Goal: Task Accomplishment & Management: Use online tool/utility

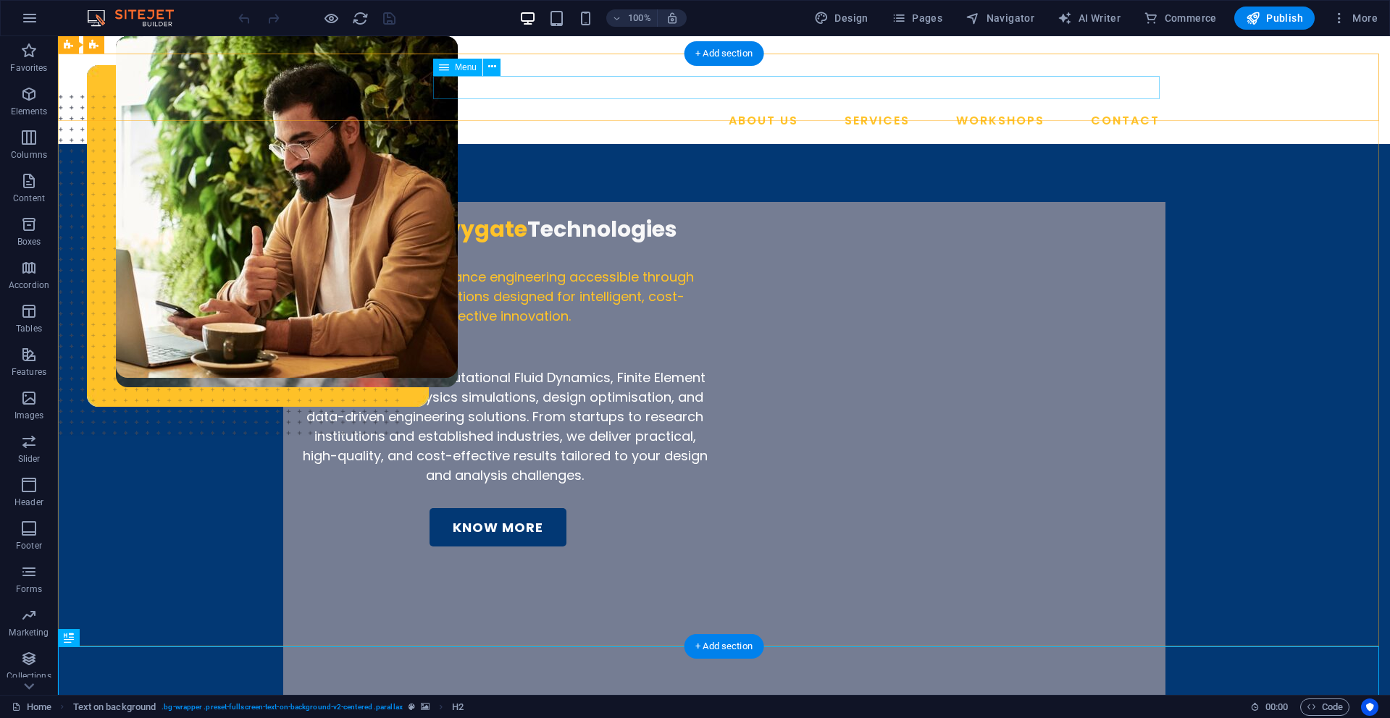
click at [1000, 109] on nav "ABOUT US SERVICES WORKSHOPS CONTACT" at bounding box center [724, 120] width 882 height 23
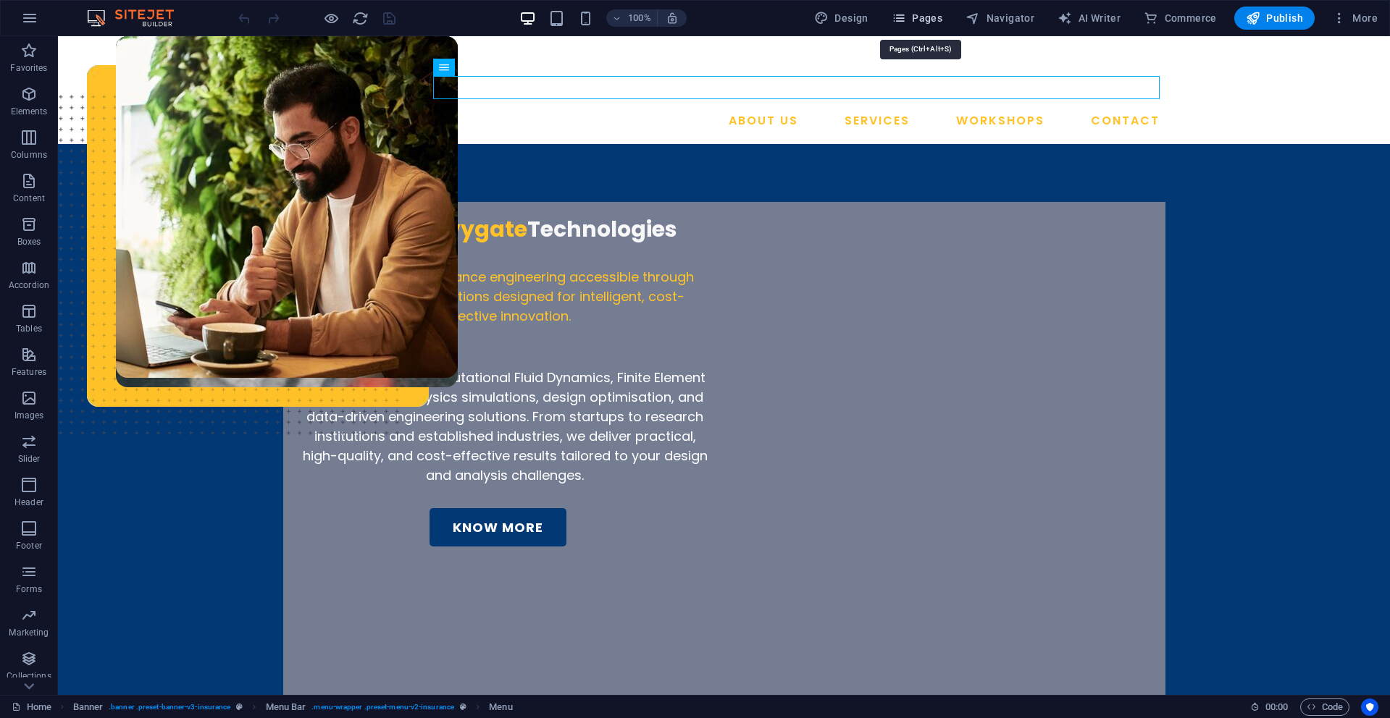
click at [918, 21] on span "Pages" at bounding box center [917, 18] width 51 height 14
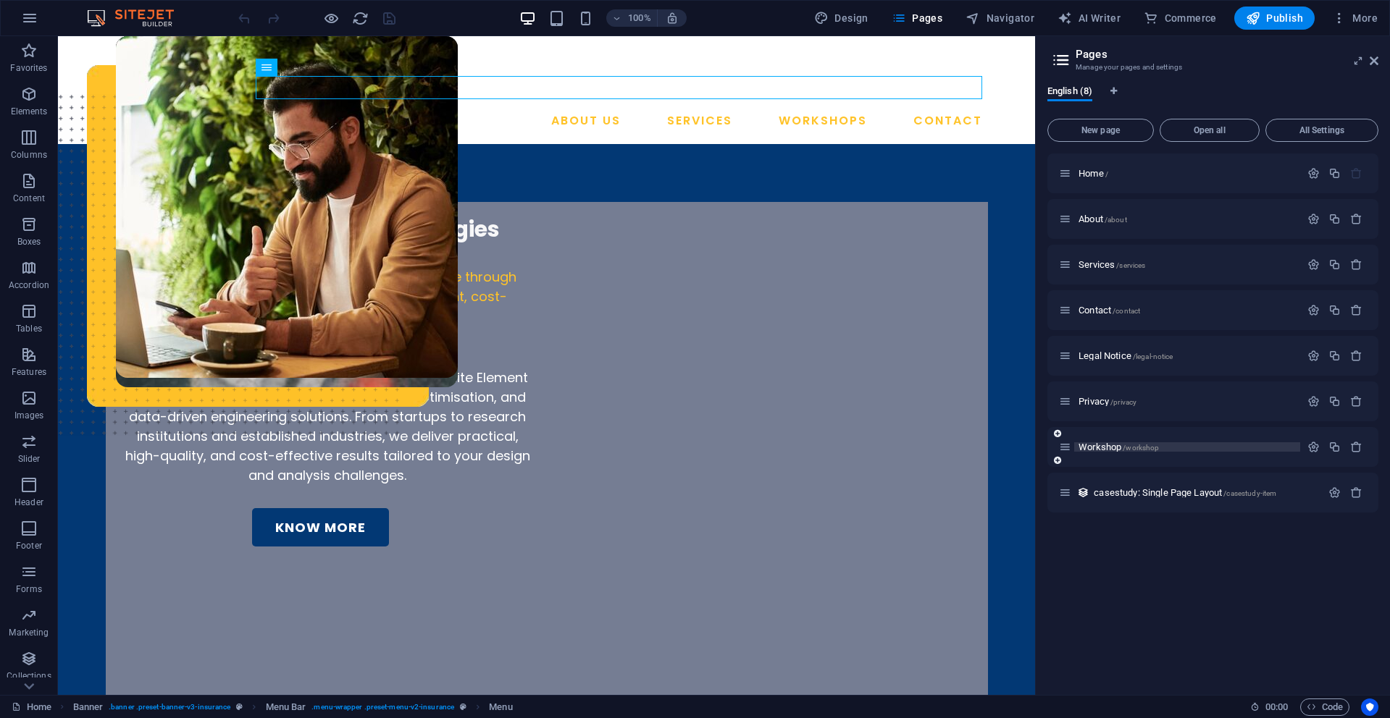
click at [1103, 446] on span "Workshop /workshop" at bounding box center [1118, 447] width 80 height 11
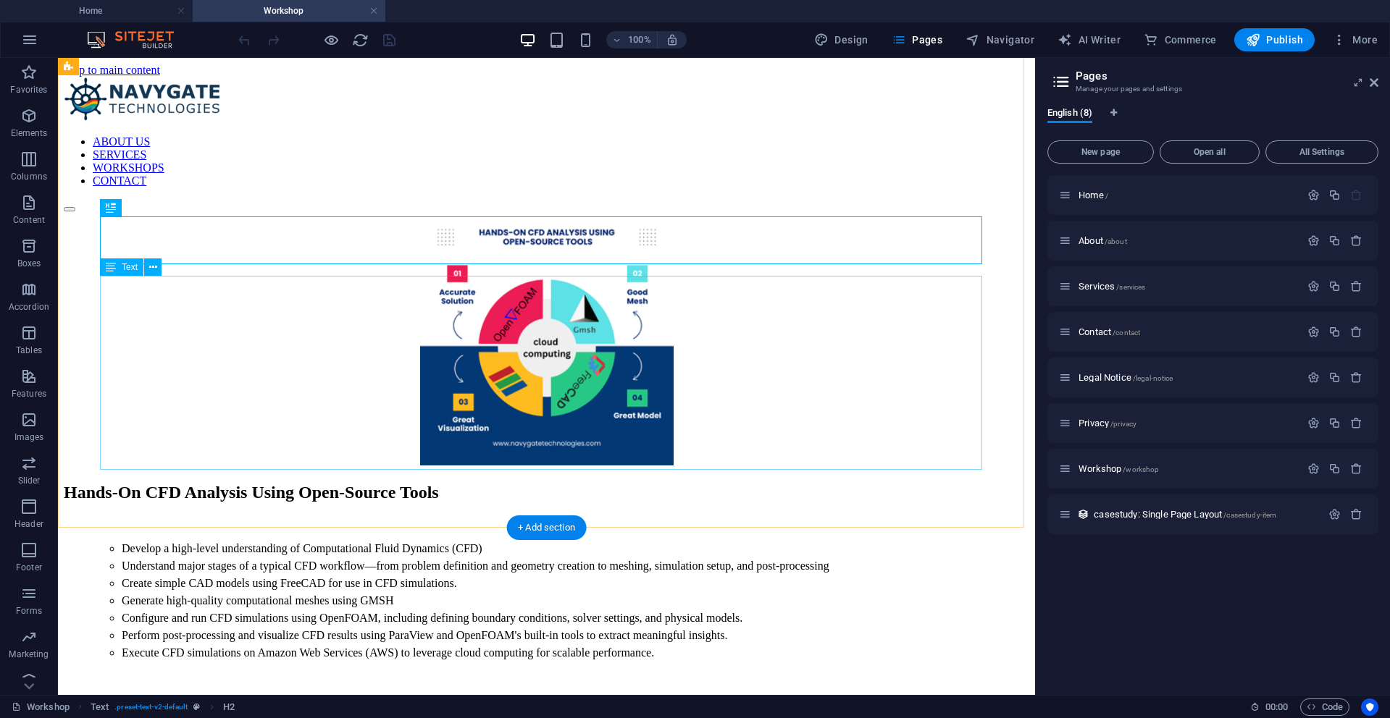
scroll to position [220, 0]
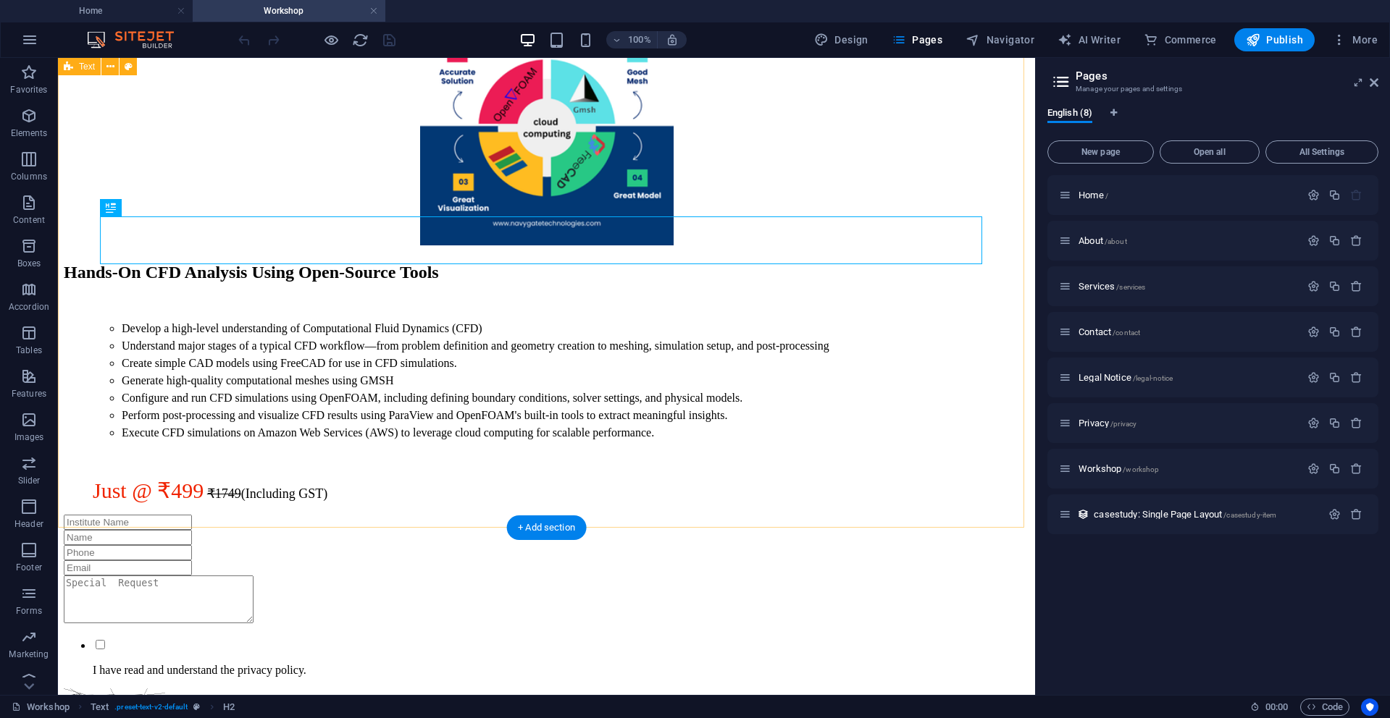
click at [410, 500] on div "Hands-On CFD Analysis Using Open-Source Tools Develop a high-level understandin…" at bounding box center [546, 247] width 965 height 511
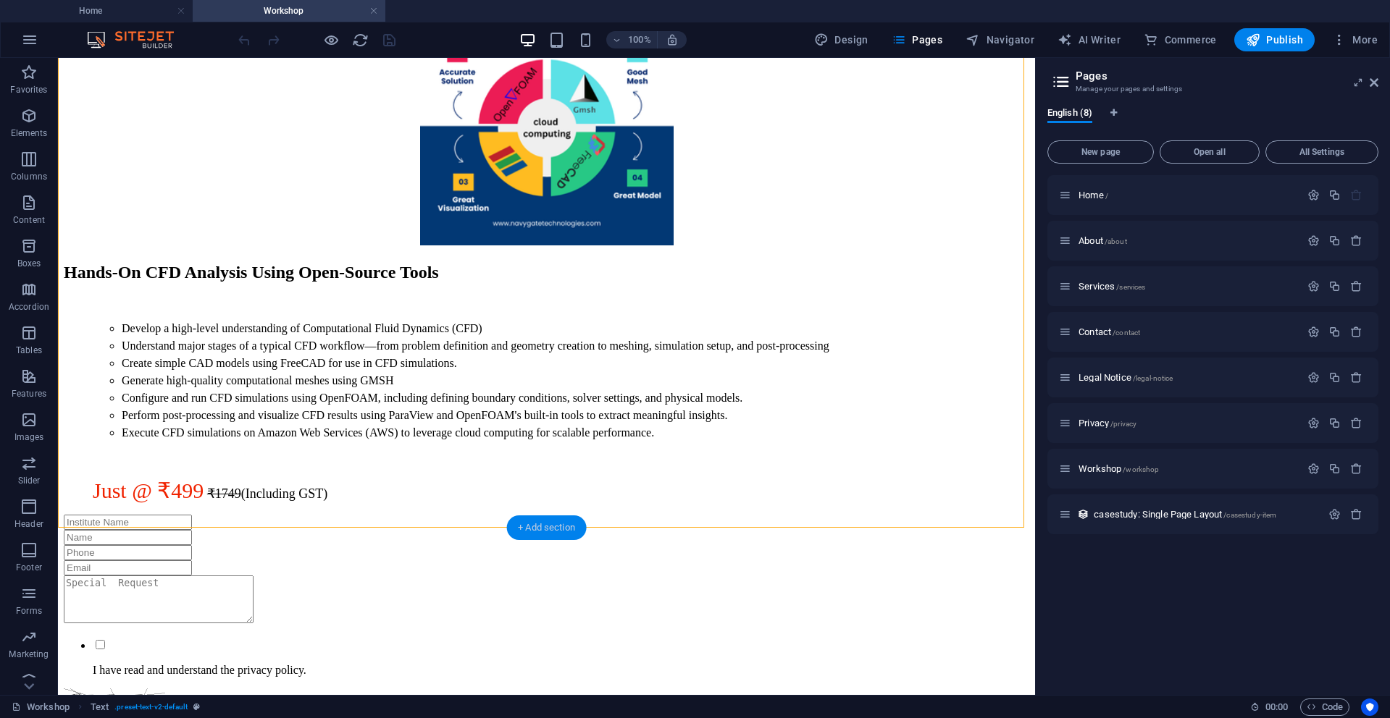
click at [541, 528] on div "+ Add section" at bounding box center [546, 528] width 80 height 25
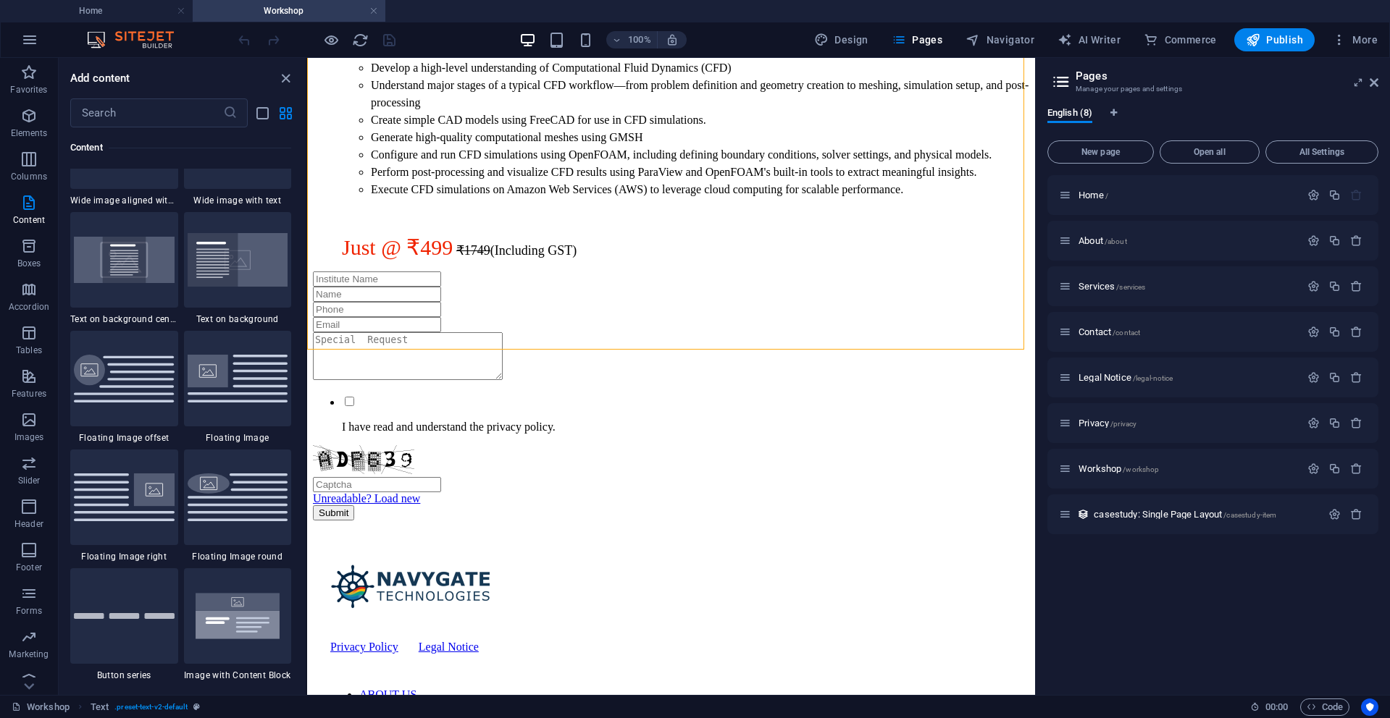
scroll to position [2969, 0]
click at [132, 111] on input "text" at bounding box center [146, 112] width 153 height 29
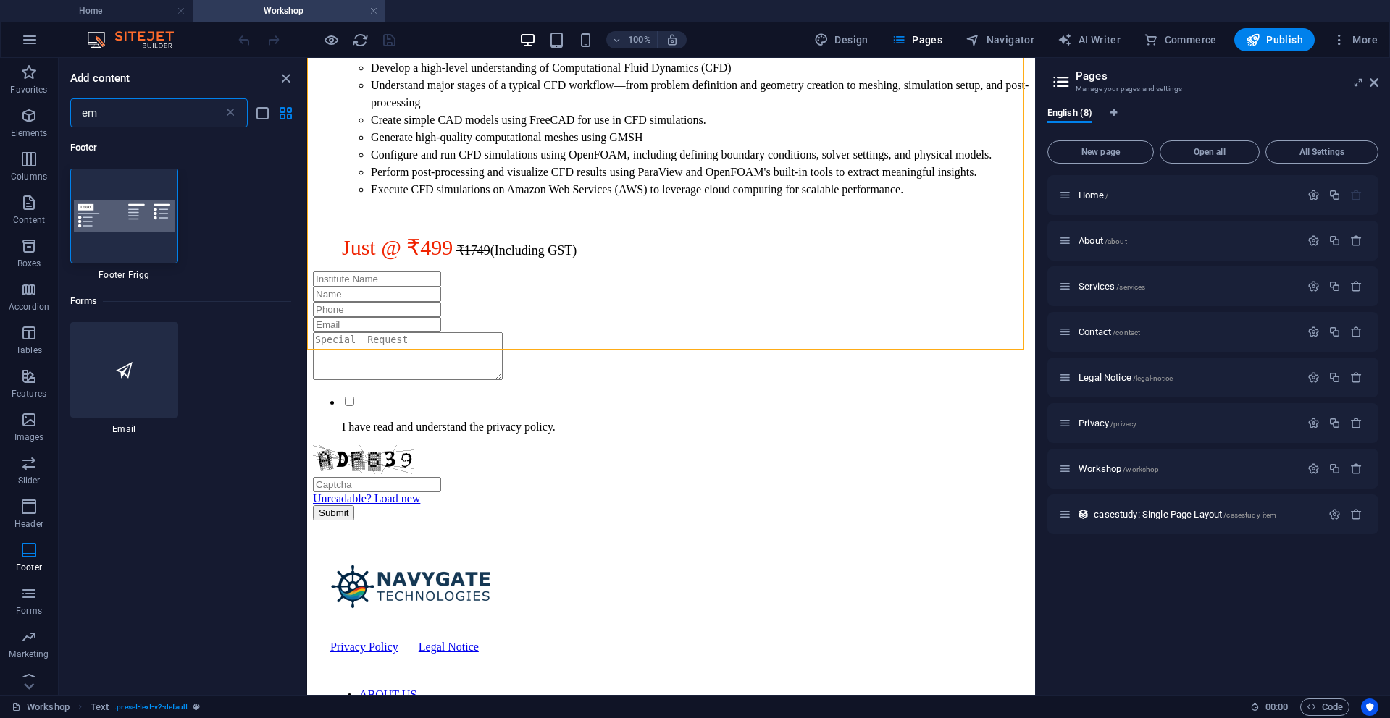
scroll to position [0, 0]
type input "e"
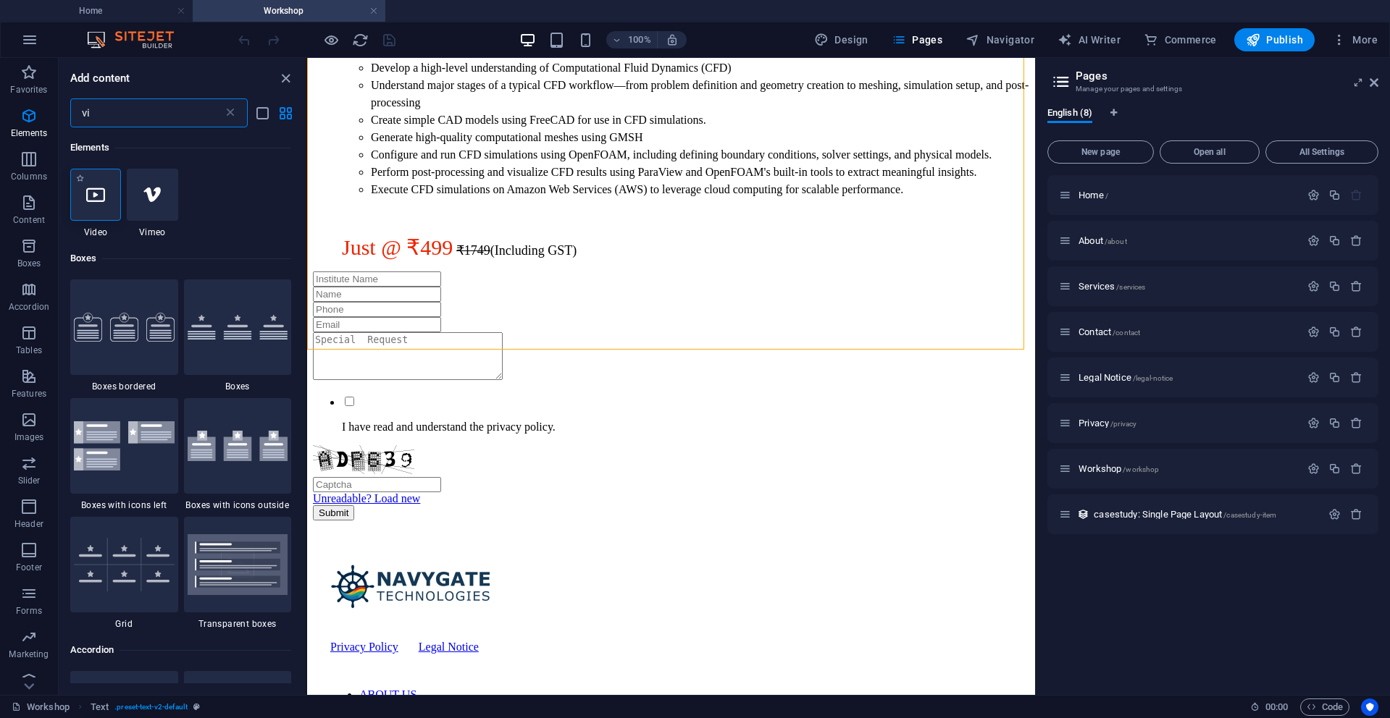
type input "vi"
click at [93, 198] on icon at bounding box center [95, 194] width 19 height 19
select select "%"
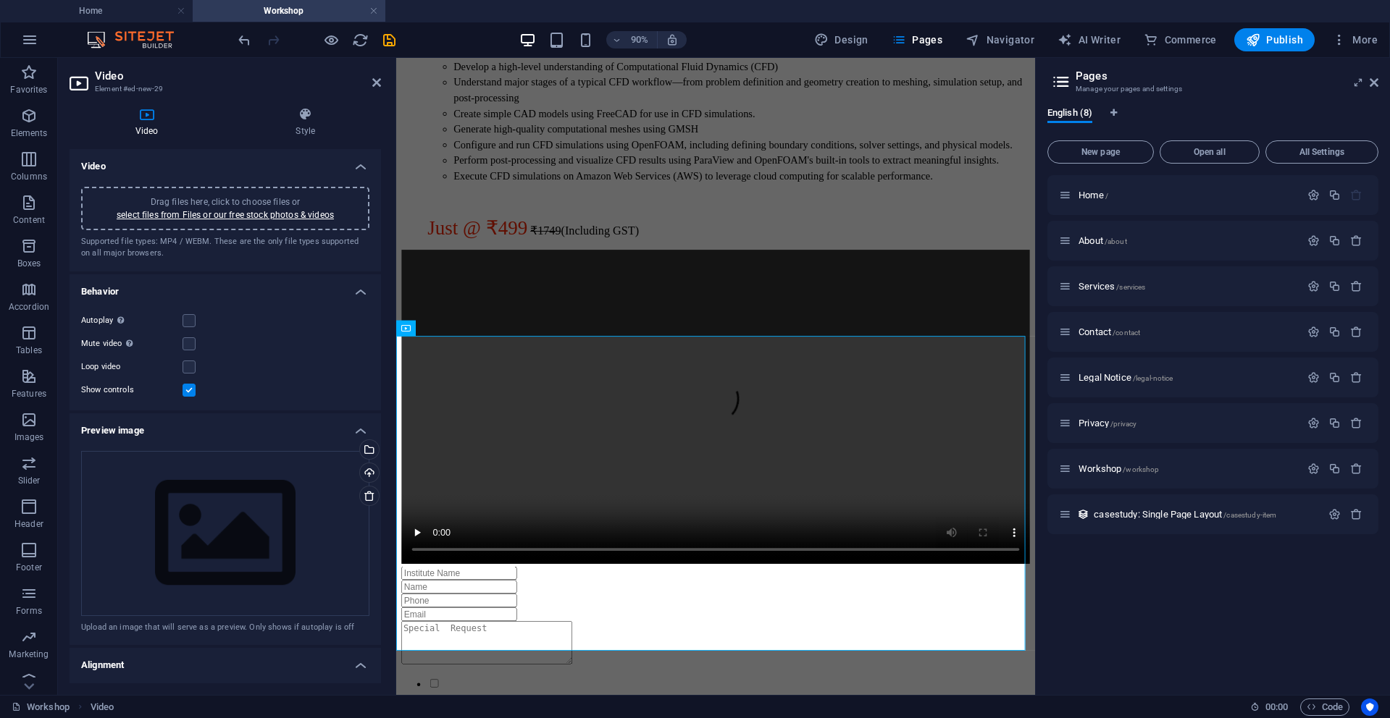
scroll to position [164, 0]
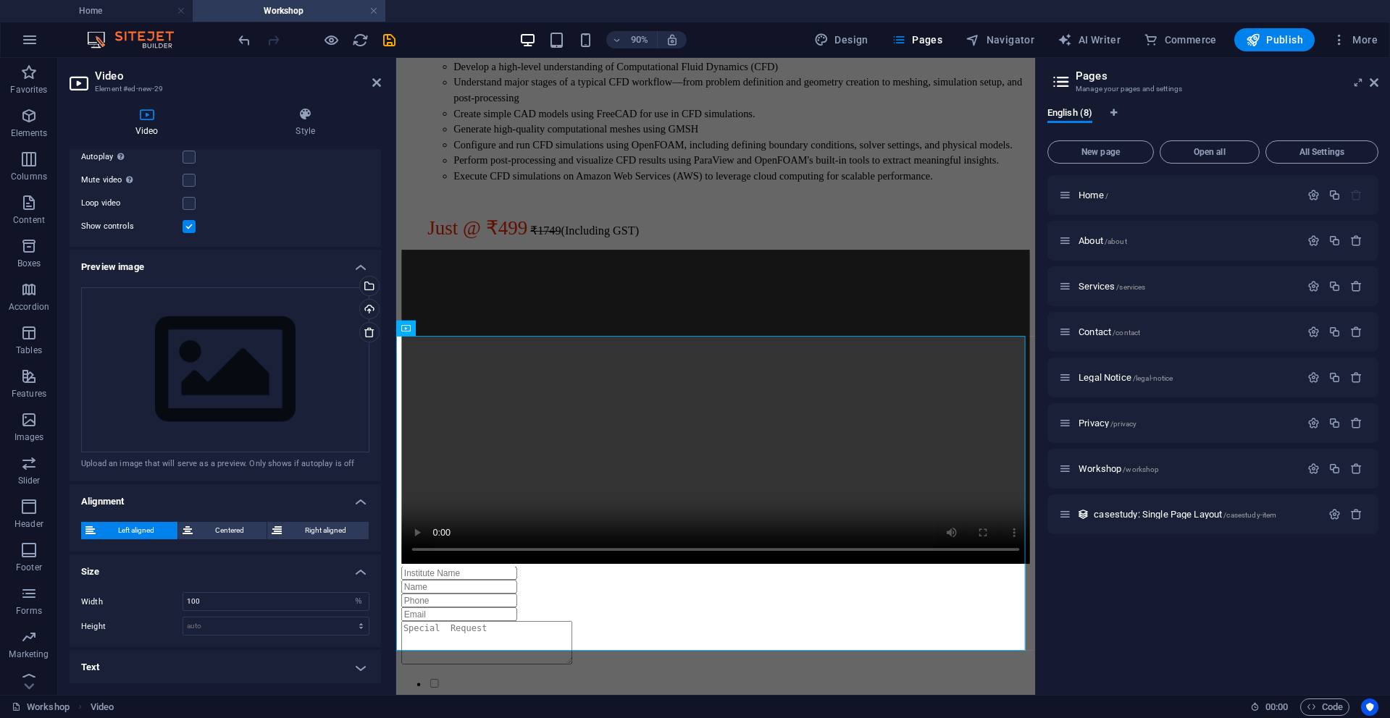
click at [146, 666] on h4 "Text" at bounding box center [225, 667] width 311 height 35
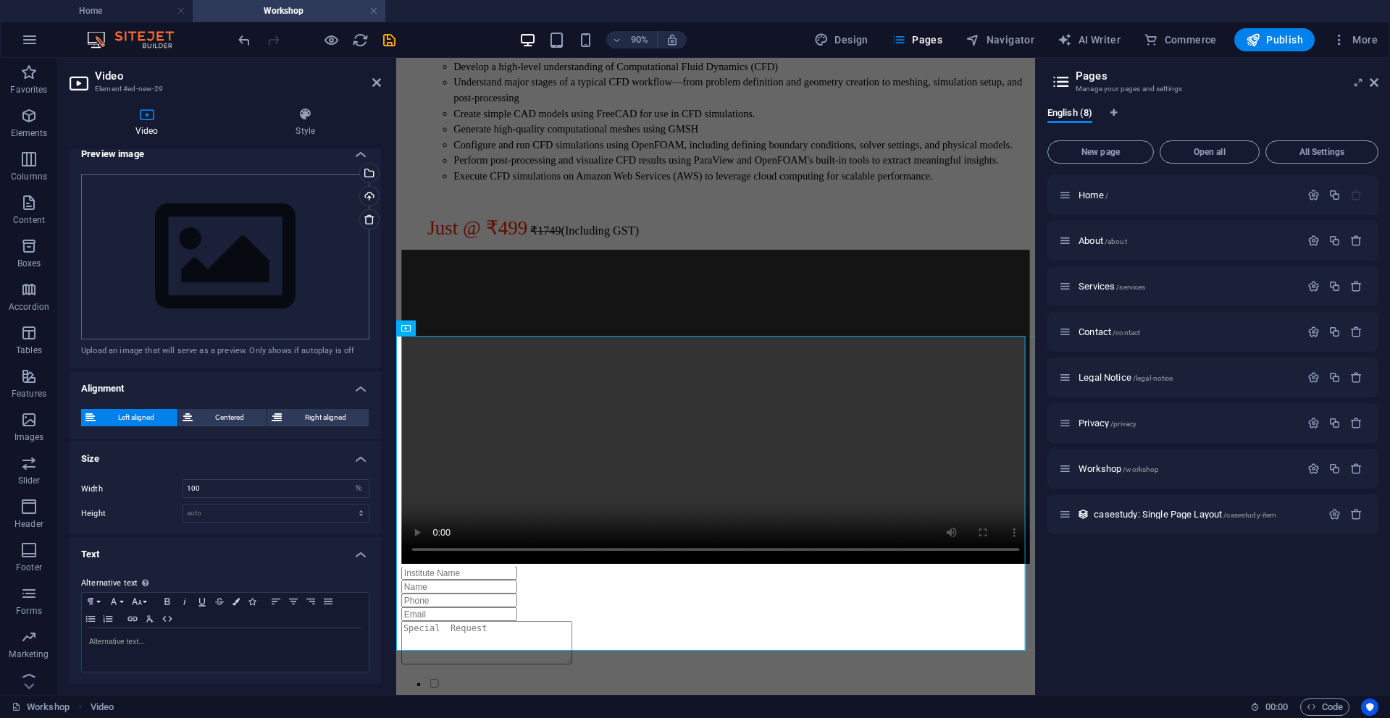
scroll to position [0, 0]
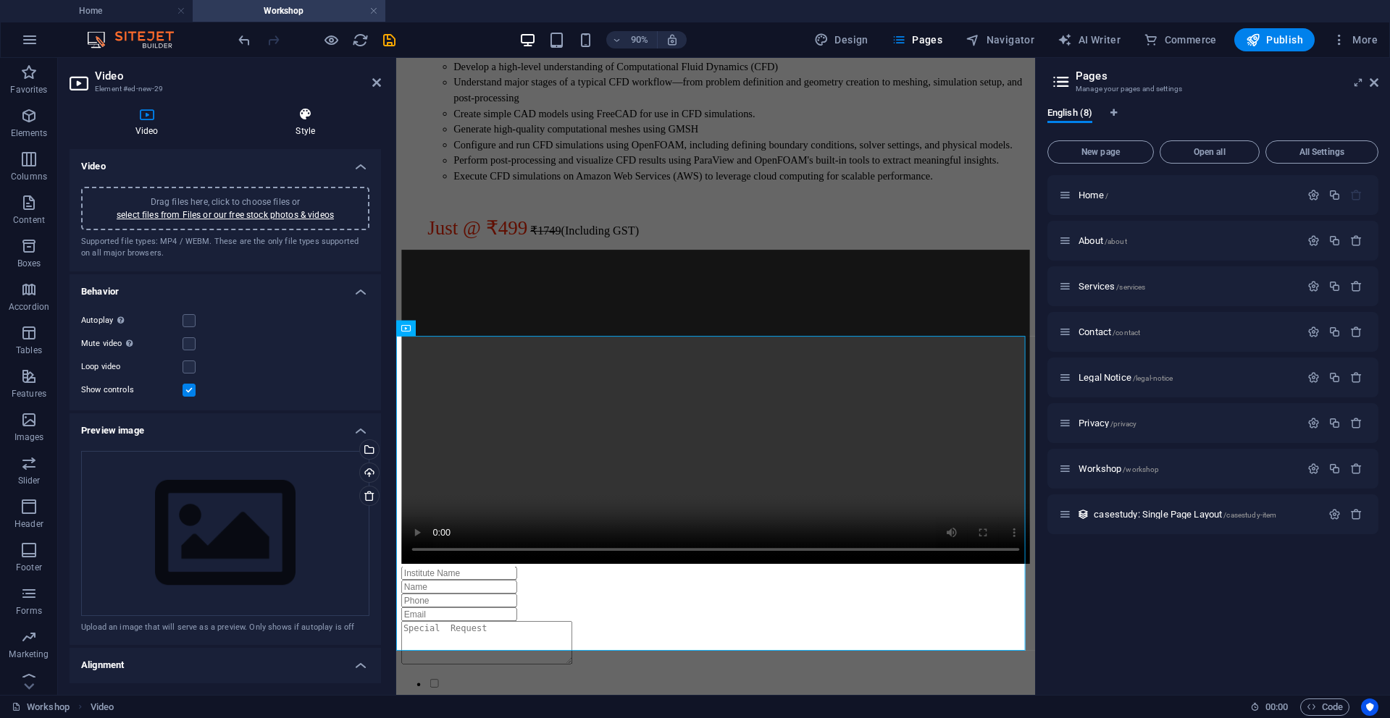
click at [311, 110] on icon at bounding box center [305, 114] width 151 height 14
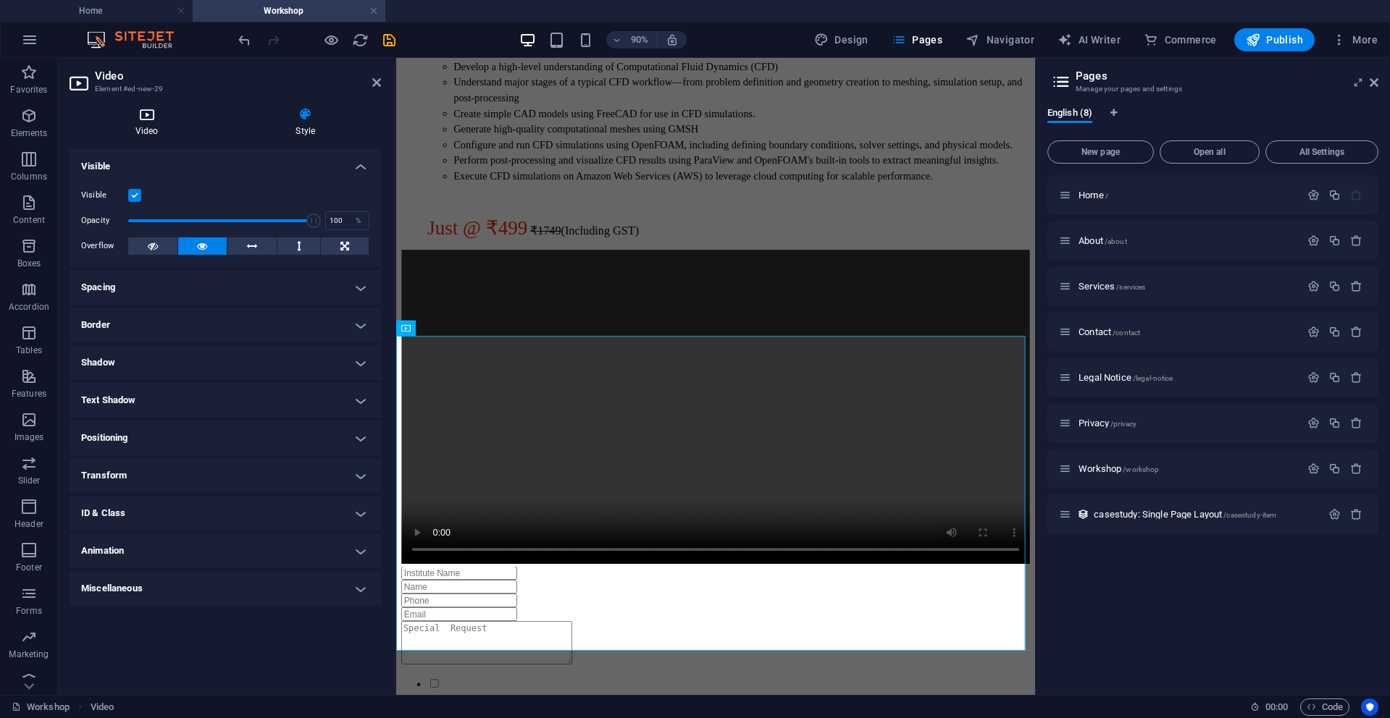
click at [141, 117] on icon at bounding box center [147, 114] width 155 height 14
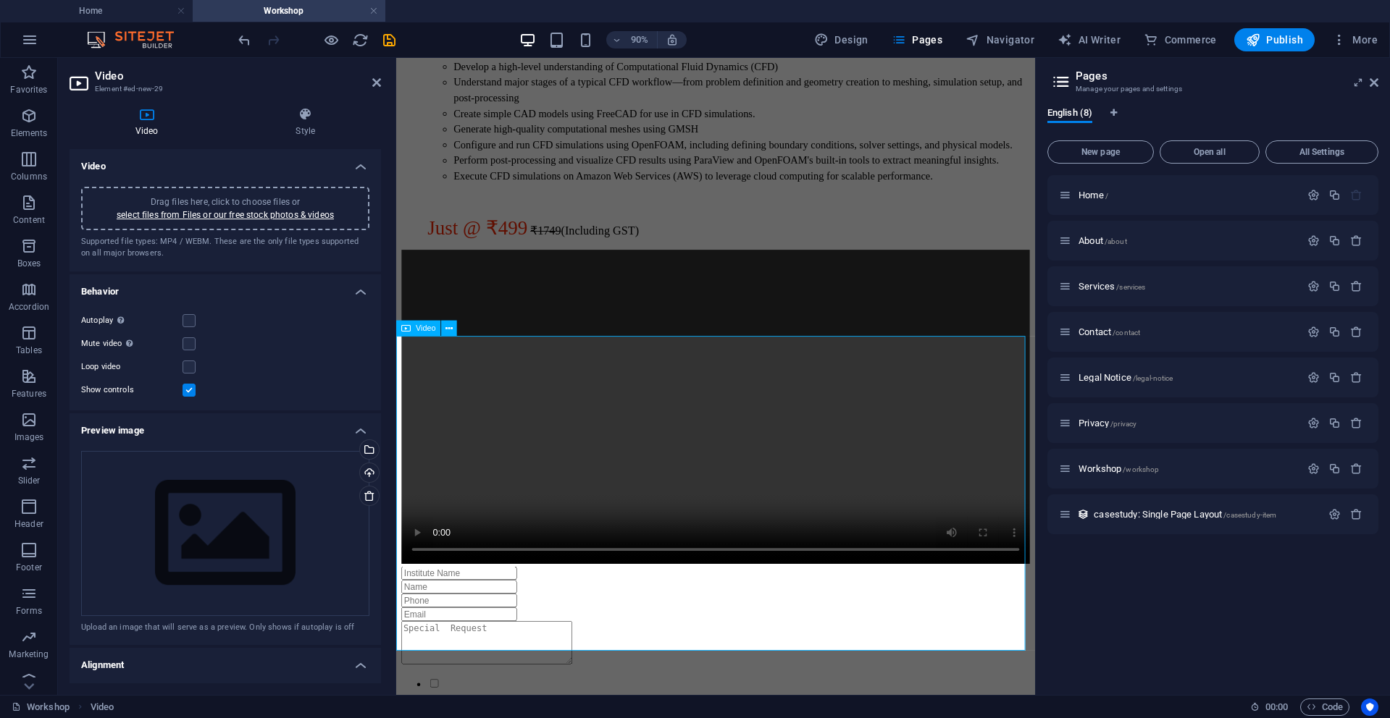
click at [543, 534] on figure at bounding box center [751, 448] width 698 height 352
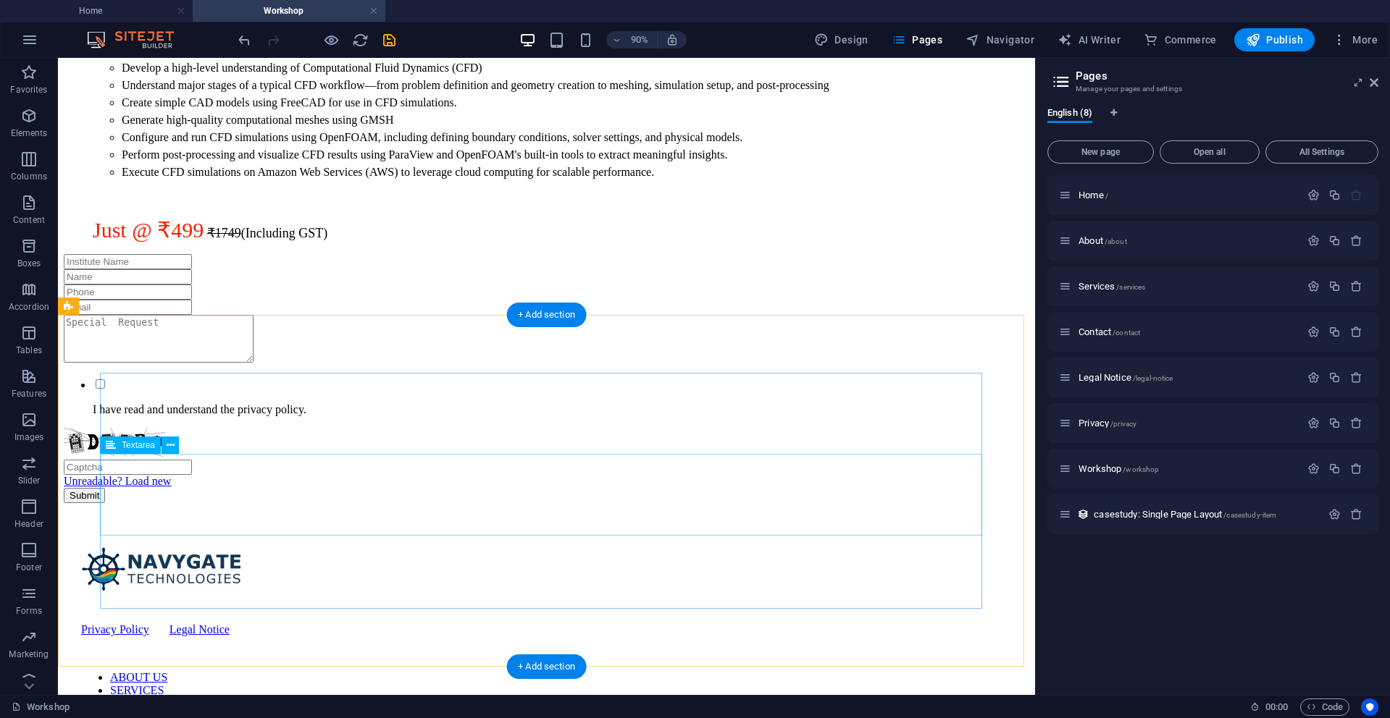
scroll to position [433, 0]
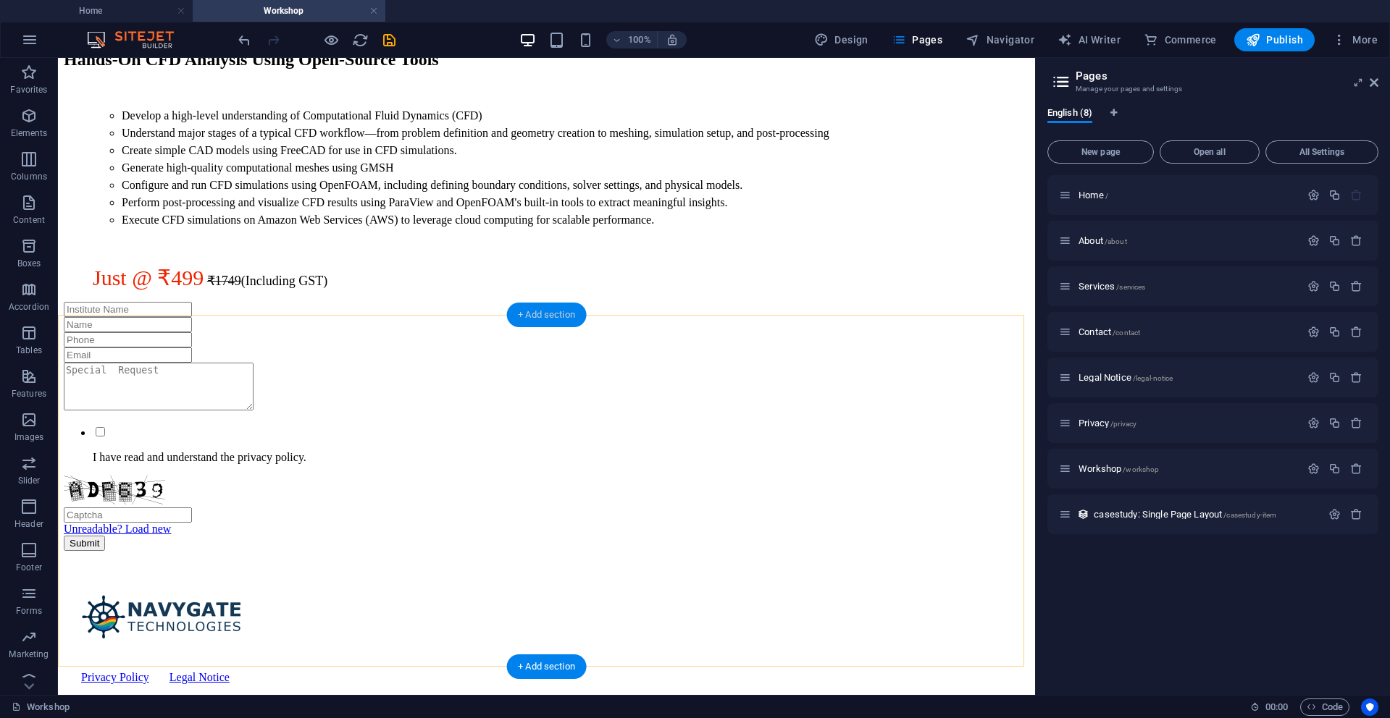
click at [524, 309] on div "+ Add section" at bounding box center [546, 315] width 80 height 25
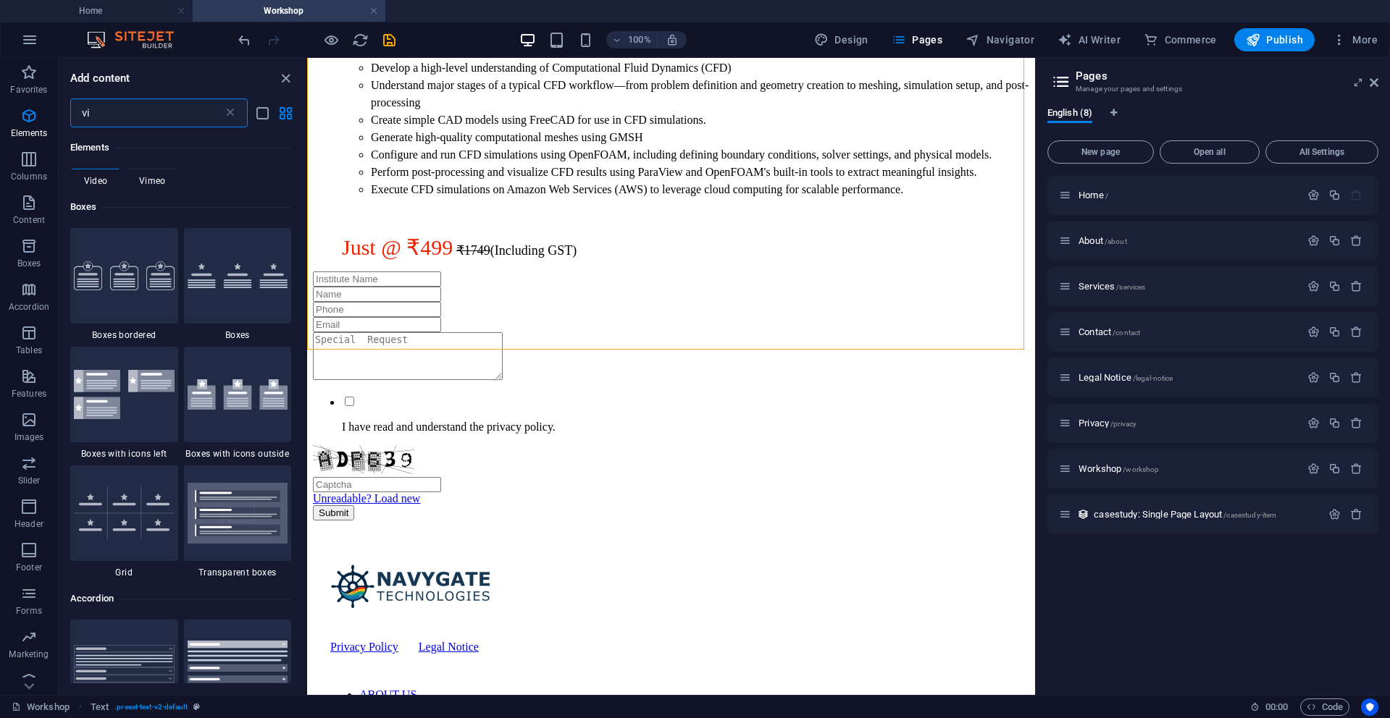
scroll to position [0, 0]
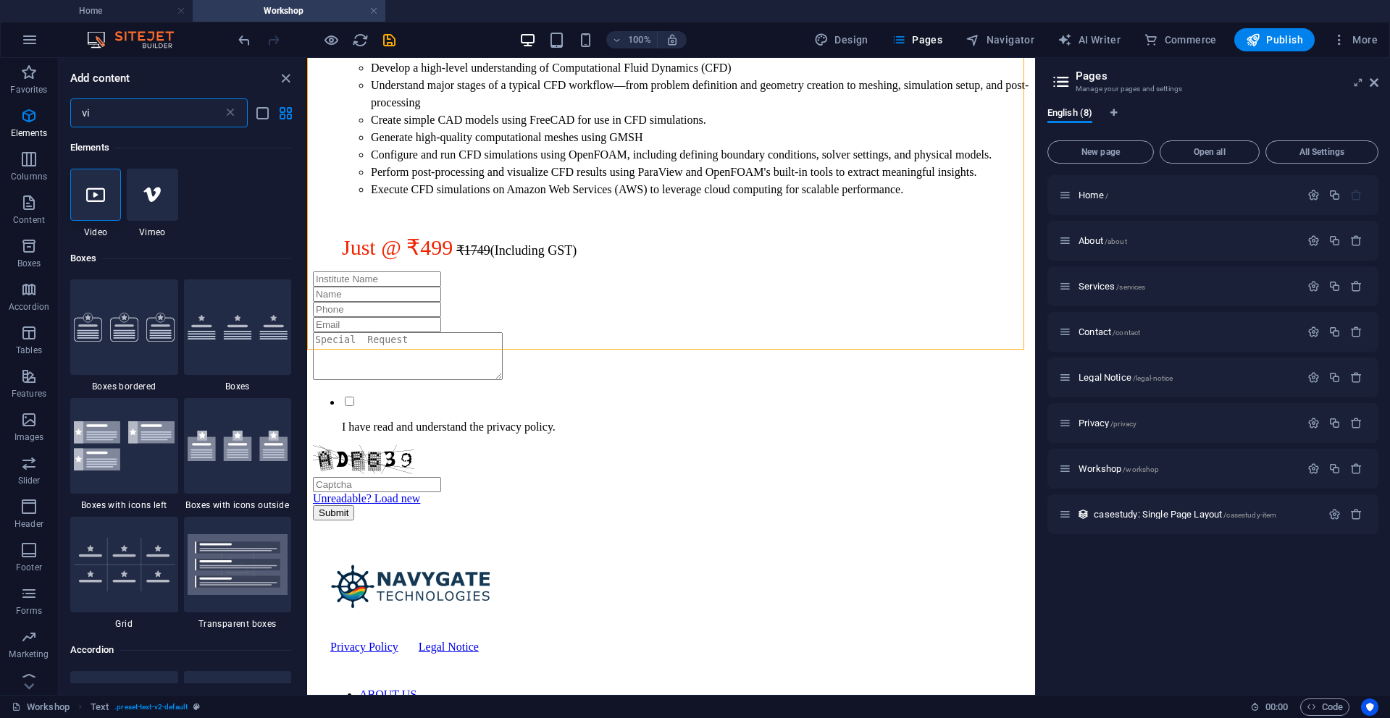
click at [124, 109] on input "vi" at bounding box center [146, 112] width 153 height 29
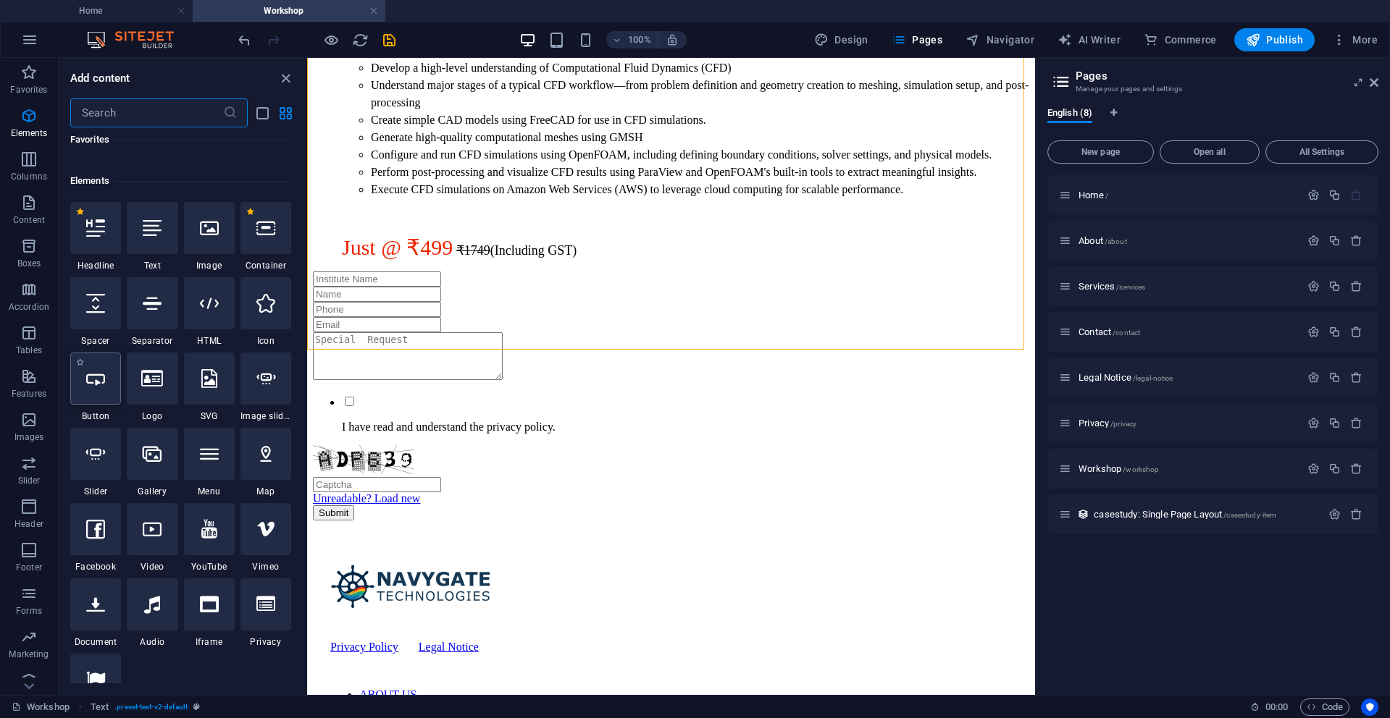
scroll to position [174, 0]
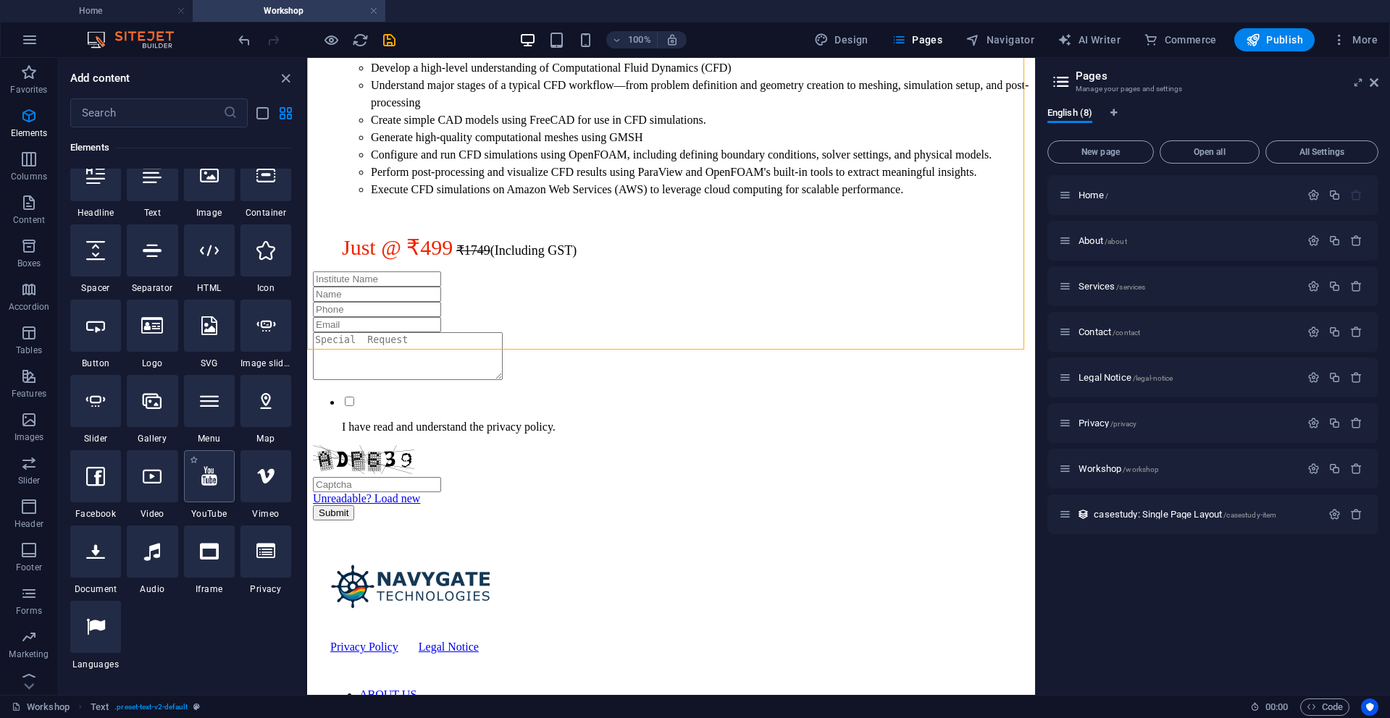
click at [216, 479] on icon at bounding box center [209, 476] width 16 height 19
select select "ar16_9"
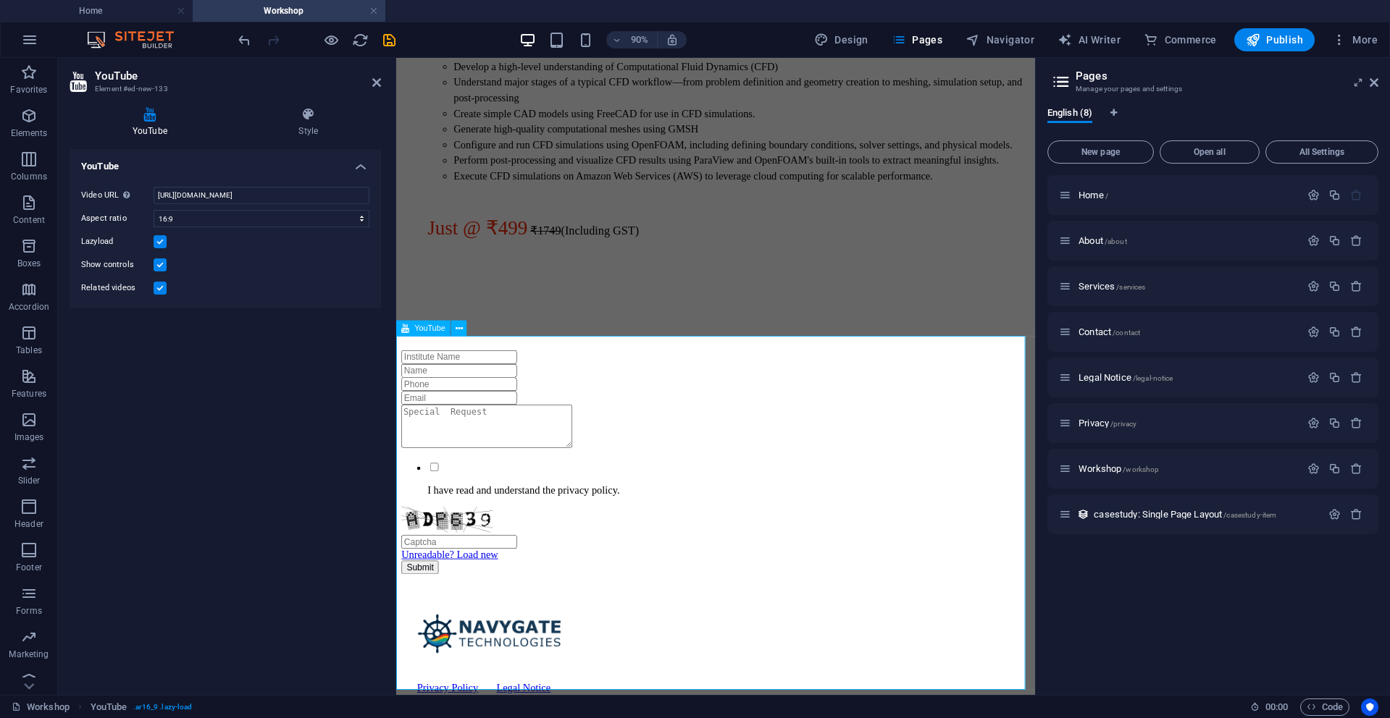
click at [585, 383] on div at bounding box center [751, 328] width 698 height 112
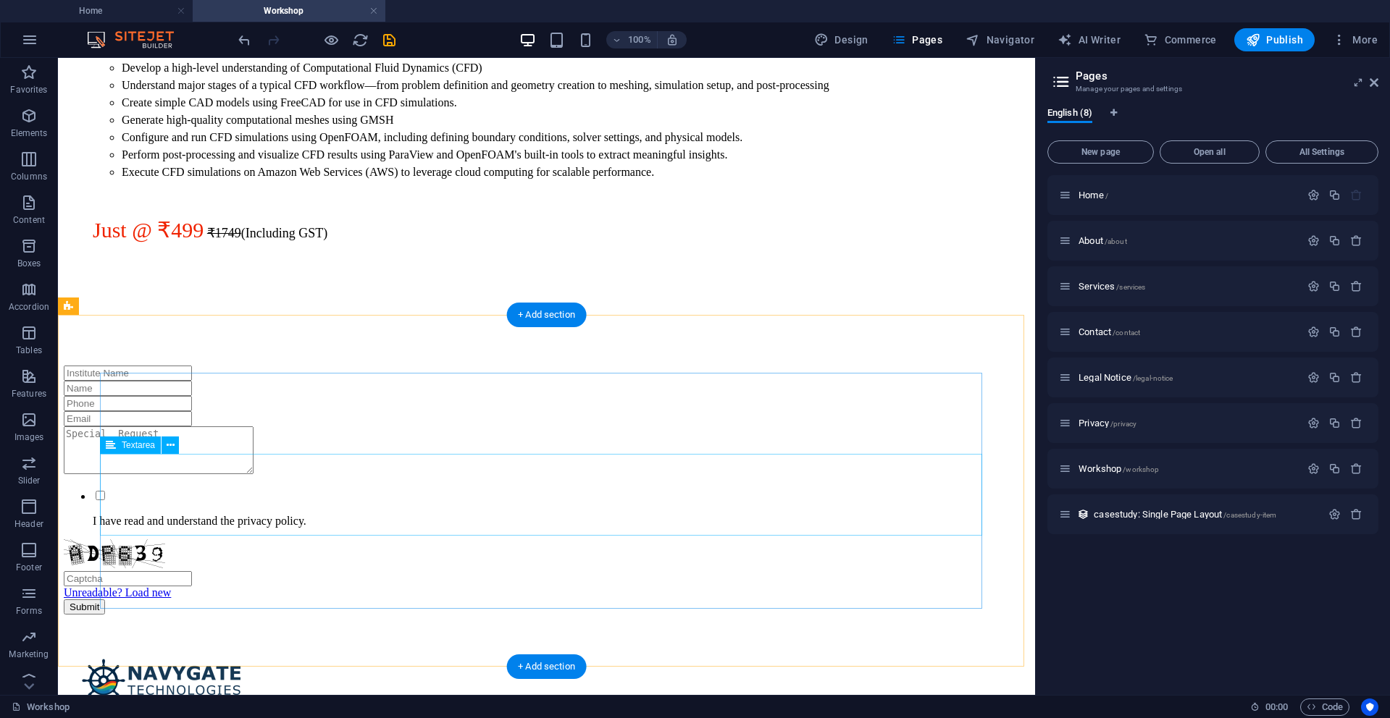
scroll to position [433, 0]
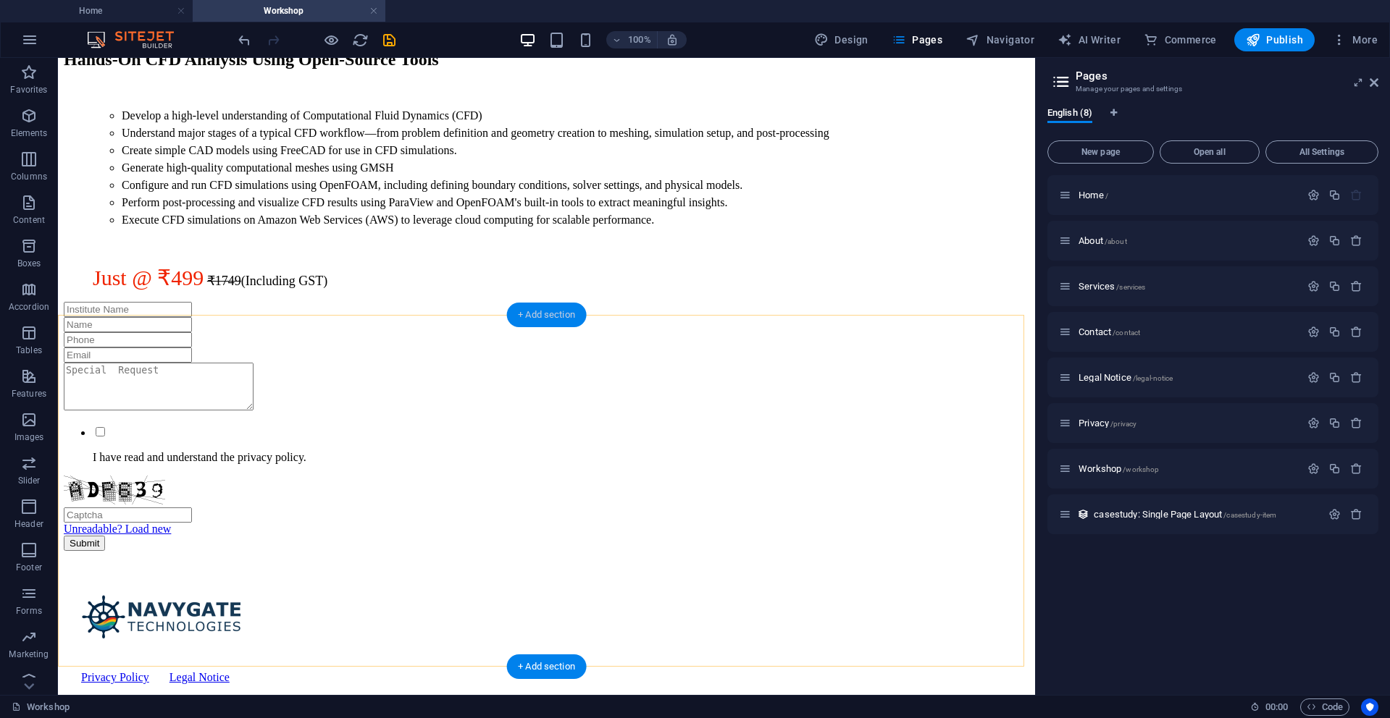
click at [523, 306] on div "+ Add section" at bounding box center [546, 315] width 80 height 25
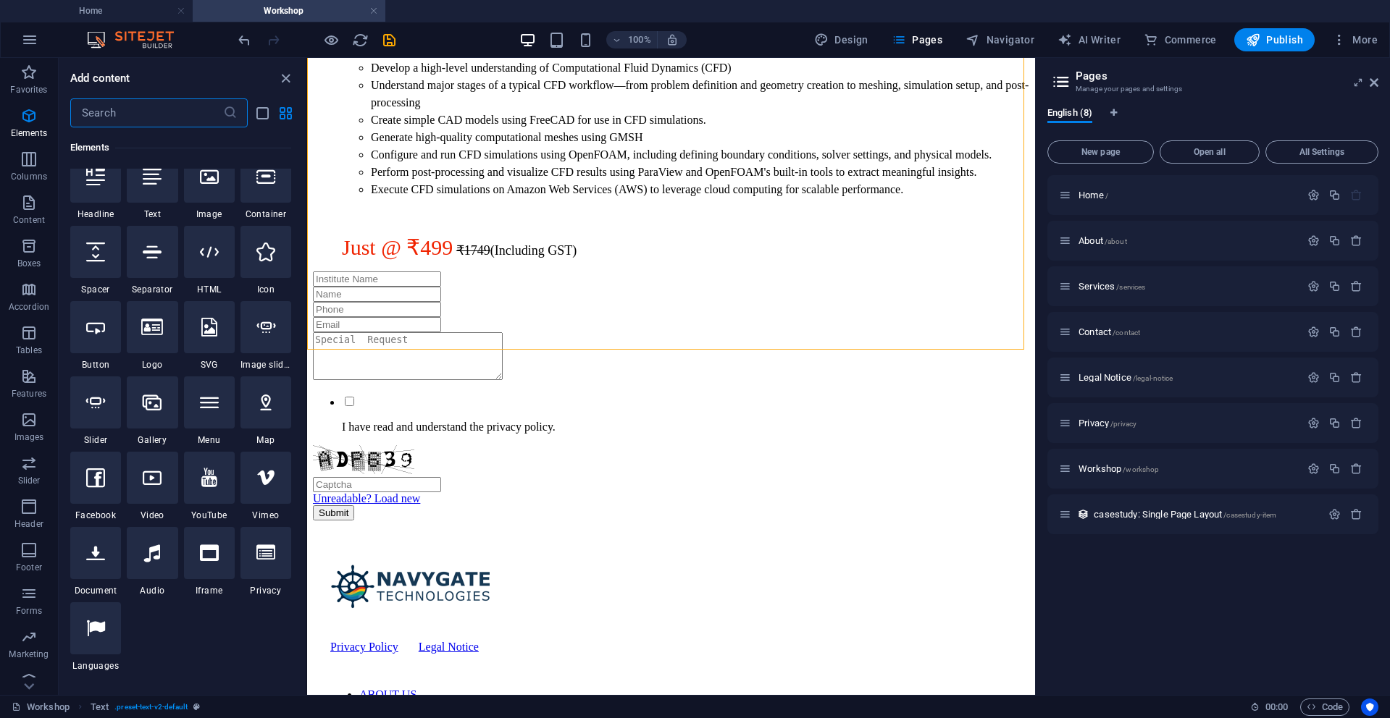
scroll to position [348, 0]
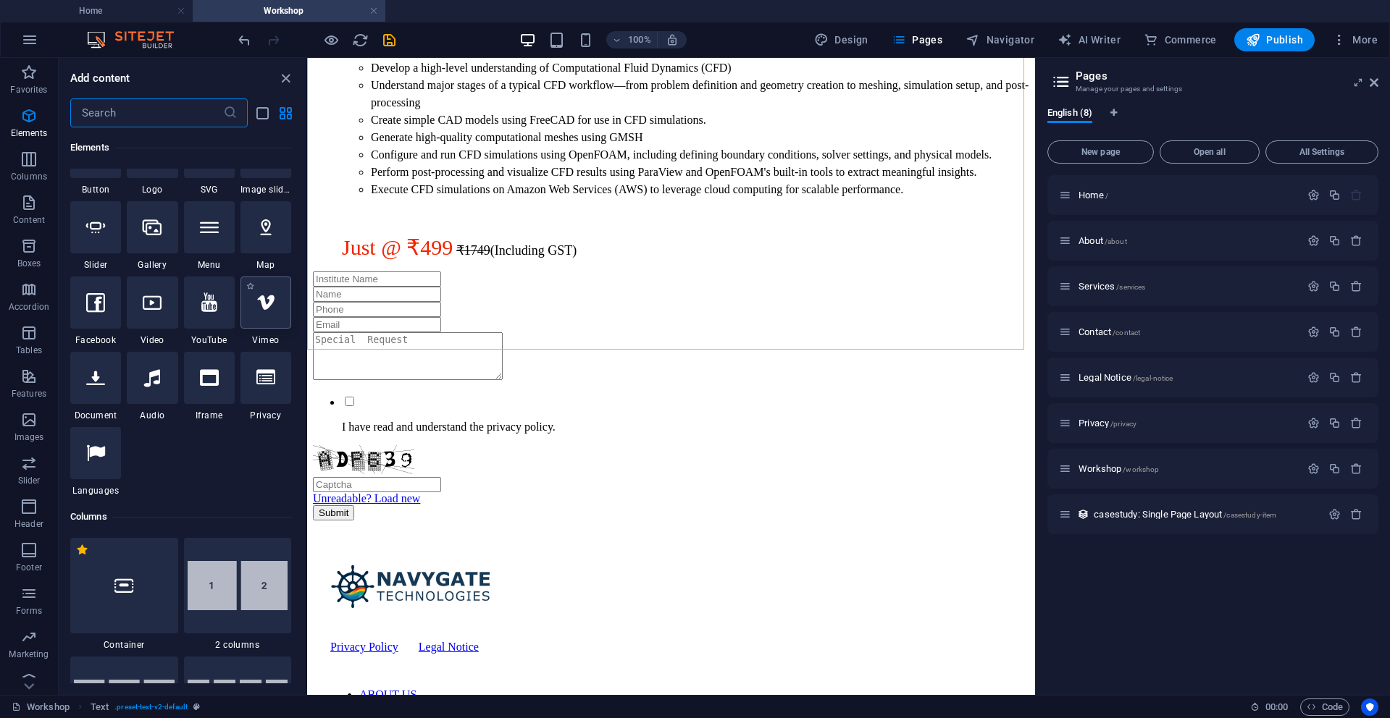
click at [264, 307] on icon at bounding box center [265, 302] width 19 height 19
select select "ar16_9"
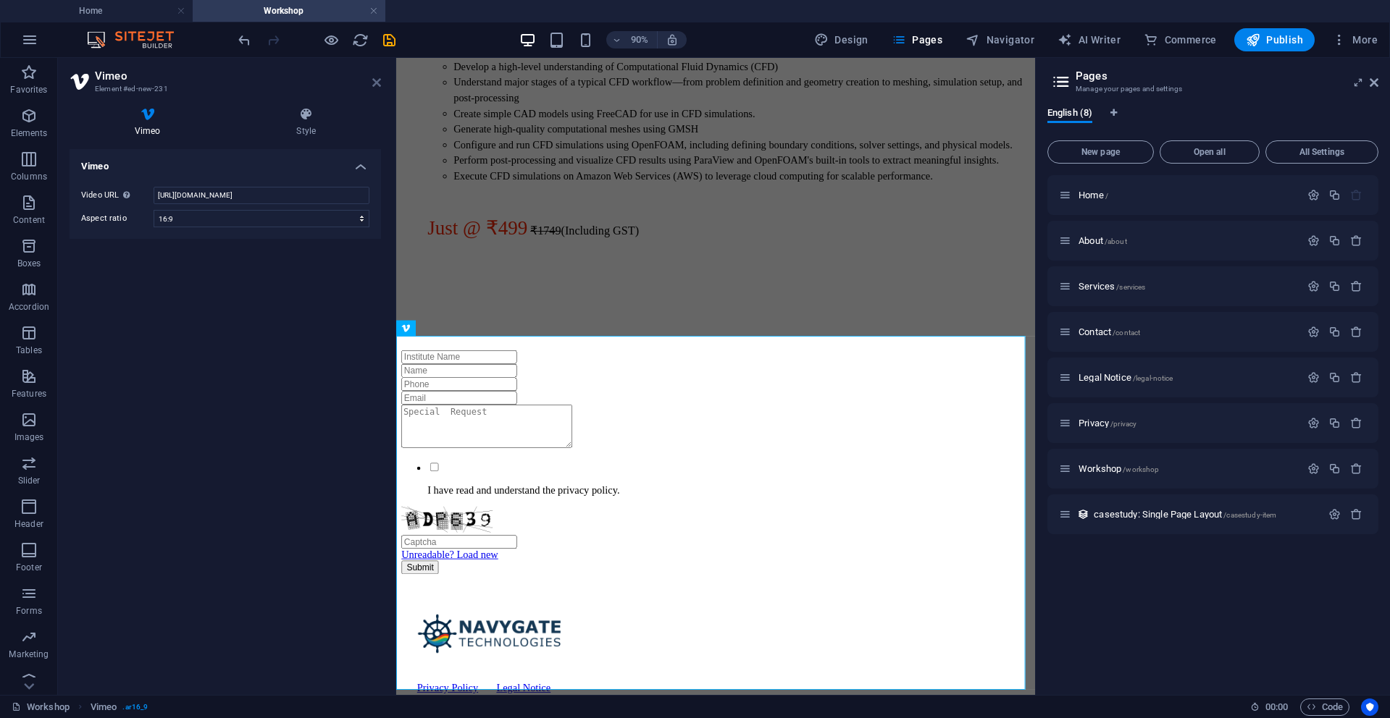
click at [372, 80] on icon at bounding box center [376, 83] width 9 height 12
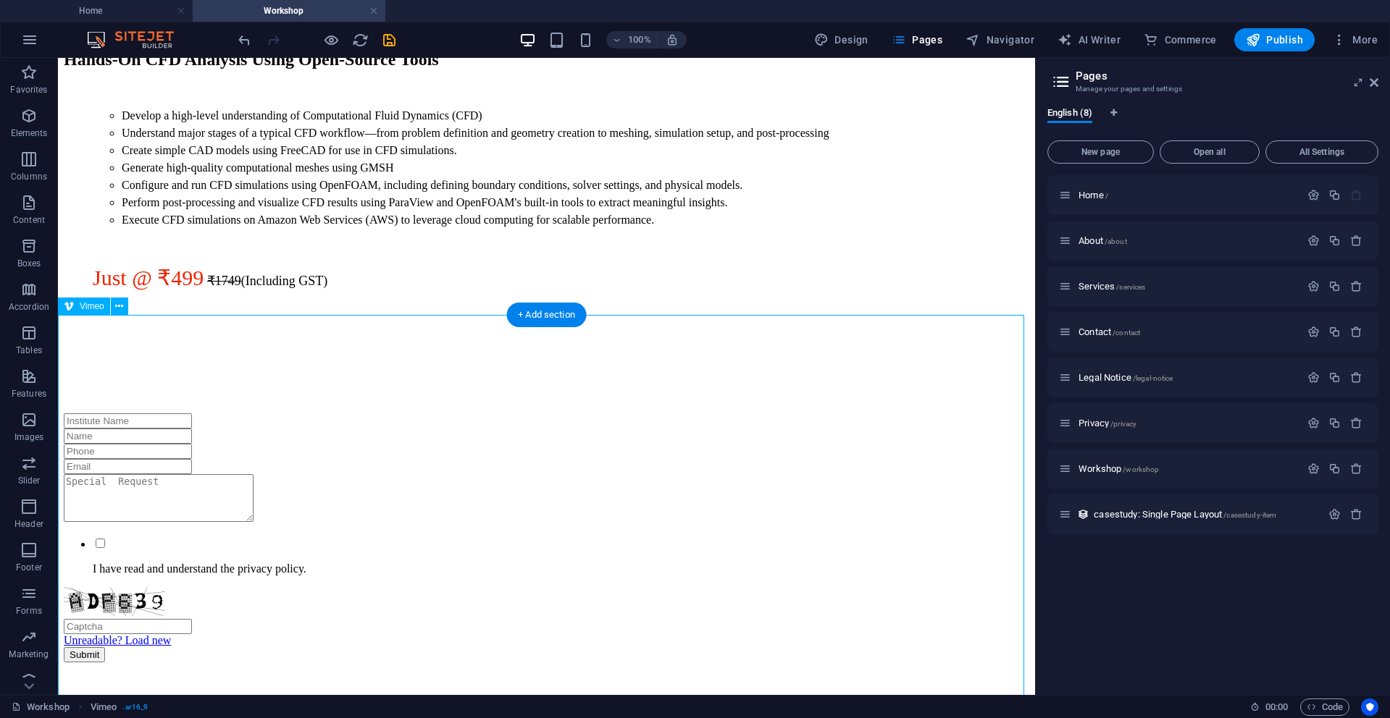
scroll to position [694, 0]
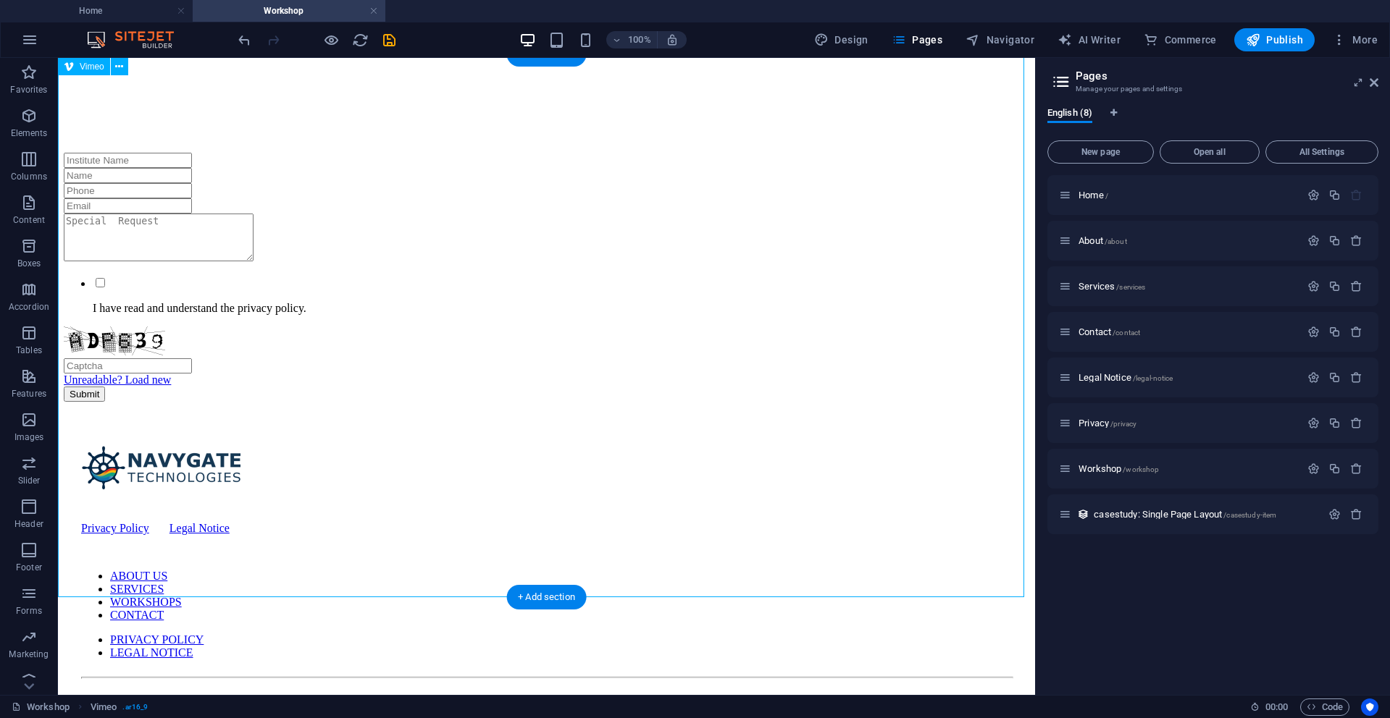
click at [443, 153] on div at bounding box center [546, 97] width 965 height 112
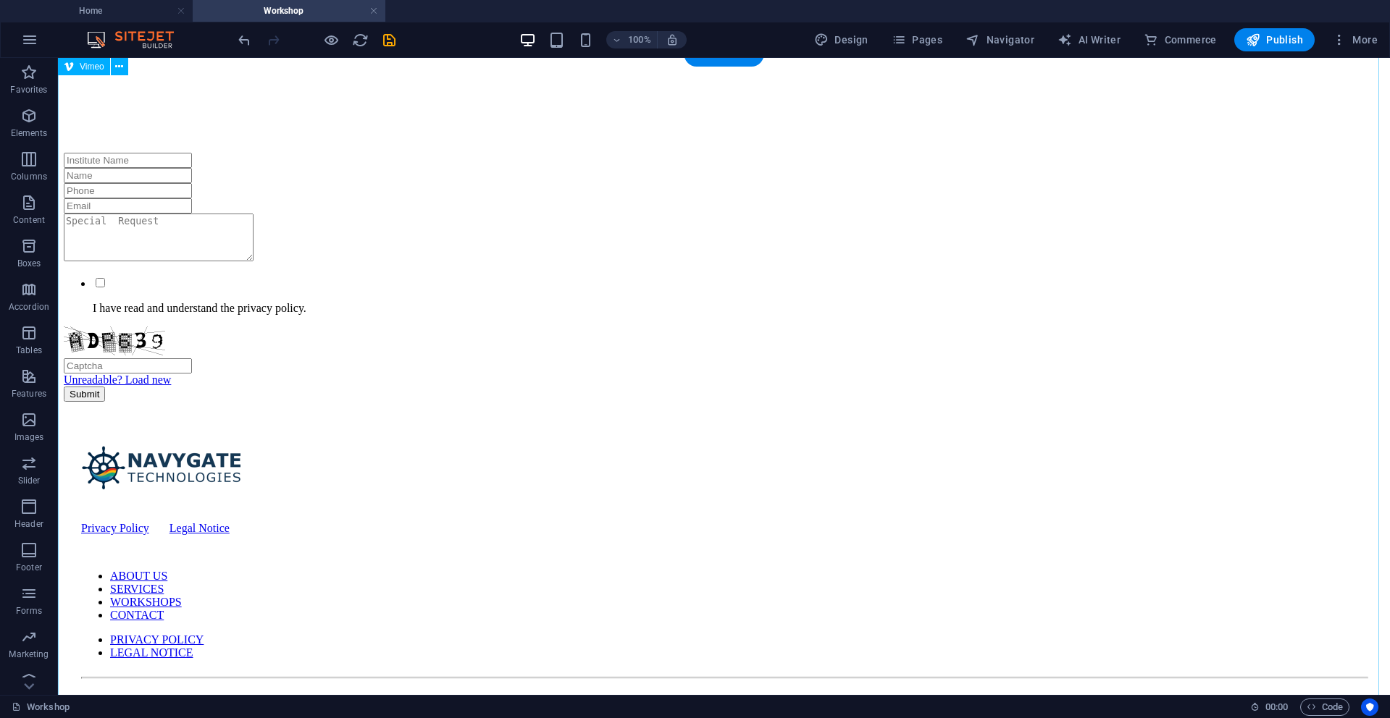
click at [435, 153] on div at bounding box center [724, 97] width 1320 height 112
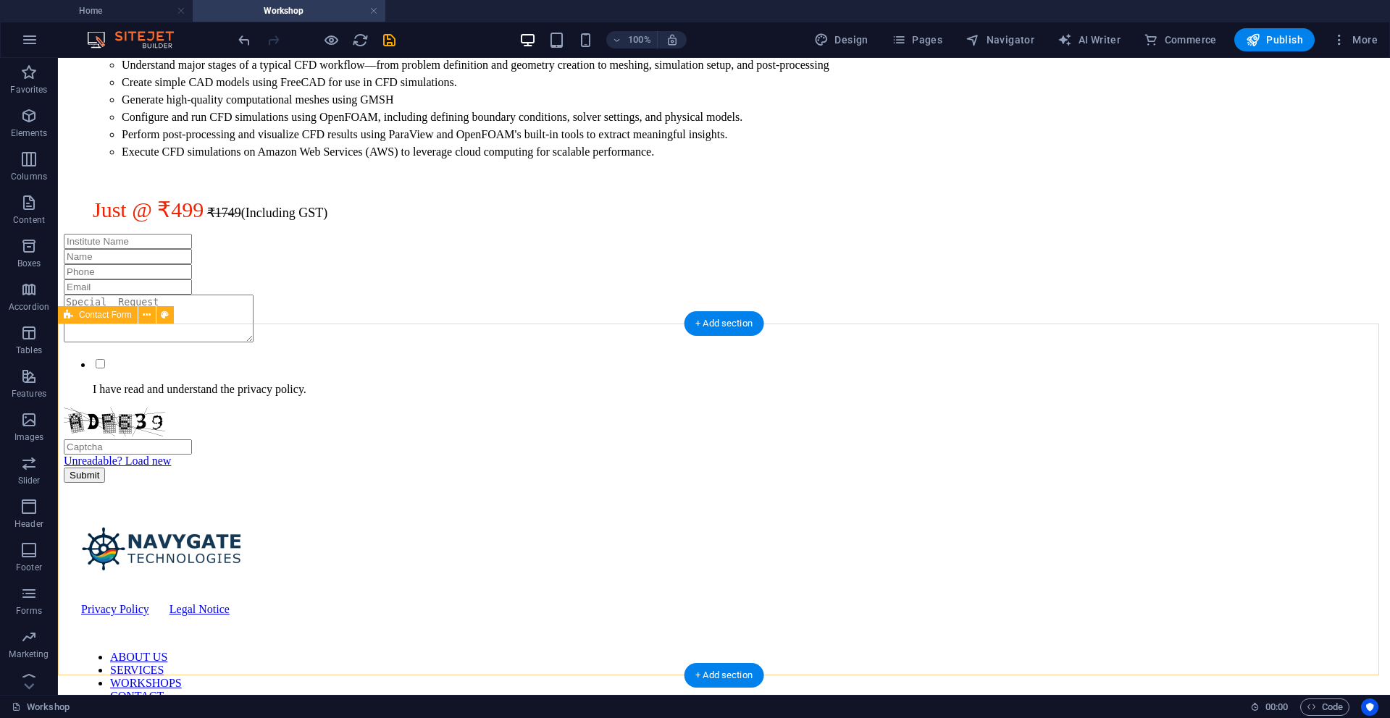
scroll to position [394, 0]
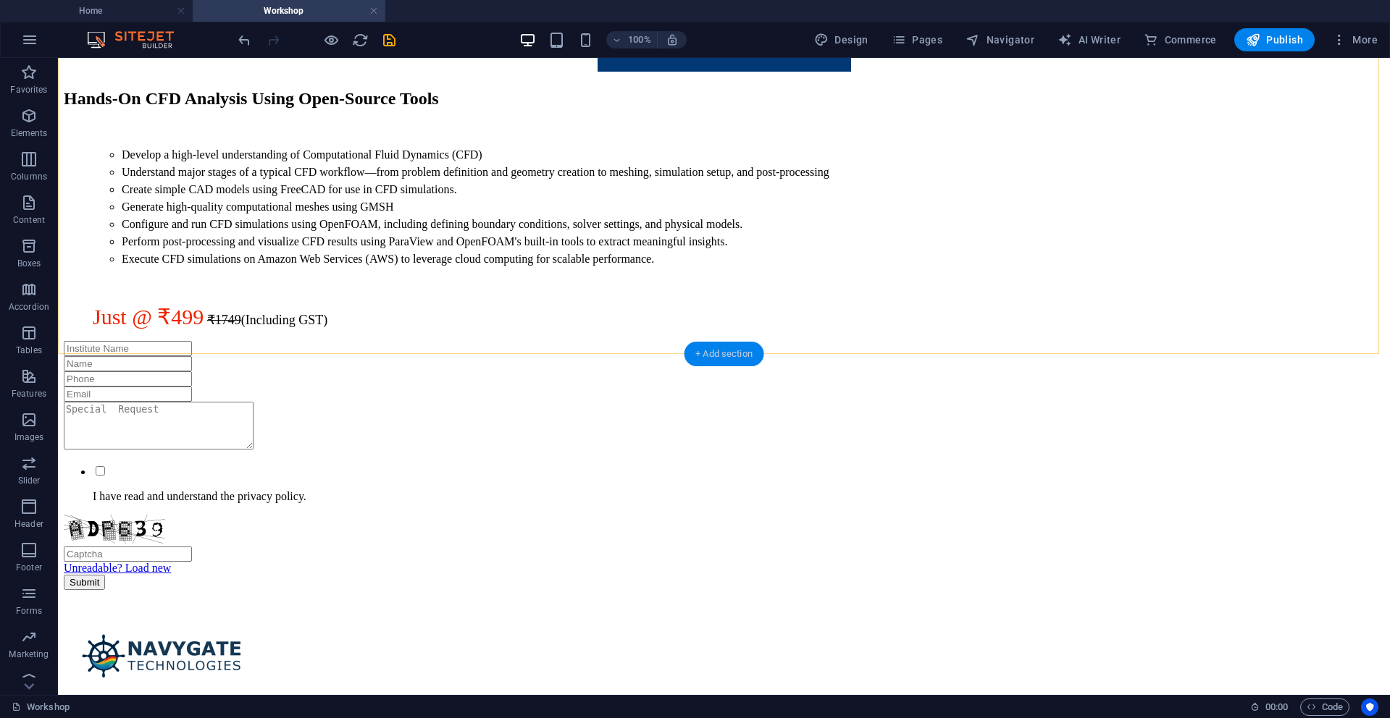
click at [707, 343] on div "+ Add section" at bounding box center [724, 354] width 80 height 25
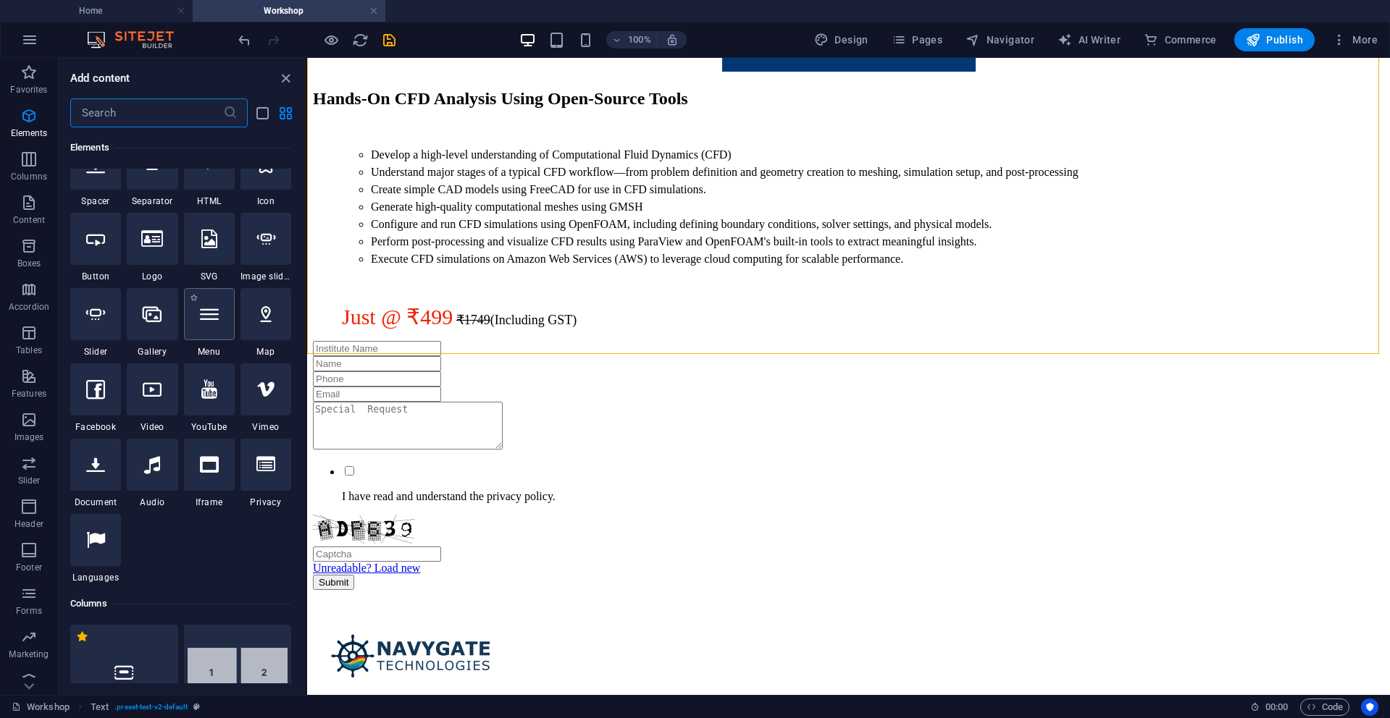
scroll to position [174, 0]
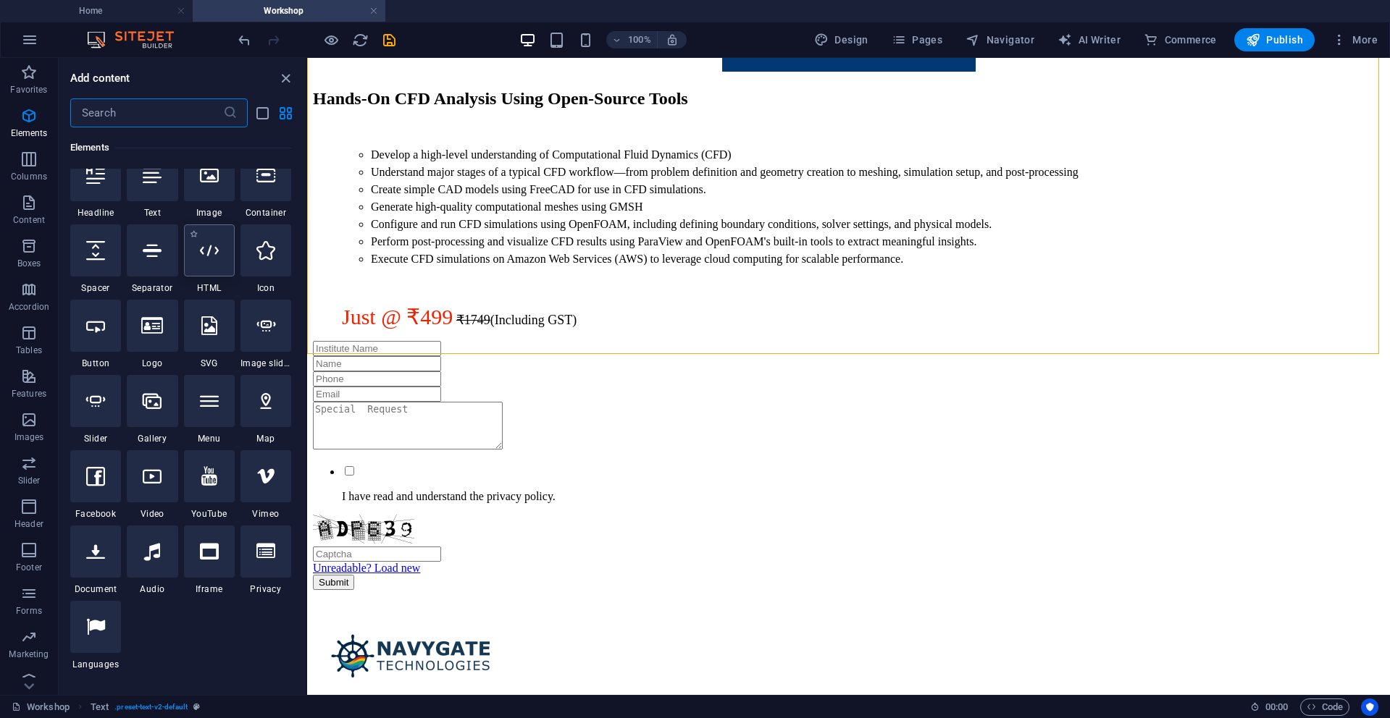
click at [208, 262] on div at bounding box center [209, 251] width 51 height 52
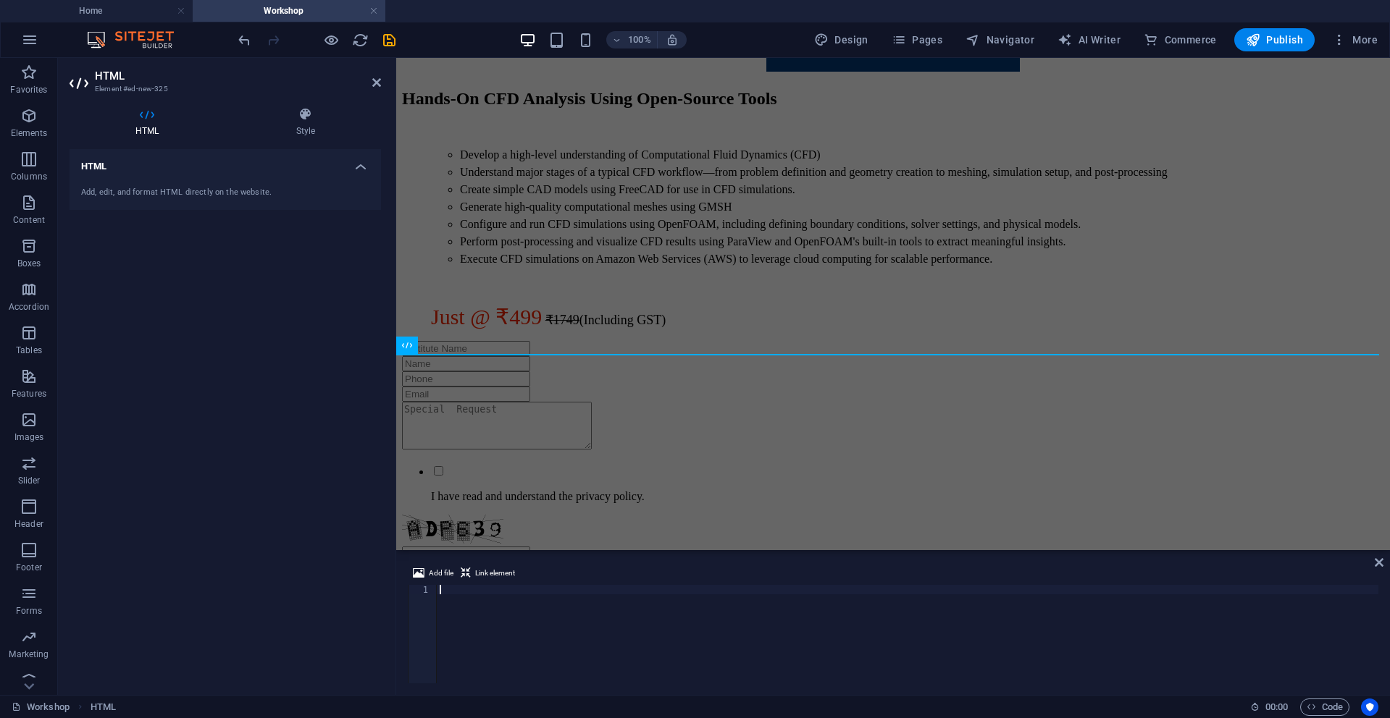
click at [130, 185] on div "Add, edit, and format HTML directly on the website." at bounding box center [225, 192] width 311 height 35
click at [253, 190] on div "Add, edit, and format HTML directly on the website." at bounding box center [225, 193] width 288 height 12
click at [361, 169] on h4 "HTML" at bounding box center [225, 162] width 311 height 26
click at [356, 170] on h4 "HTML" at bounding box center [225, 166] width 311 height 35
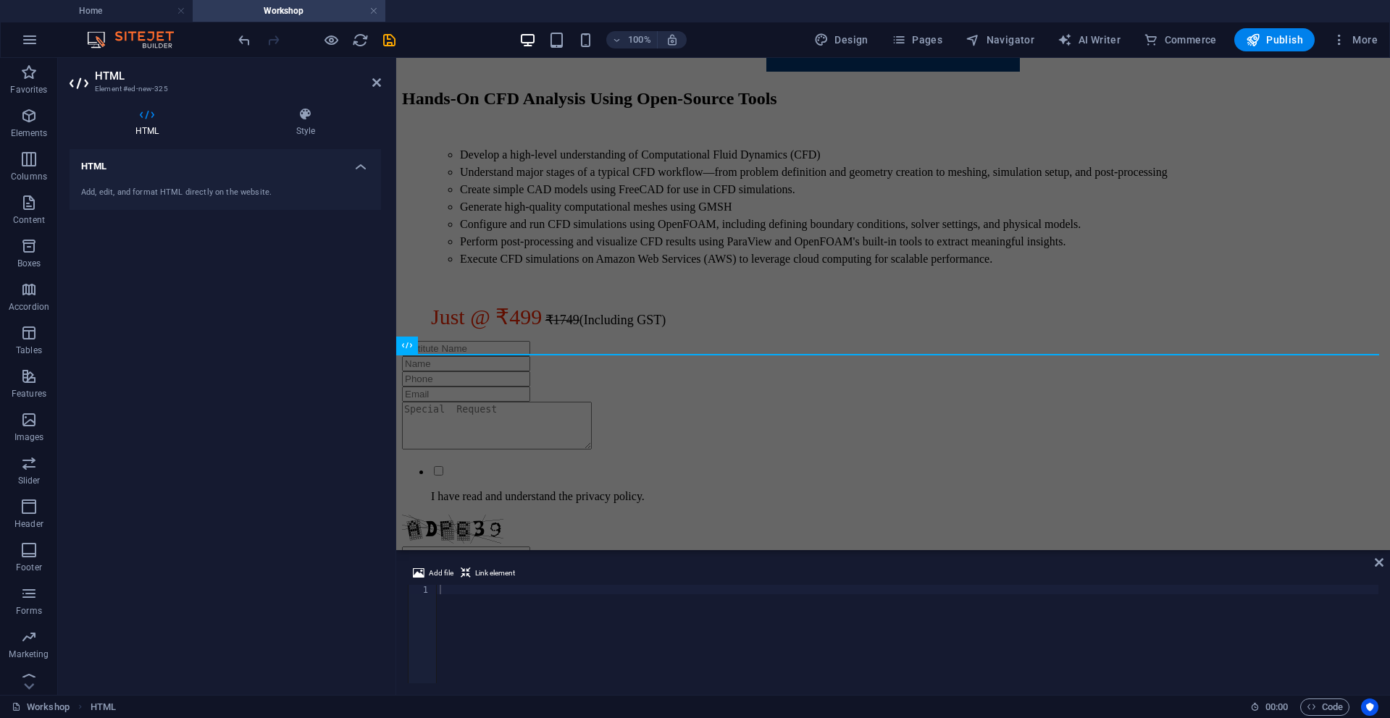
click at [173, 195] on div "Add, edit, and format HTML directly on the website." at bounding box center [225, 193] width 288 height 12
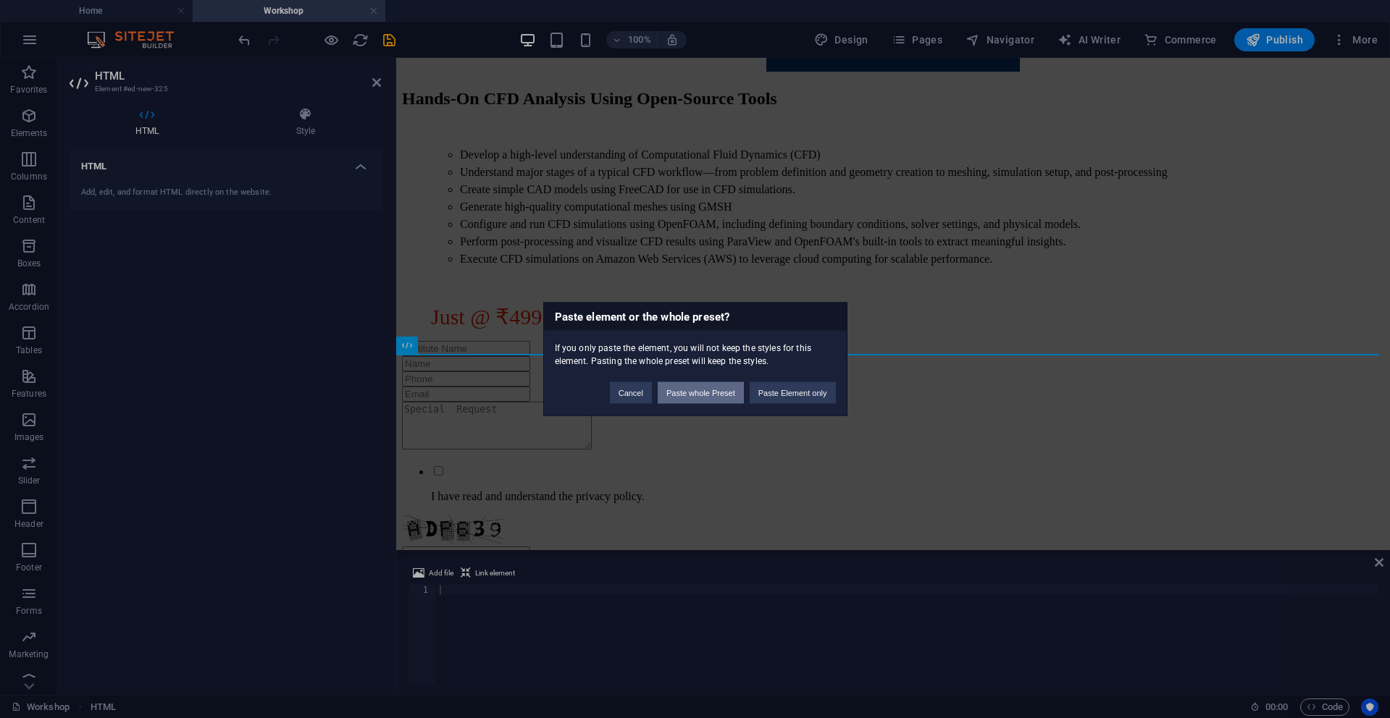
click at [700, 396] on button "Paste whole Preset" at bounding box center [701, 393] width 86 height 22
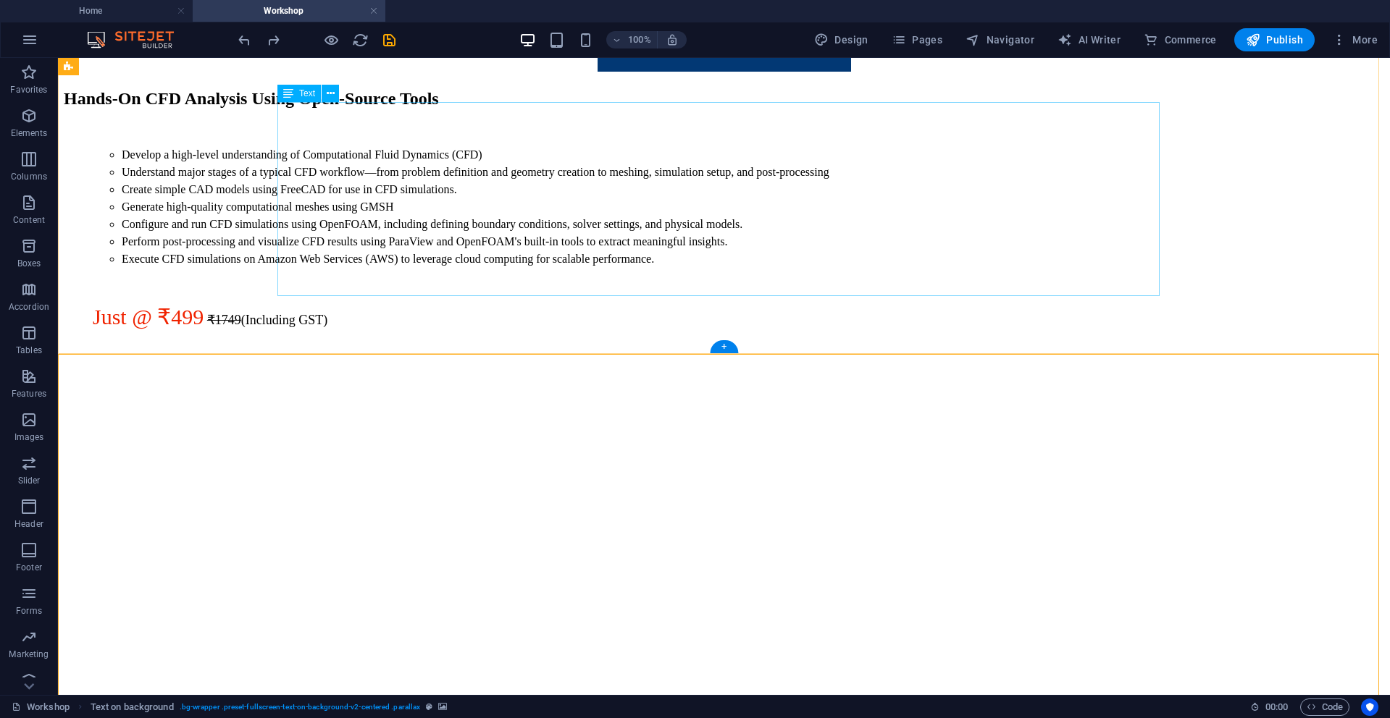
click at [663, 278] on div "Develop a high-level understanding of Computational Fluid Dynamics (CFD) Unders…" at bounding box center [724, 237] width 1320 height 183
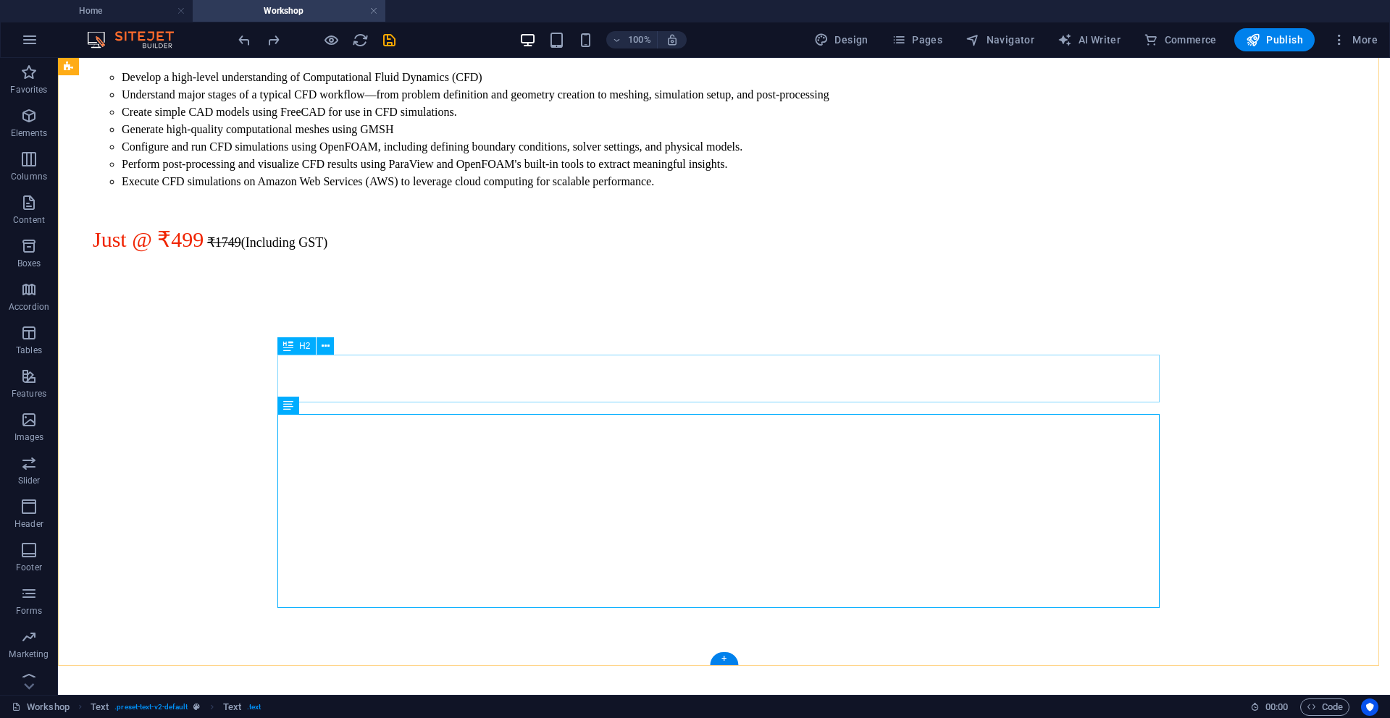
scroll to position [608, 0]
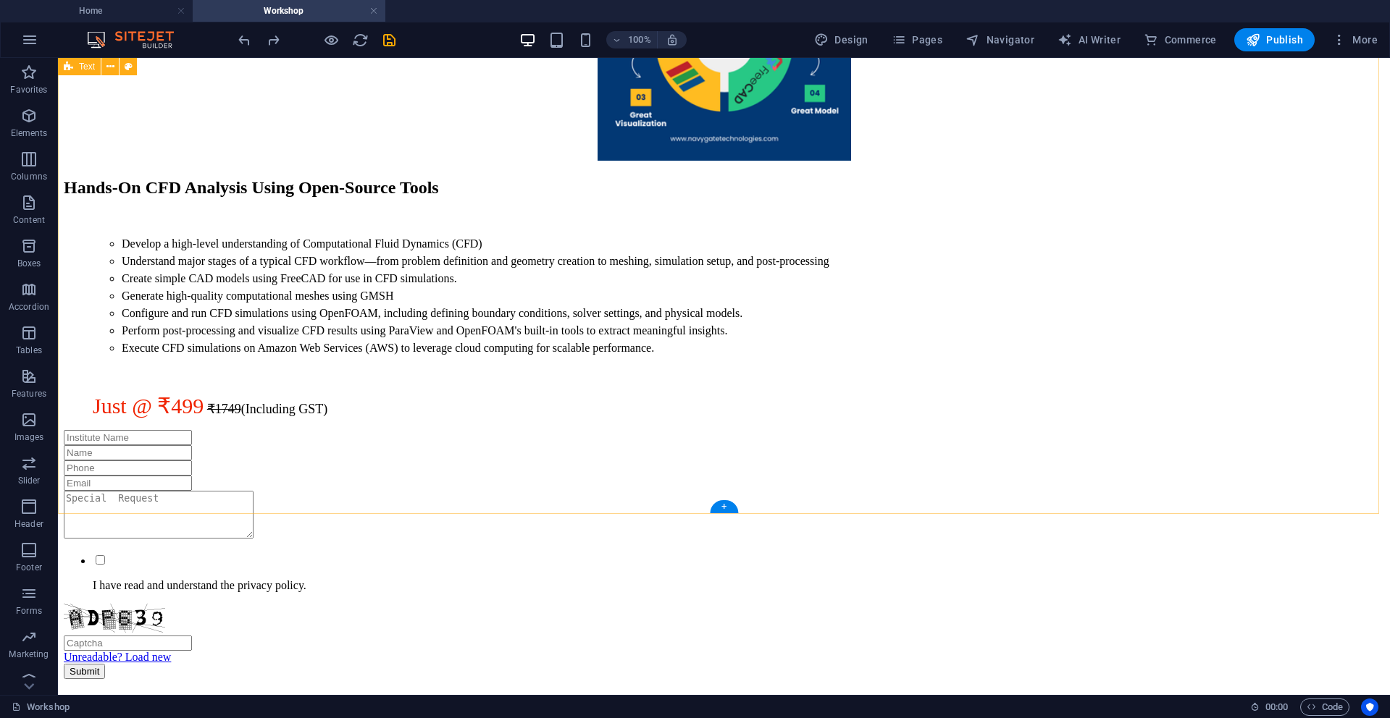
scroll to position [435, 0]
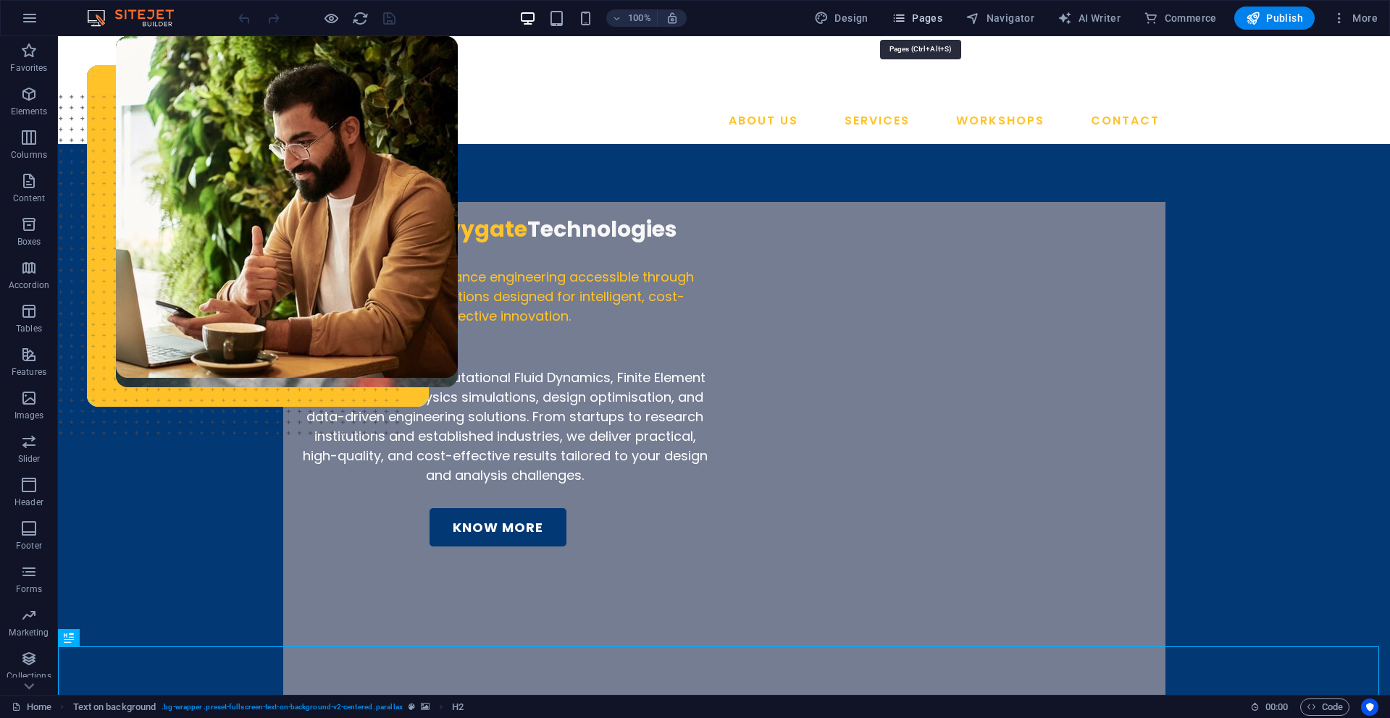
click at [925, 20] on span "Pages" at bounding box center [917, 18] width 51 height 14
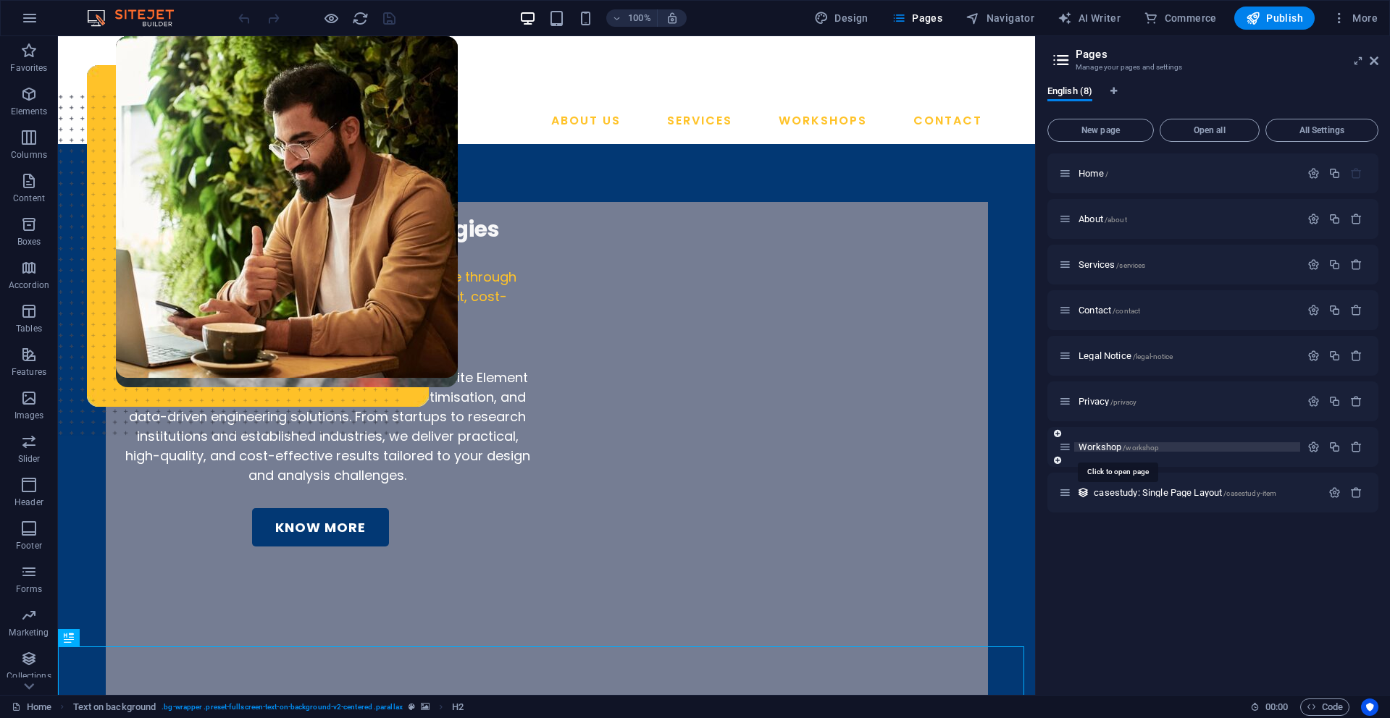
click at [1102, 448] on span "Workshop /workshop" at bounding box center [1118, 447] width 80 height 11
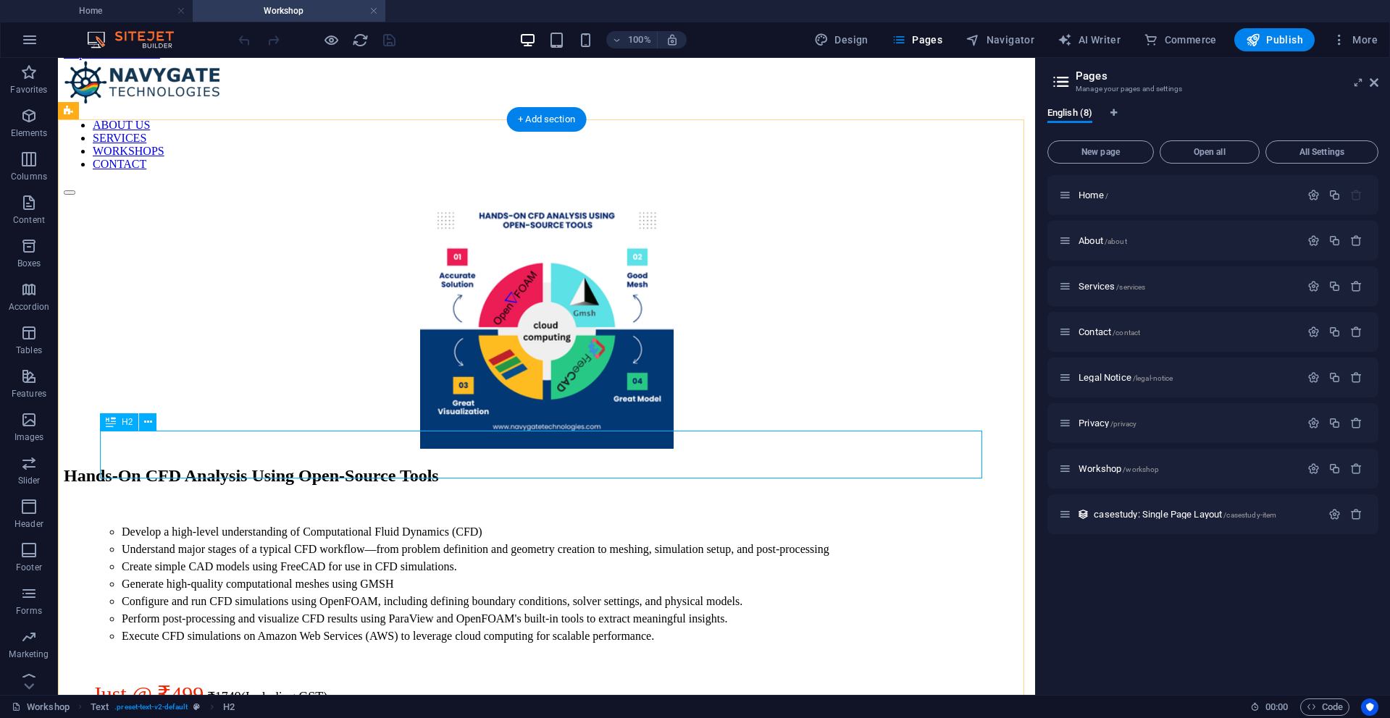
scroll to position [174, 0]
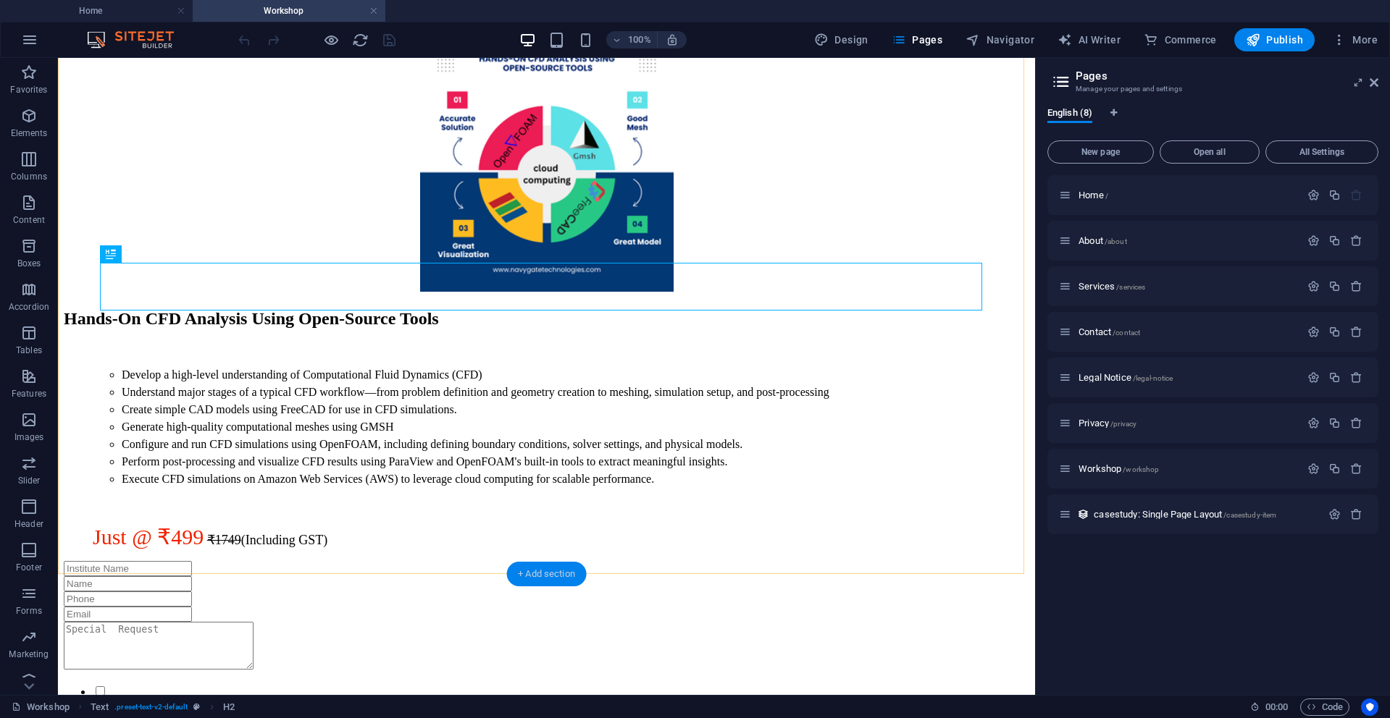
click at [533, 574] on div "+ Add section" at bounding box center [546, 574] width 80 height 25
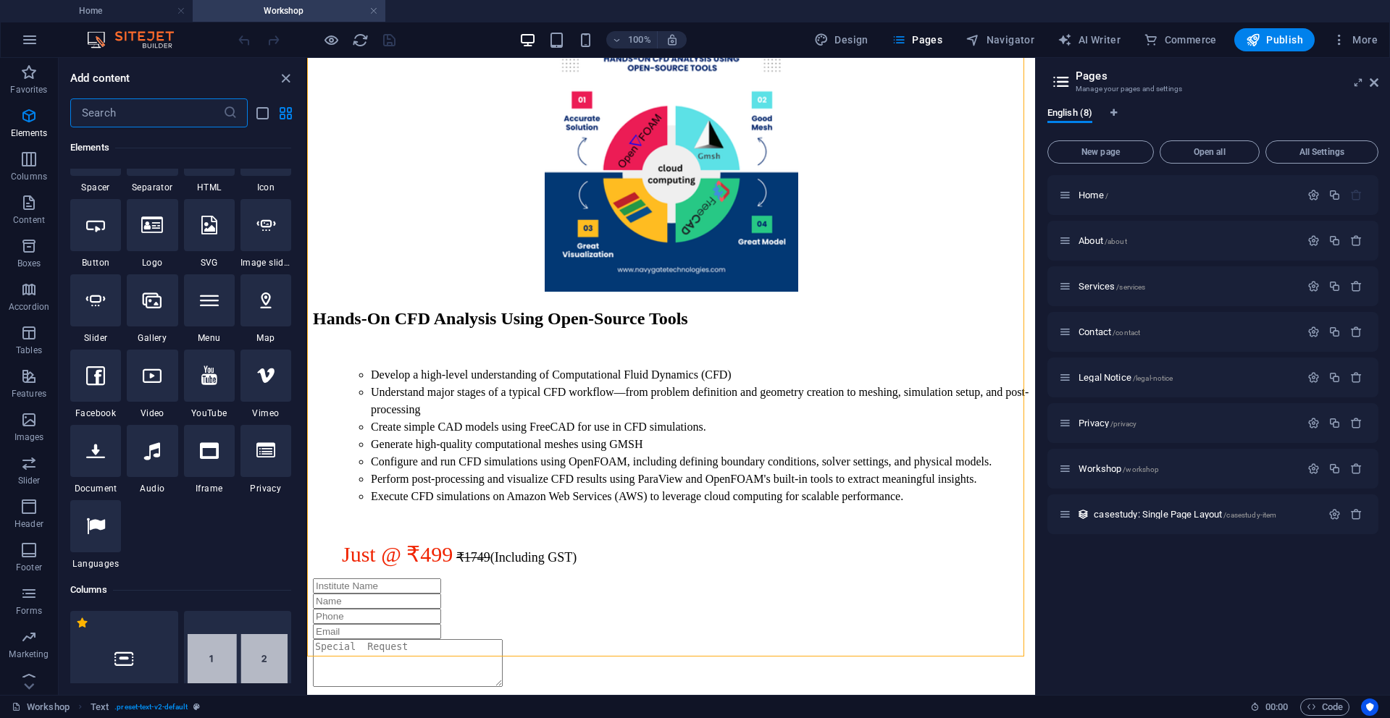
scroll to position [448, 0]
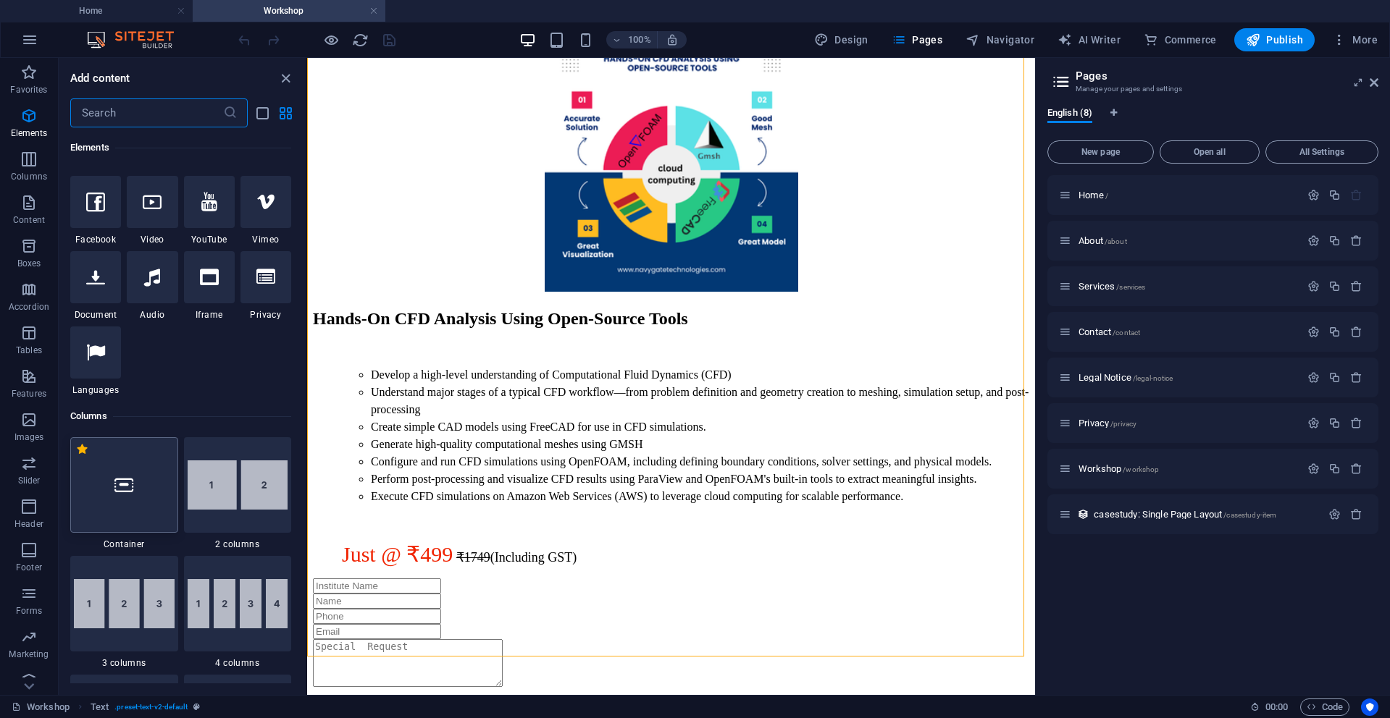
click at [129, 486] on icon at bounding box center [123, 485] width 19 height 19
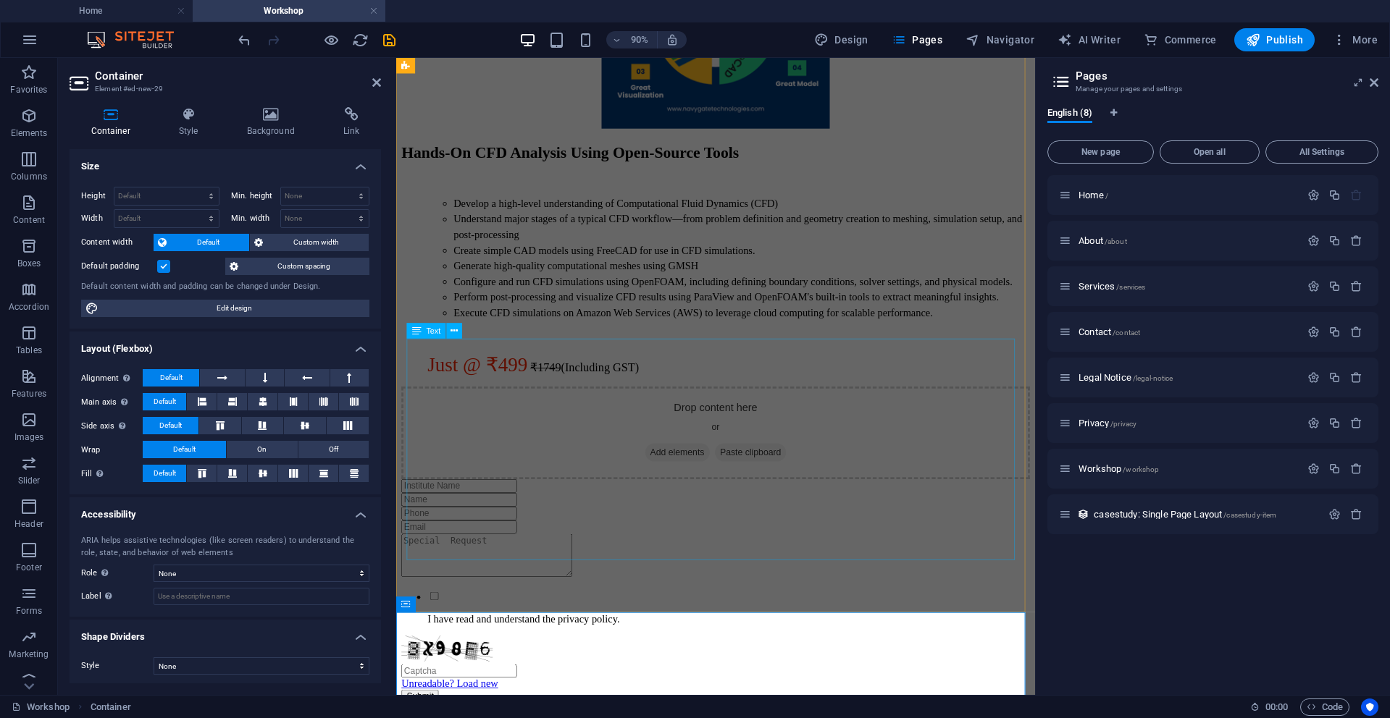
scroll to position [521, 0]
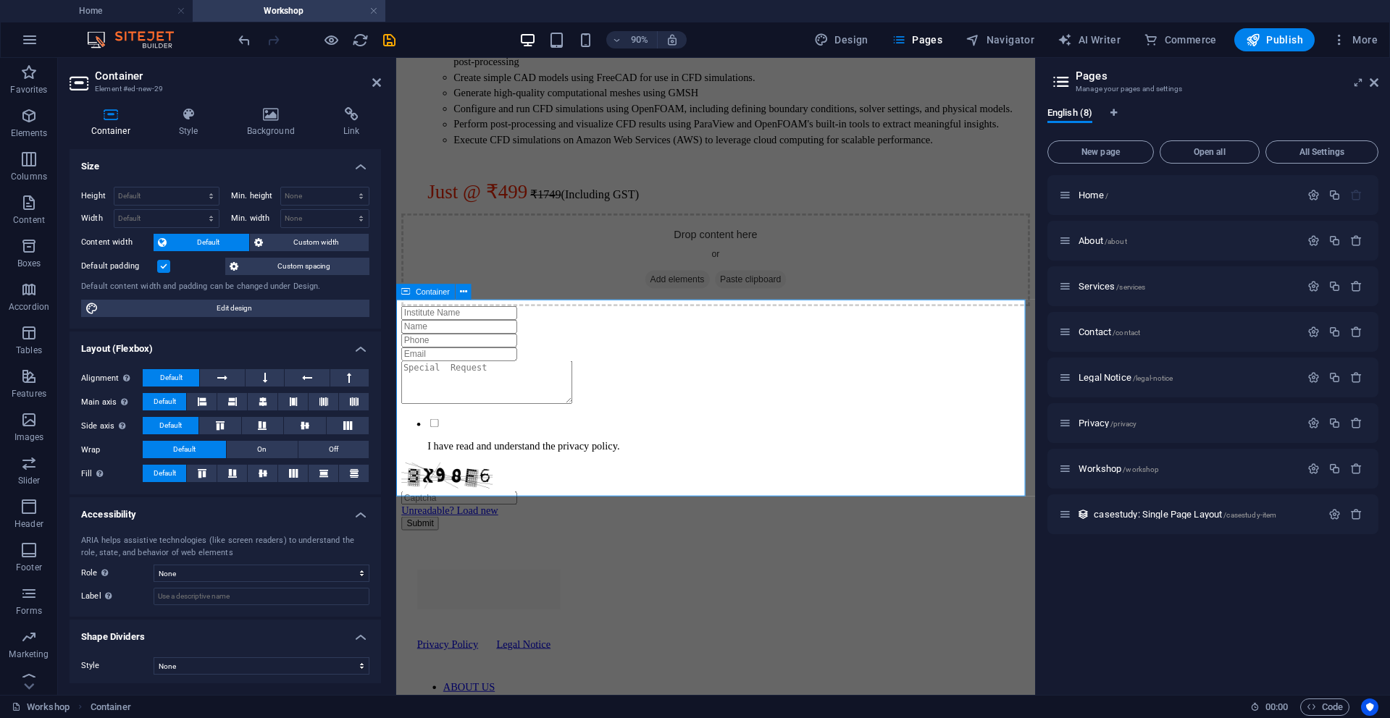
click at [687, 314] on span "Add elements" at bounding box center [709, 304] width 72 height 20
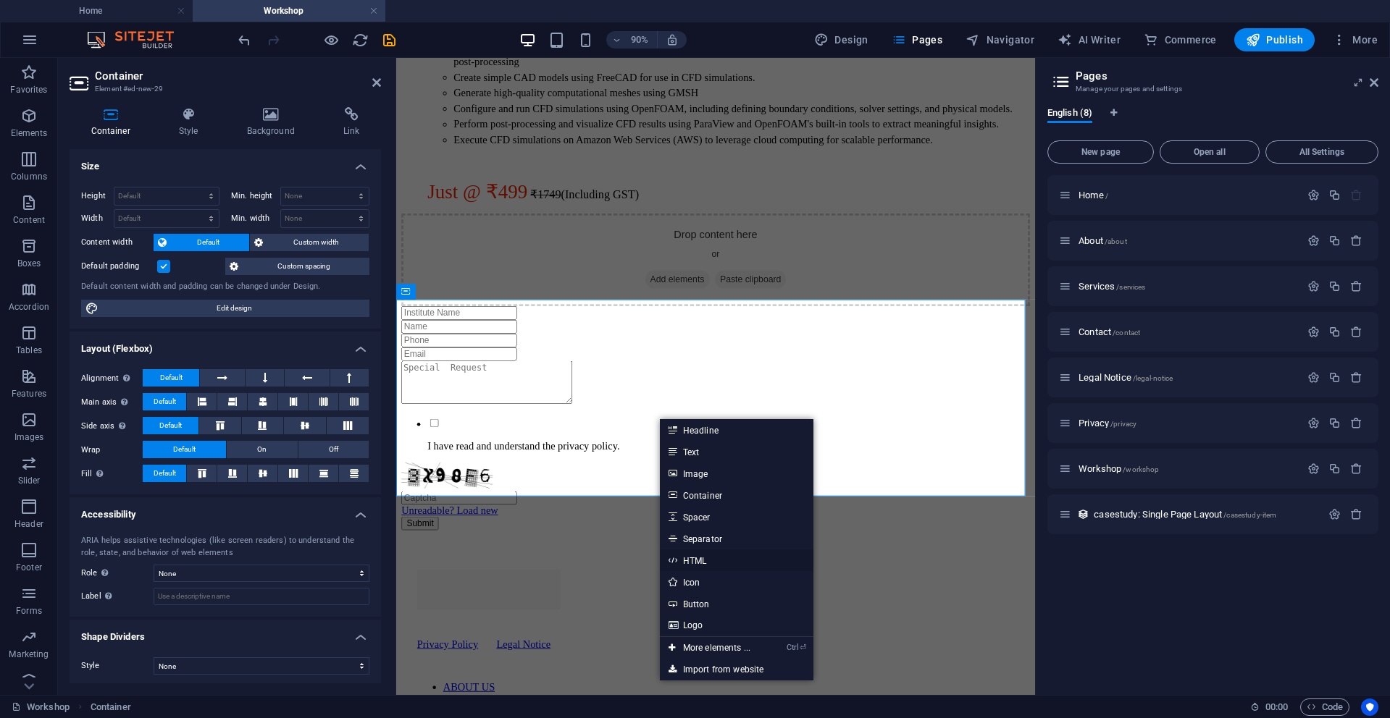
click at [691, 565] on link "HTML" at bounding box center [737, 561] width 154 height 22
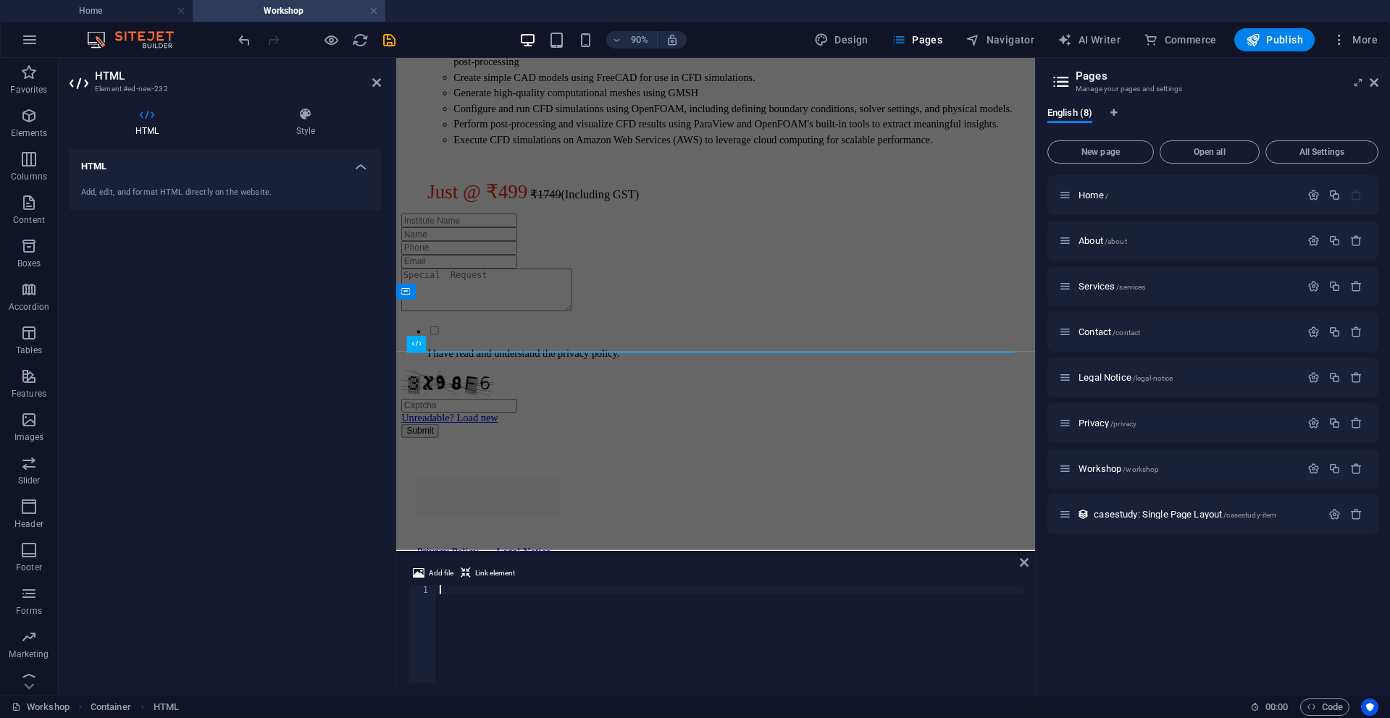
click at [506, 604] on div at bounding box center [730, 643] width 587 height 117
click at [589, 617] on div at bounding box center [730, 643] width 587 height 117
paste textarea
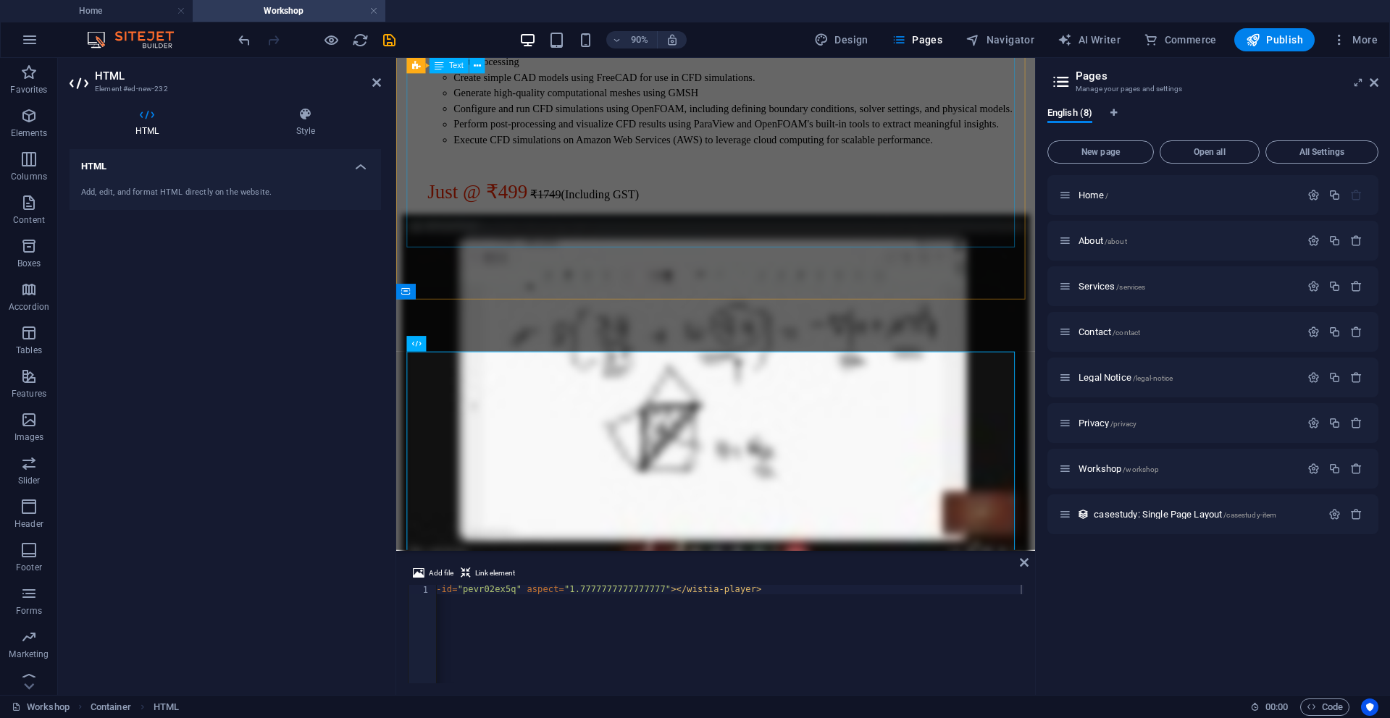
click at [744, 219] on div "Develop a high-level understanding of Computational Fluid Dynamics (CFD) Unders…" at bounding box center [751, 119] width 698 height 201
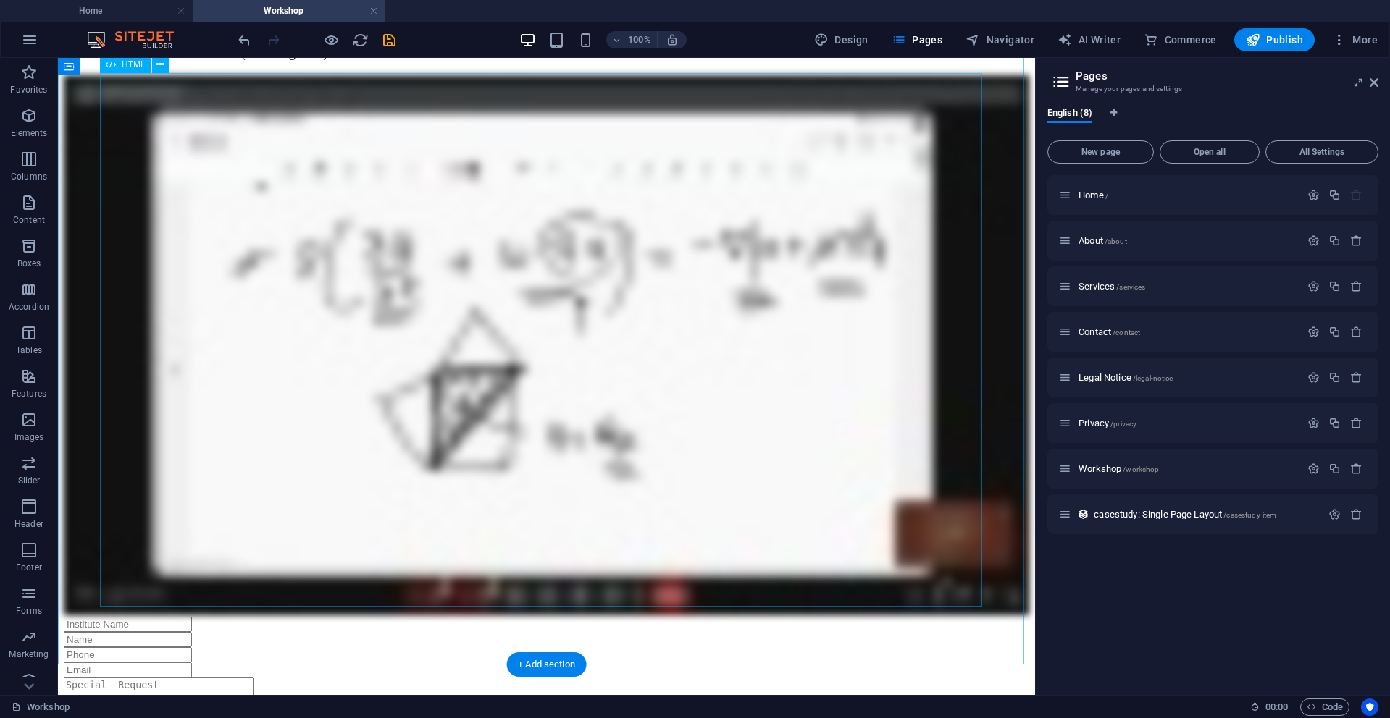
scroll to position [561, 0]
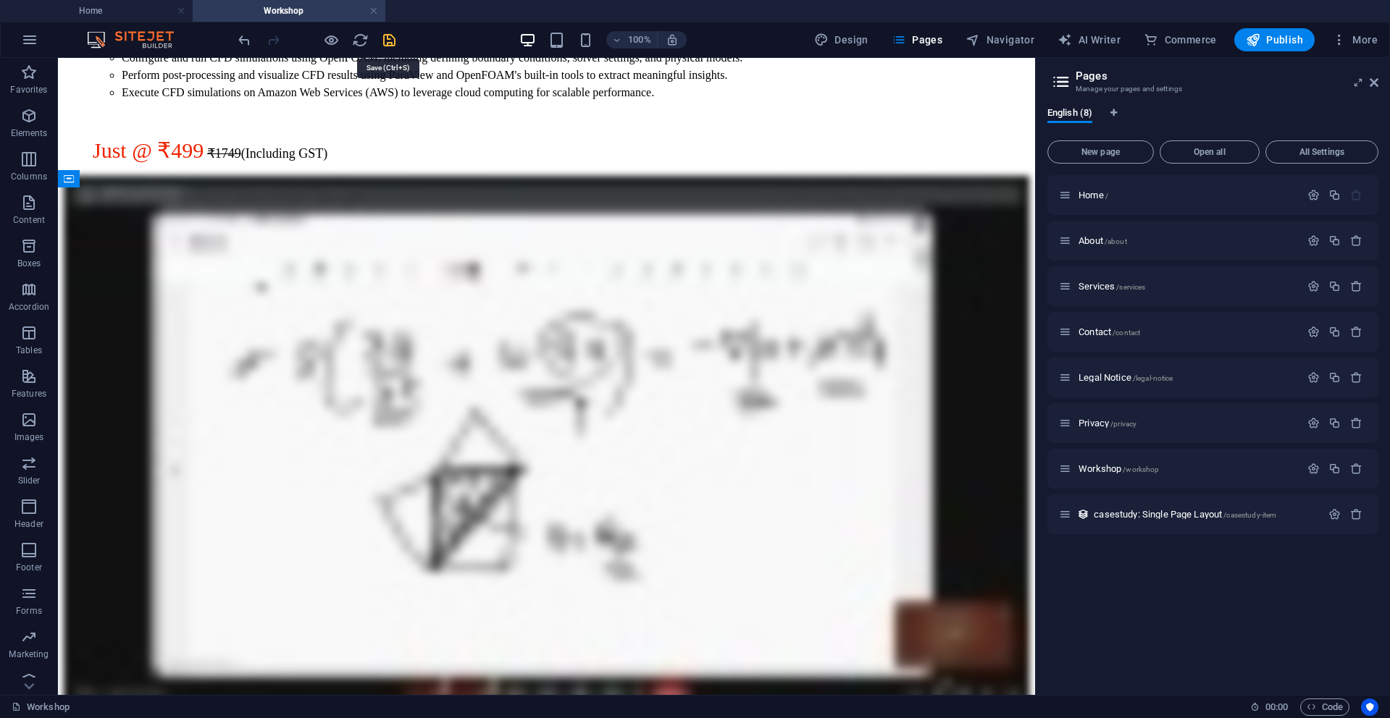
click at [389, 45] on icon "save" at bounding box center [389, 40] width 17 height 17
checkbox input "false"
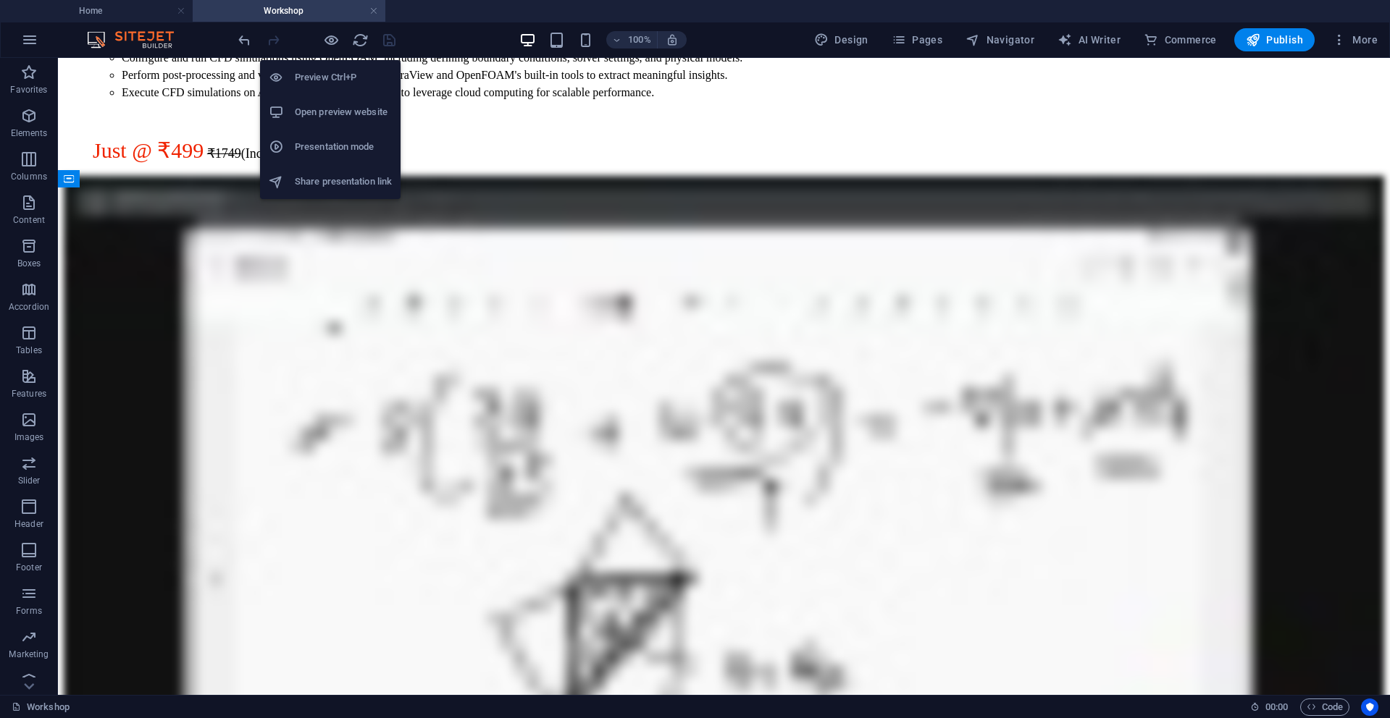
click at [336, 113] on h6 "Open preview website" at bounding box center [343, 112] width 97 height 17
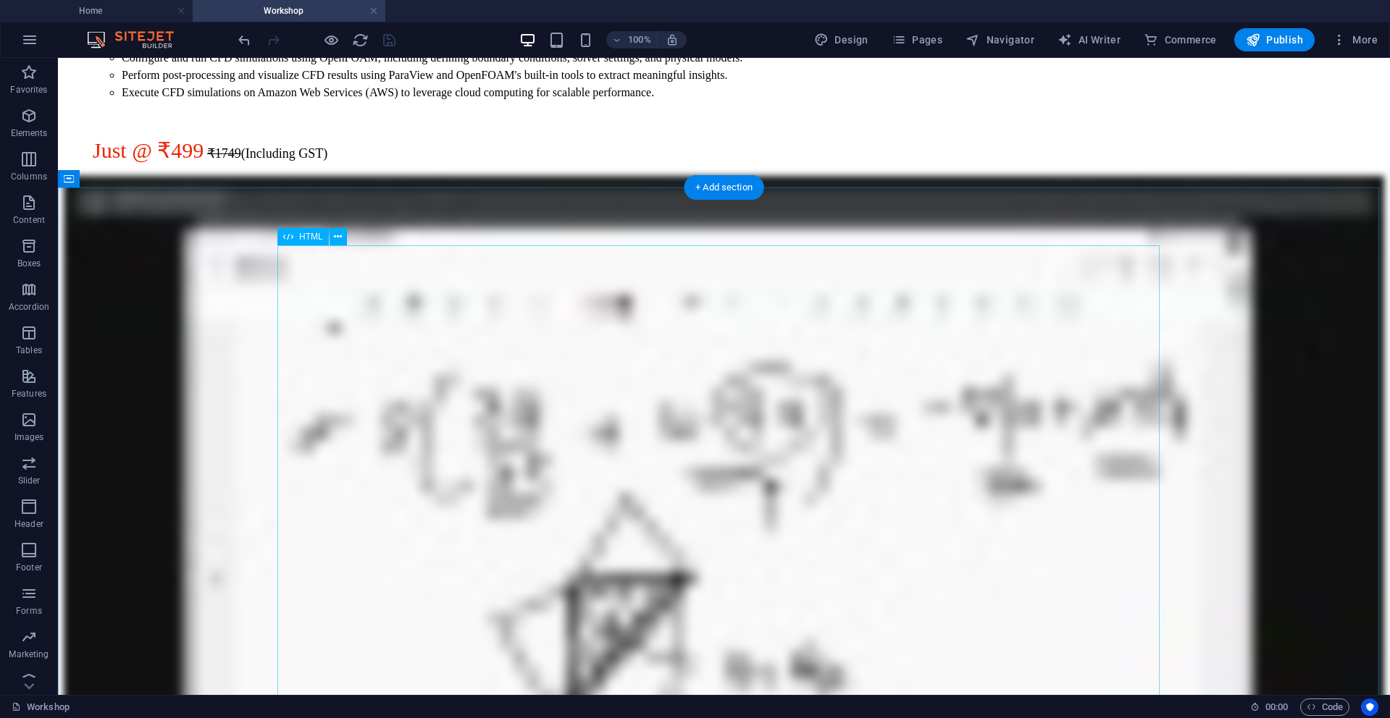
click at [461, 404] on div at bounding box center [724, 546] width 1320 height 742
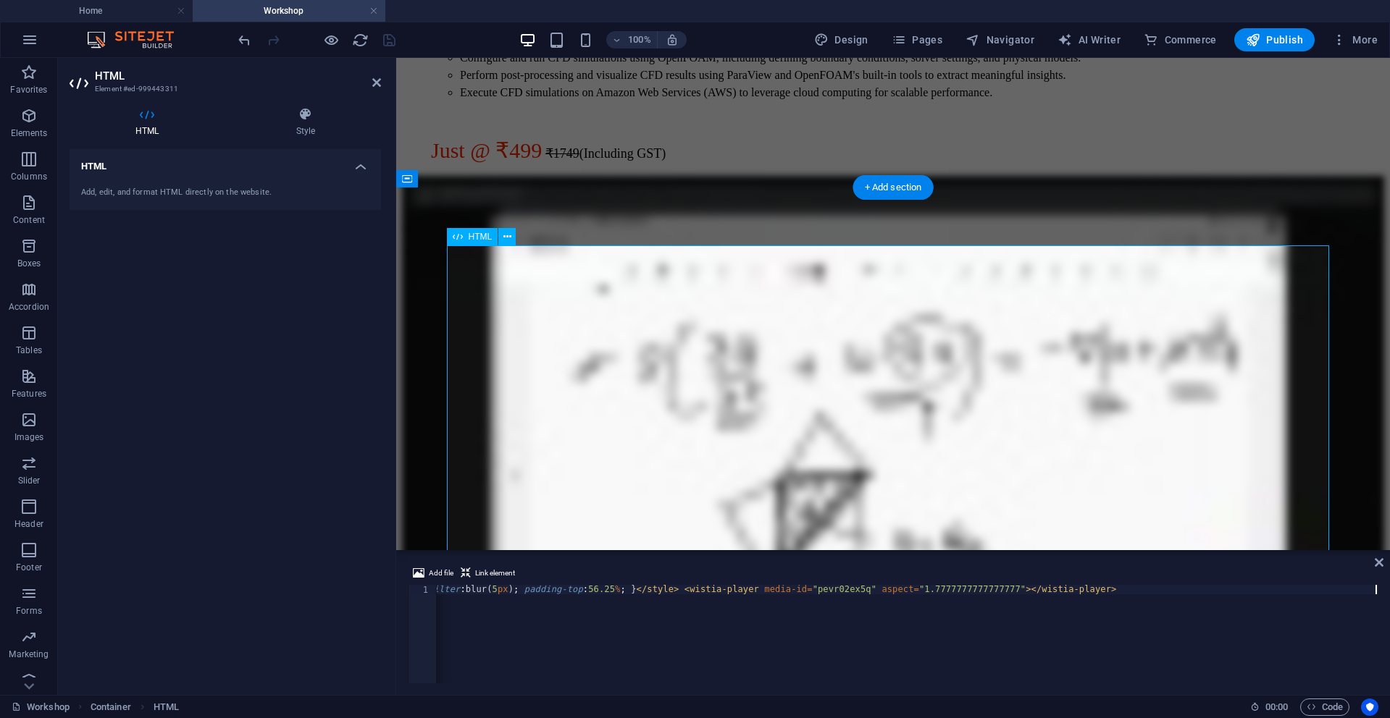
scroll to position [0, 1340]
click at [561, 595] on div "< script src = "[URL][DOMAIN_NAME]" async > </ script > < script src = "[URL][D…" at bounding box center [237, 642] width 2281 height 114
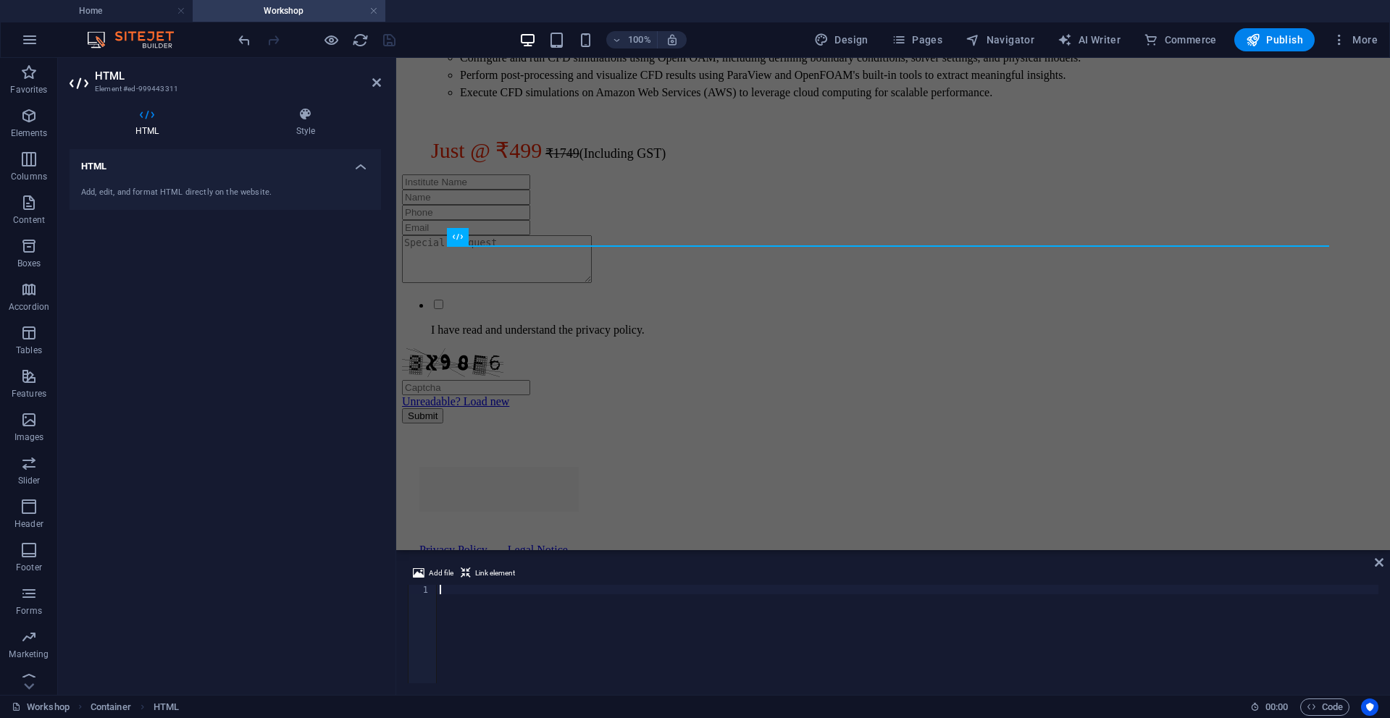
type textarea "<iframe src="[URL][DOMAIN_NAME]" width="640" height="360" frameborder="0" allow…"
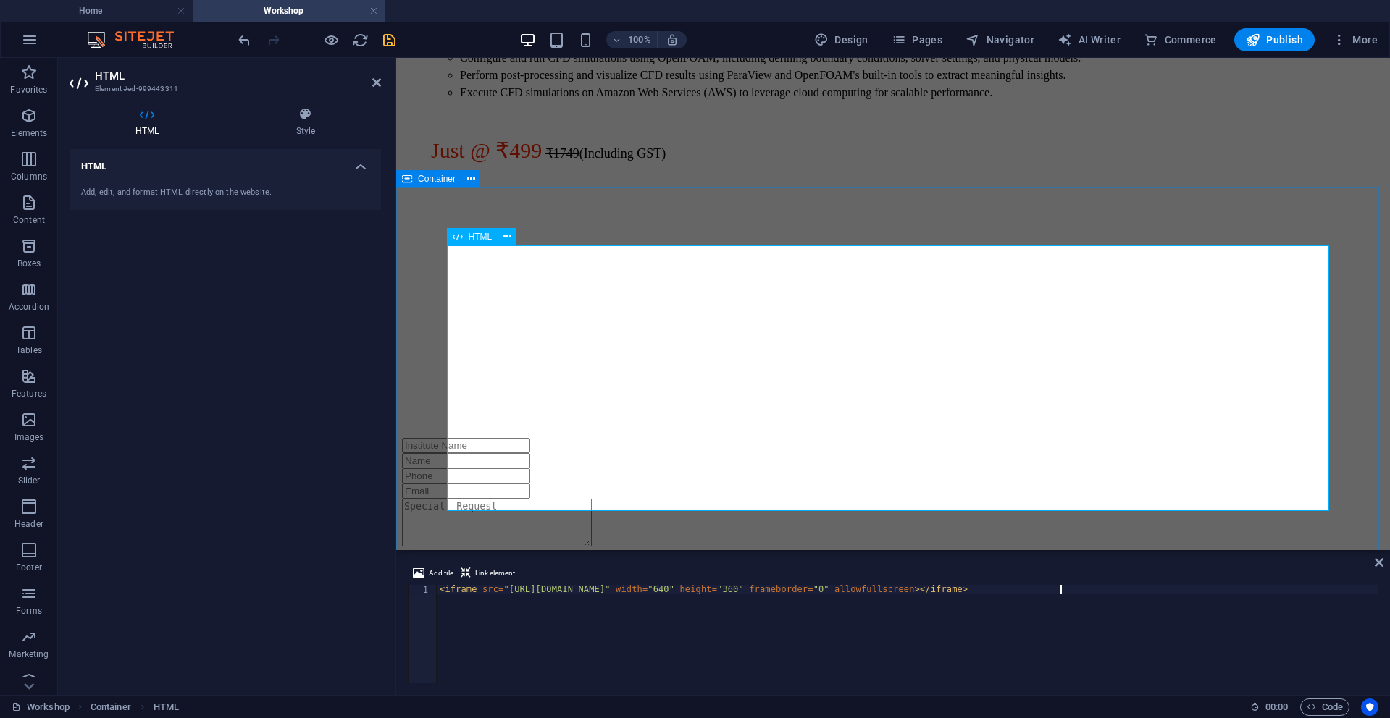
click at [825, 348] on div at bounding box center [893, 307] width 982 height 264
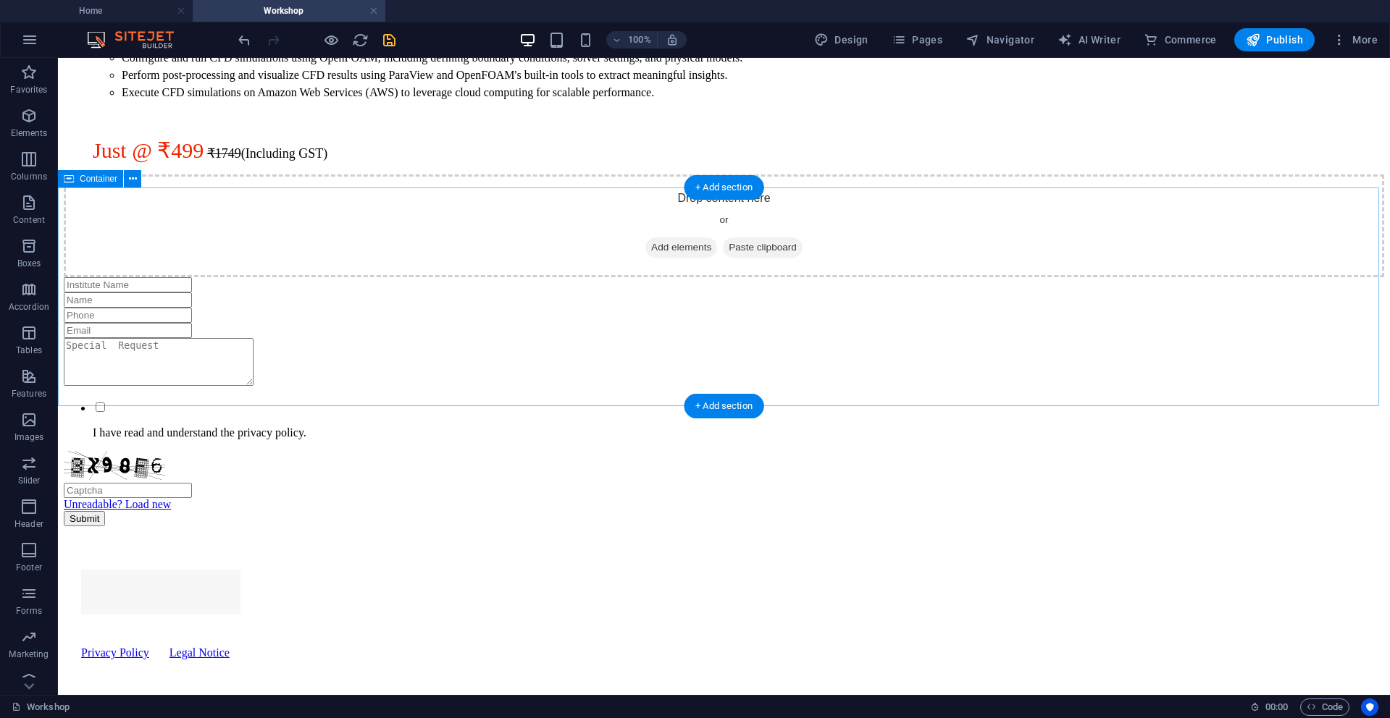
click at [660, 258] on span "Add elements" at bounding box center [681, 248] width 72 height 20
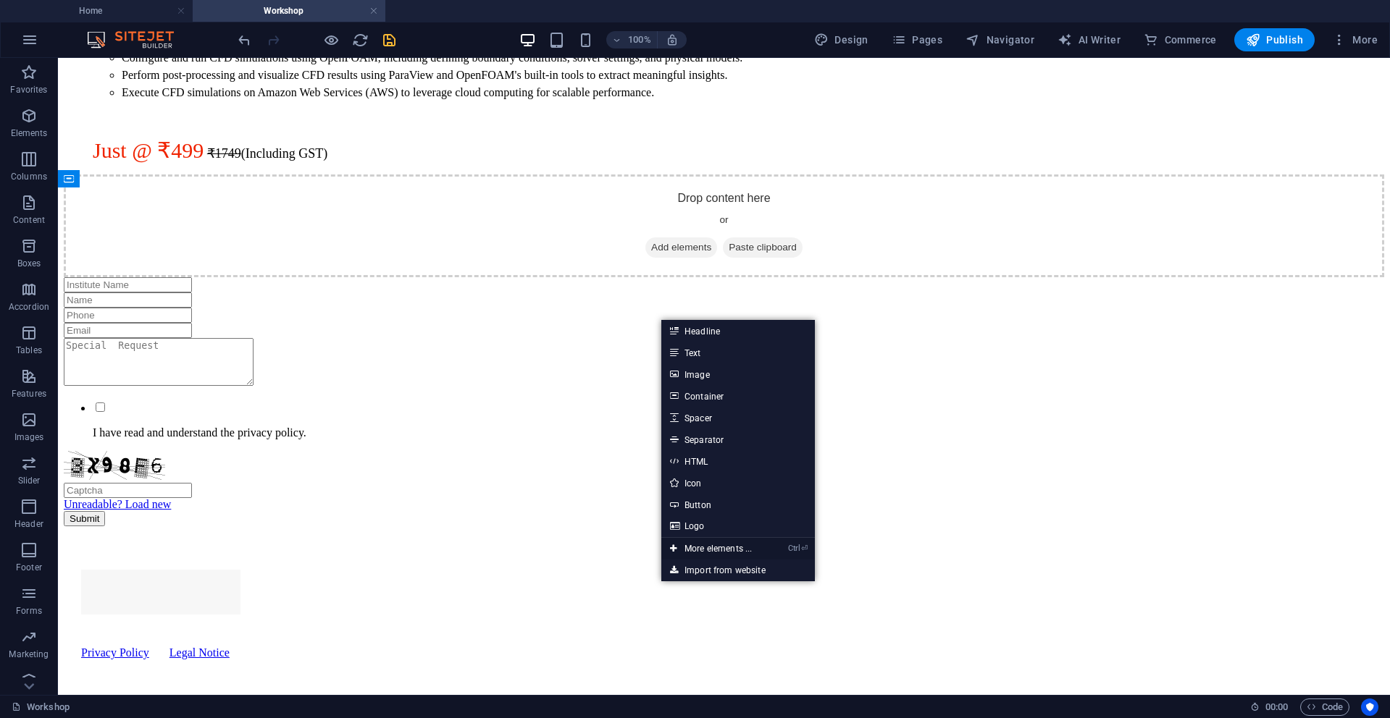
click at [715, 545] on link "Ctrl ⏎ More elements ..." at bounding box center [710, 549] width 99 height 22
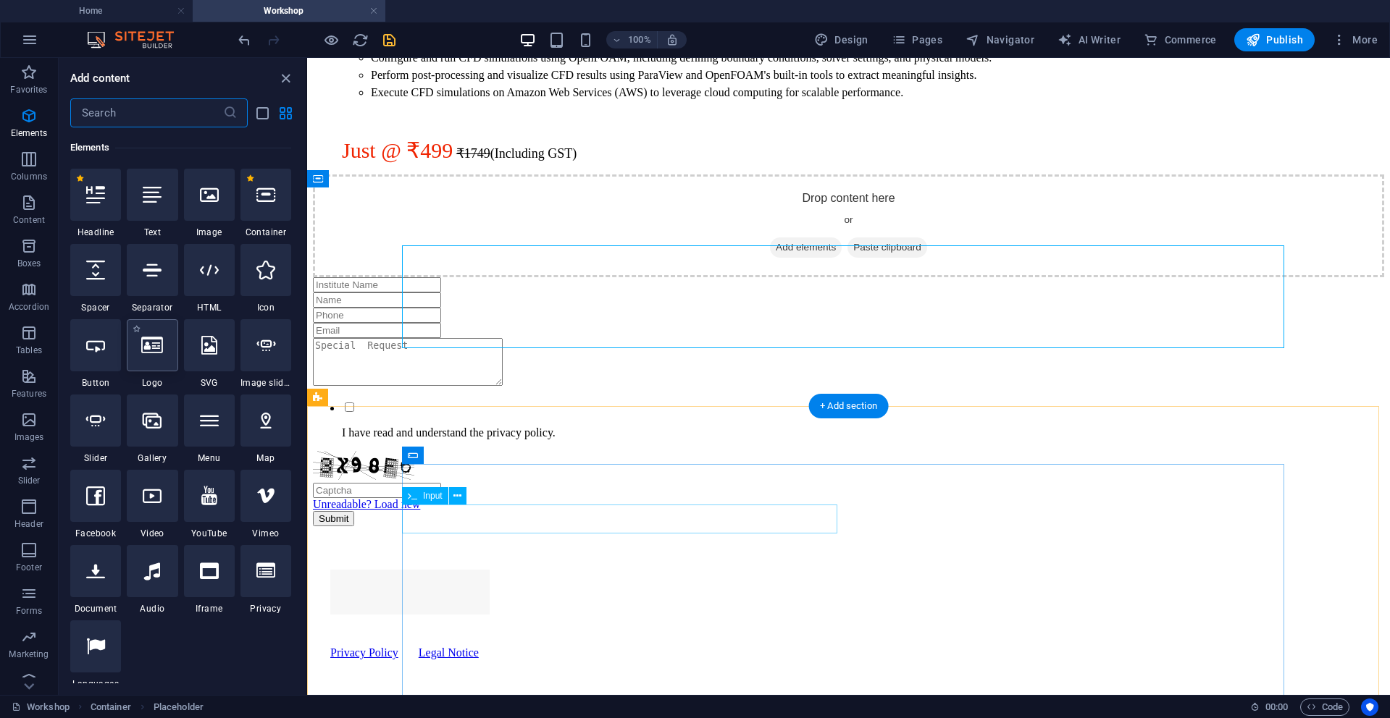
scroll to position [154, 0]
click at [212, 489] on icon at bounding box center [209, 496] width 16 height 19
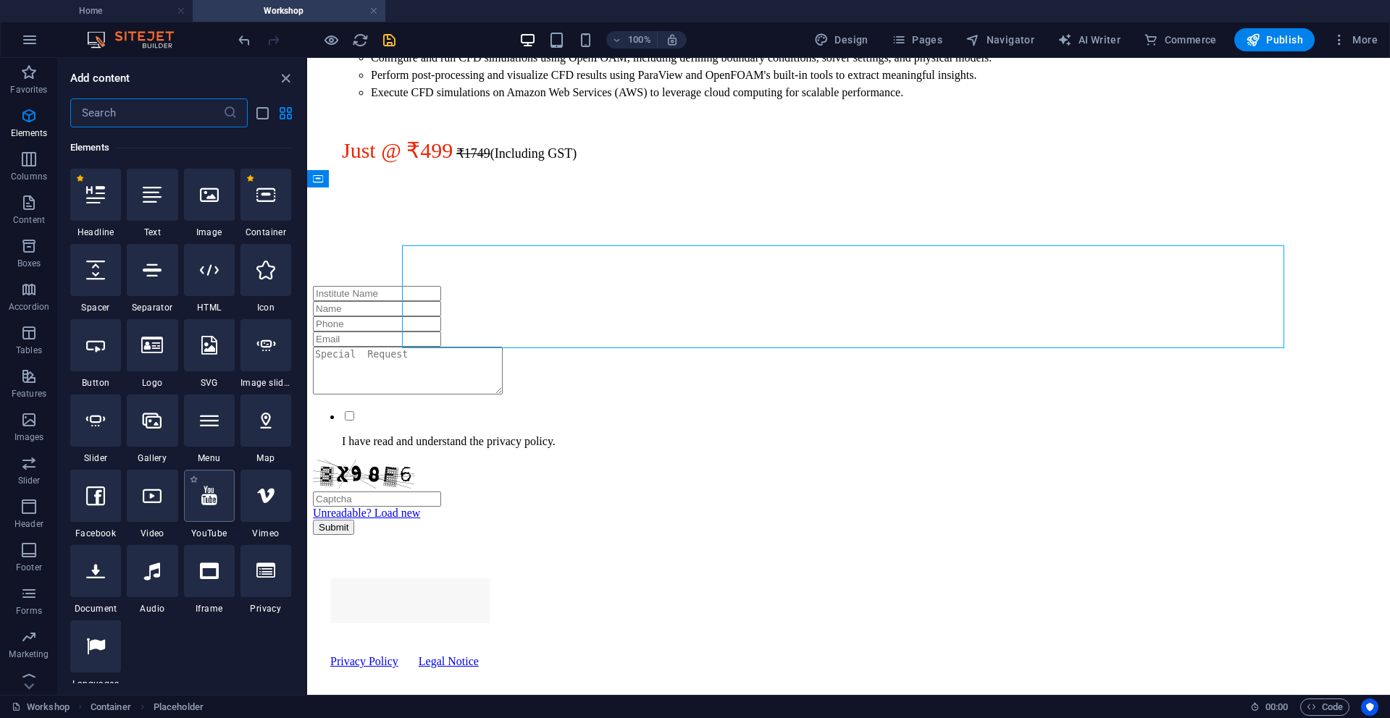
select select "ar16_9"
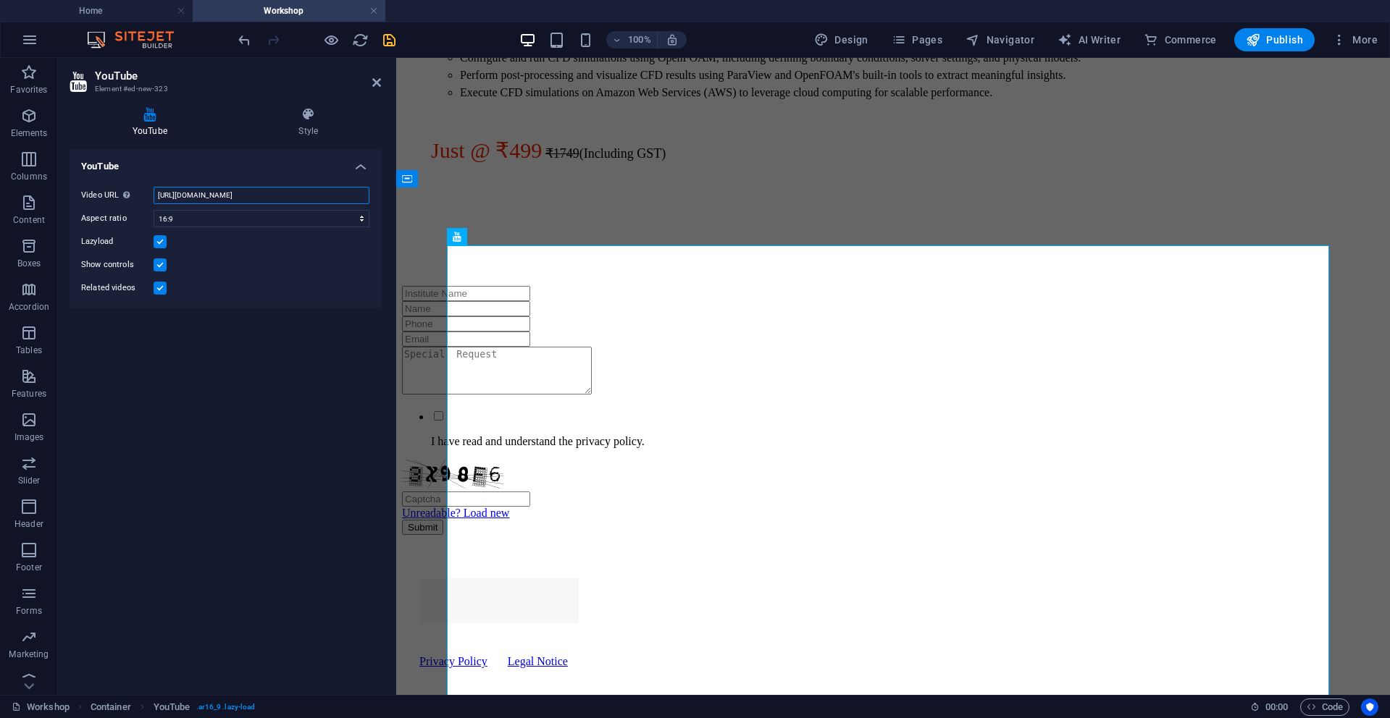
click at [252, 199] on input "[URL][DOMAIN_NAME]" at bounding box center [262, 195] width 216 height 17
paste input "TykKPGm8HyU"
type input "[URL][DOMAIN_NAME]"
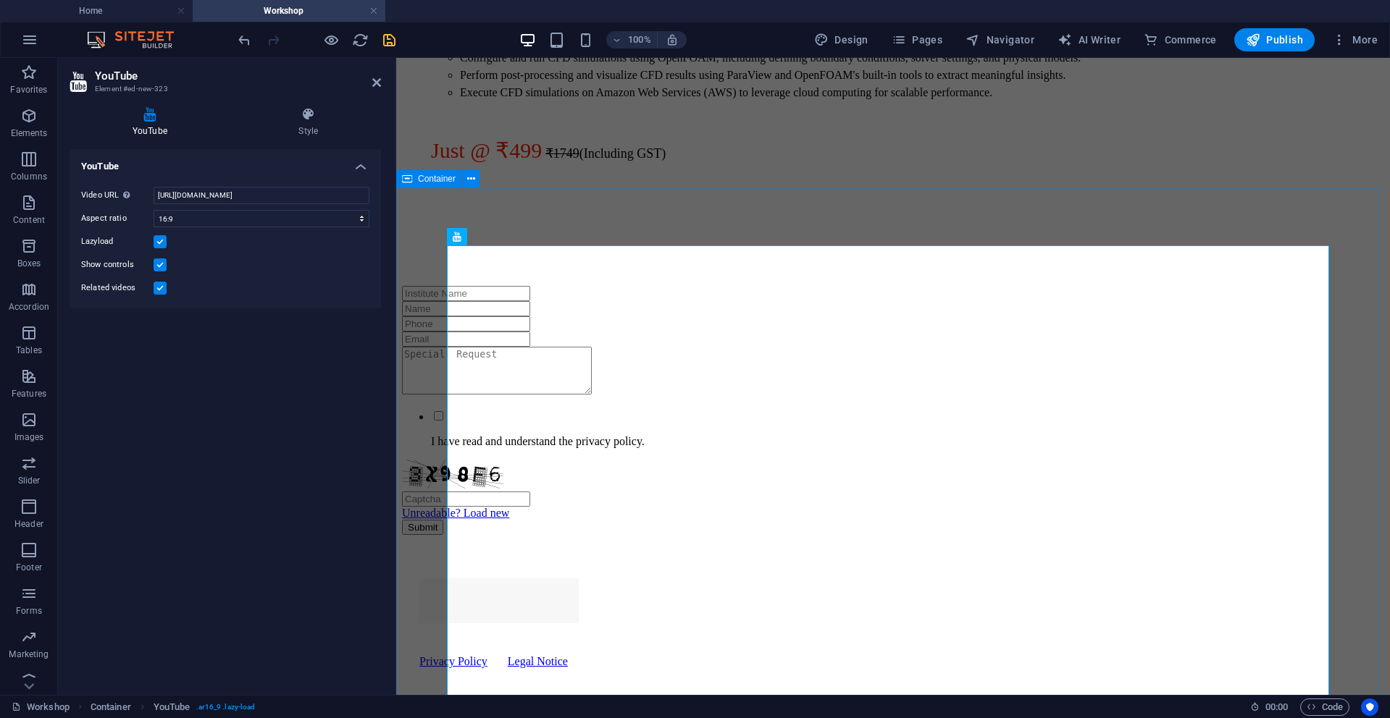
click at [422, 286] on div at bounding box center [893, 231] width 982 height 112
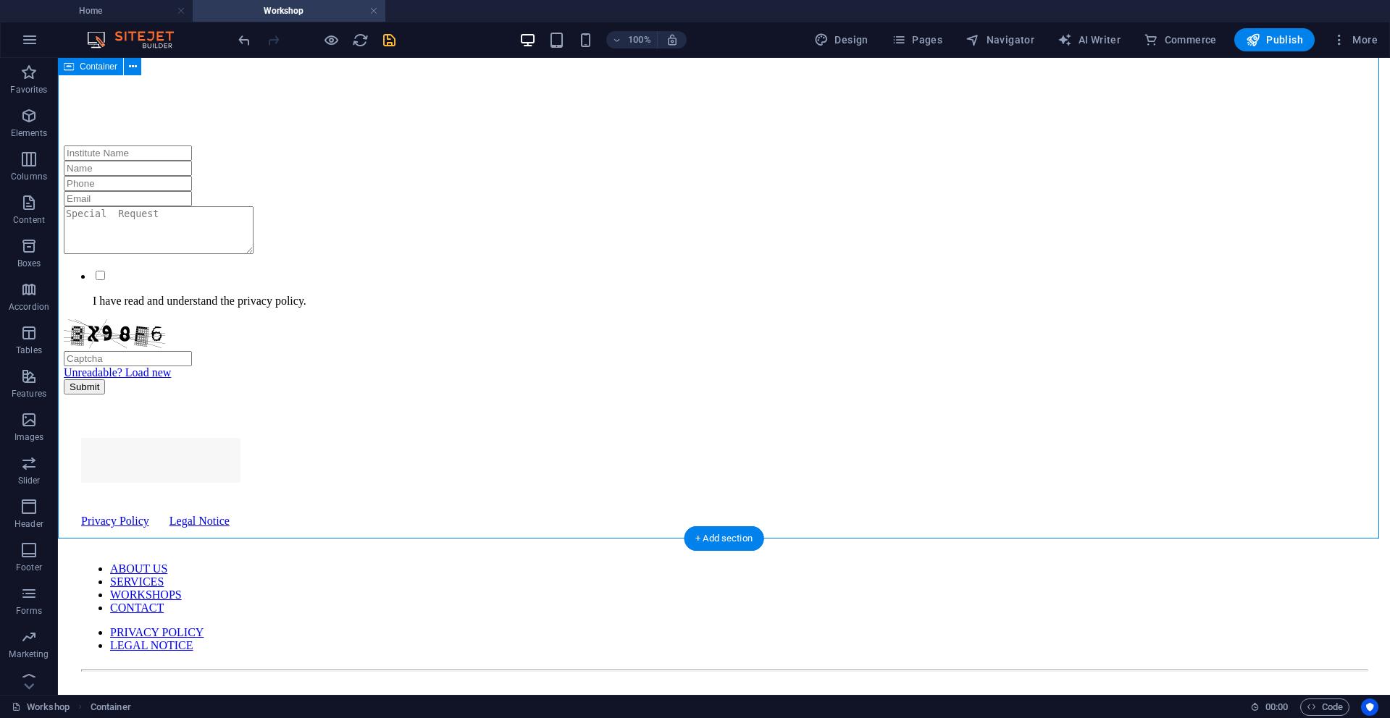
scroll to position [561, 0]
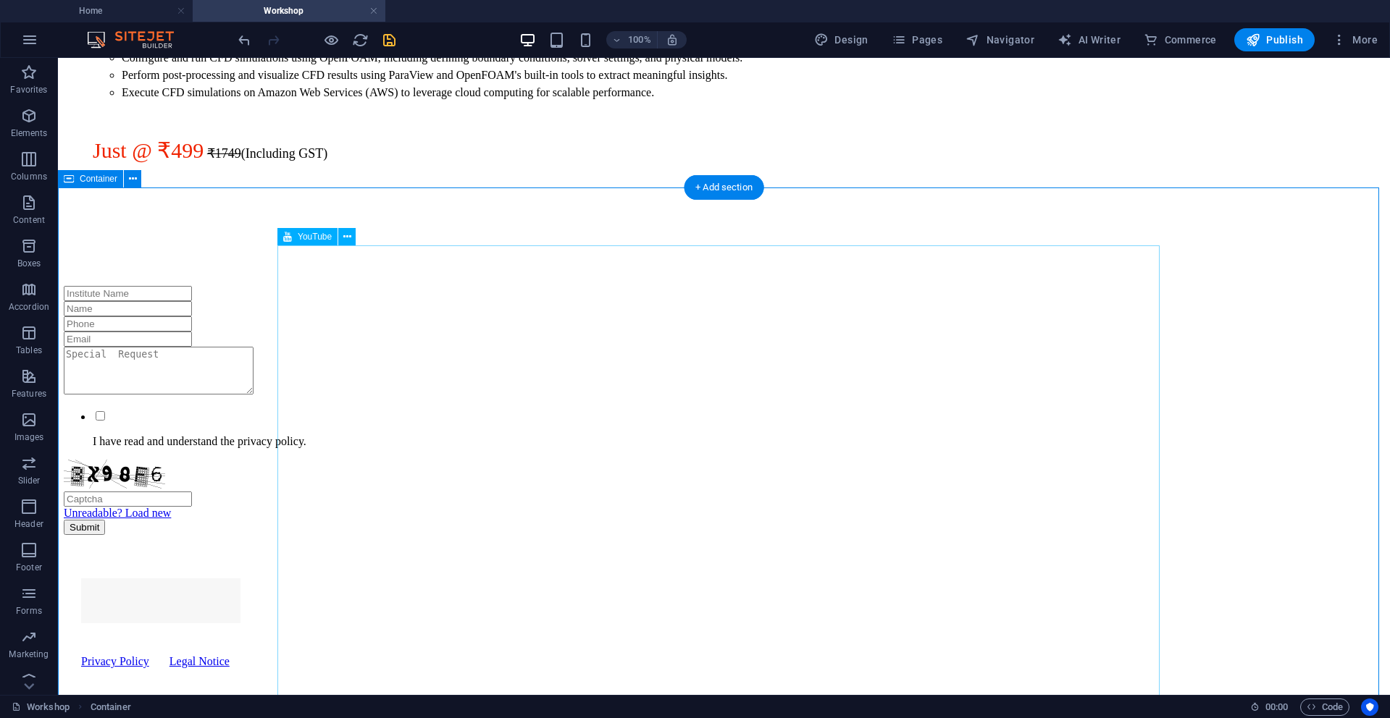
click at [541, 286] on div at bounding box center [724, 231] width 1320 height 112
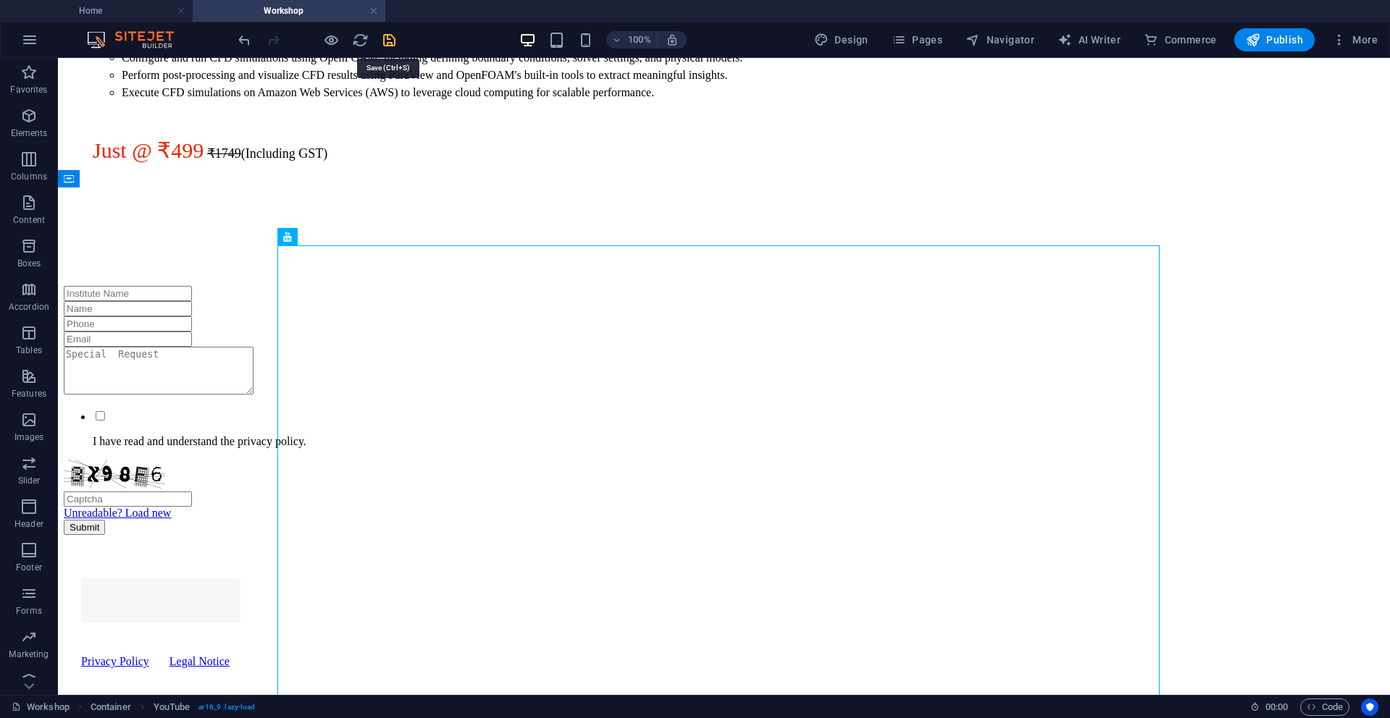
click at [387, 40] on icon "save" at bounding box center [389, 40] width 17 height 17
checkbox input "false"
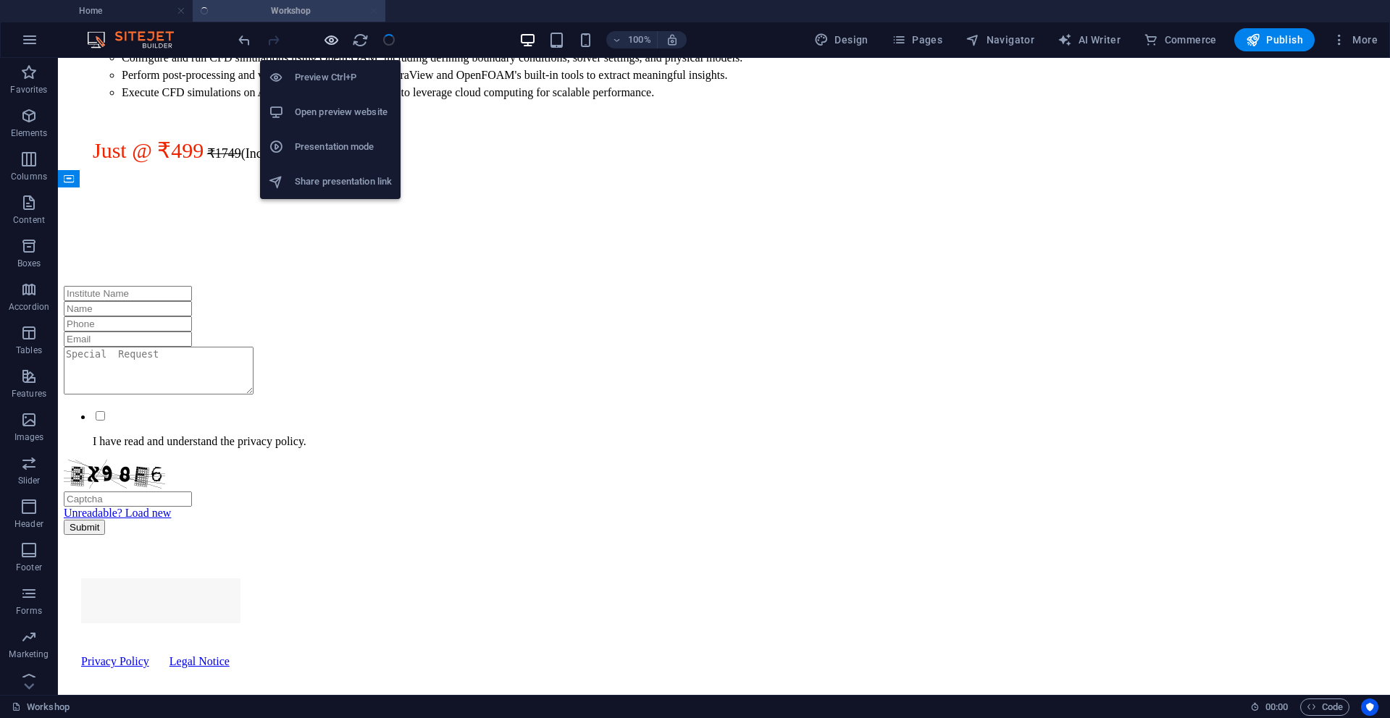
click at [331, 48] on icon "button" at bounding box center [331, 40] width 17 height 17
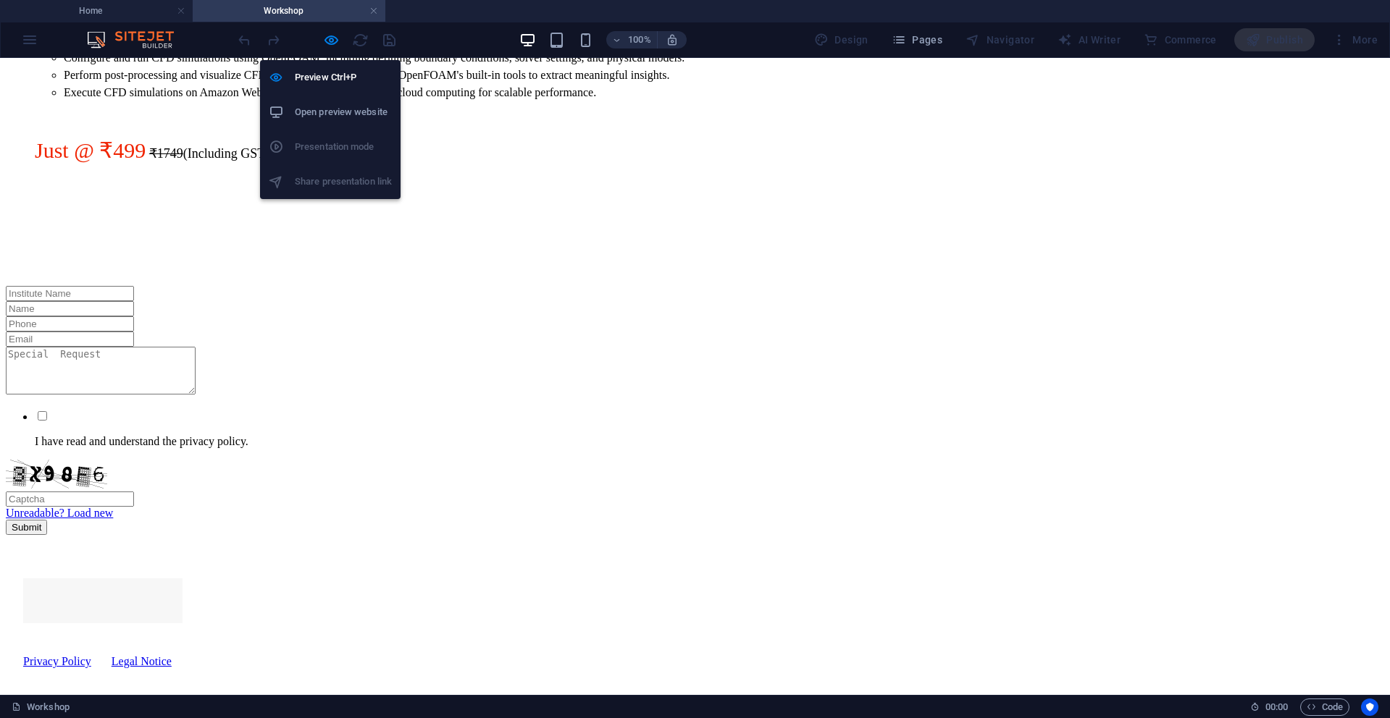
click at [331, 119] on h6 "Open preview website" at bounding box center [343, 112] width 97 height 17
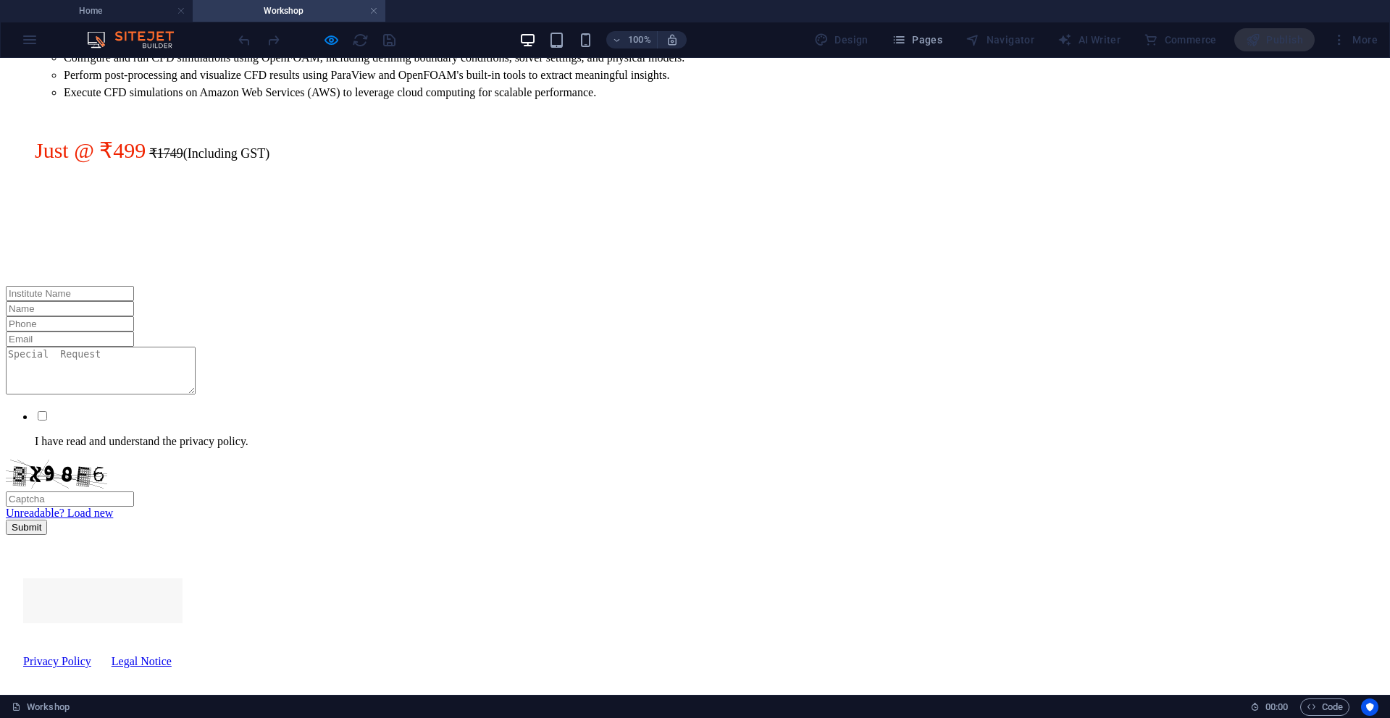
click at [369, 286] on div at bounding box center [695, 286] width 1378 height 0
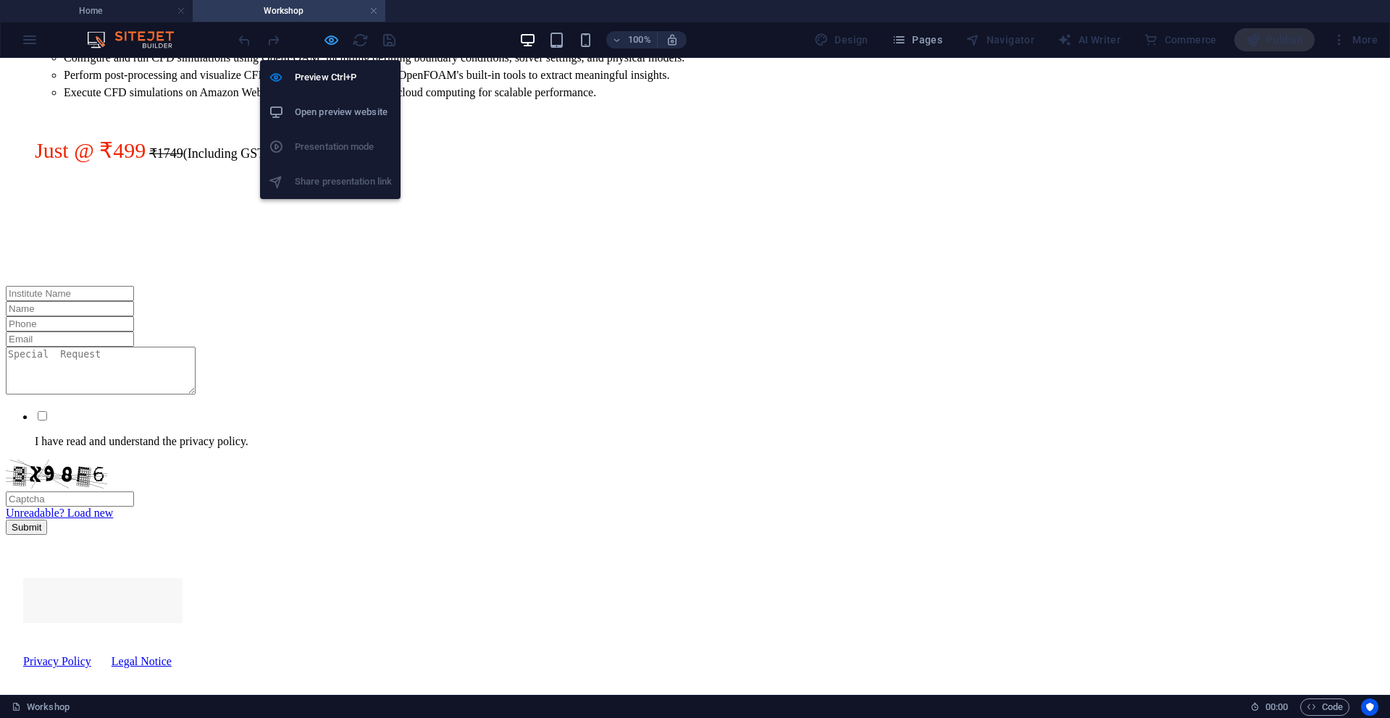
click at [327, 40] on icon "button" at bounding box center [331, 40] width 17 height 17
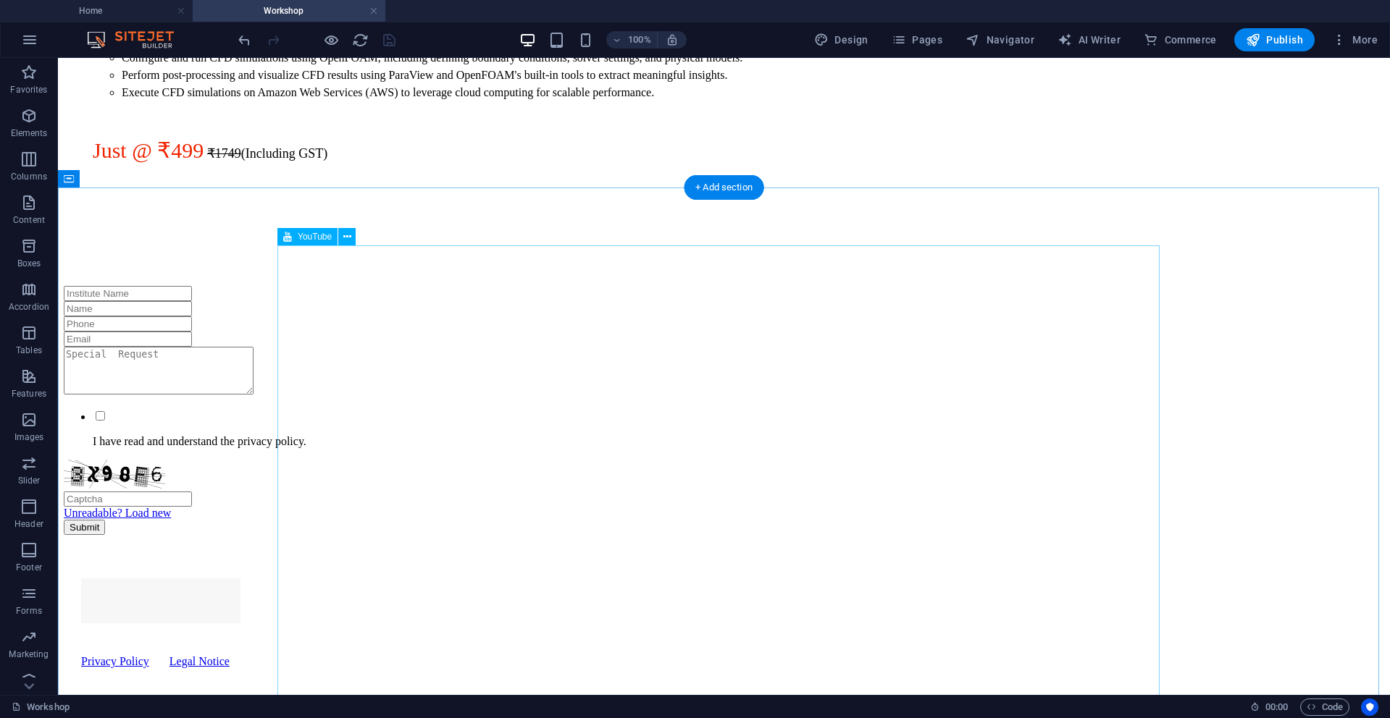
click at [507, 286] on div at bounding box center [724, 231] width 1320 height 112
select select "ar16_9"
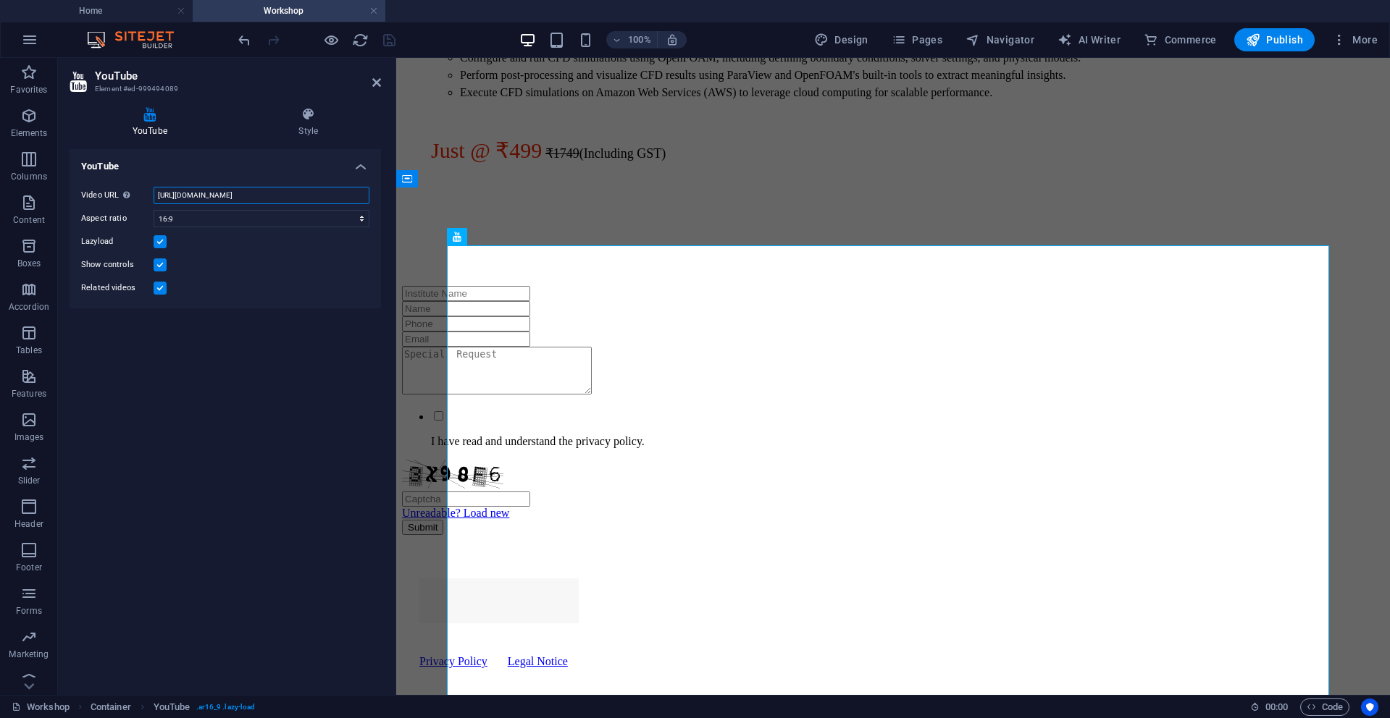
click at [244, 199] on input "[URL][DOMAIN_NAME]" at bounding box center [262, 195] width 216 height 17
paste input "playlist?list=PLbVqB6QbPRyR-FKyttFohKZkLvbiyNUov"
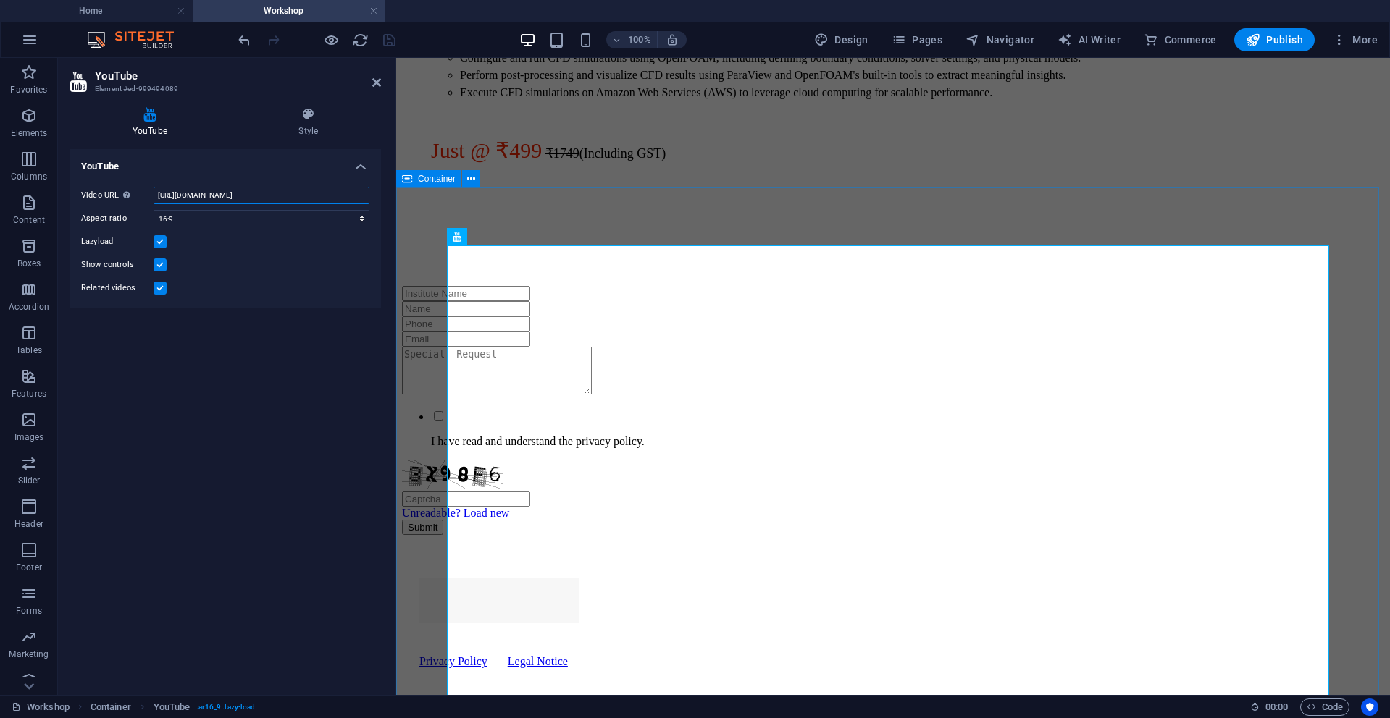
type input "[URL][DOMAIN_NAME]"
click at [423, 286] on div at bounding box center [893, 231] width 982 height 112
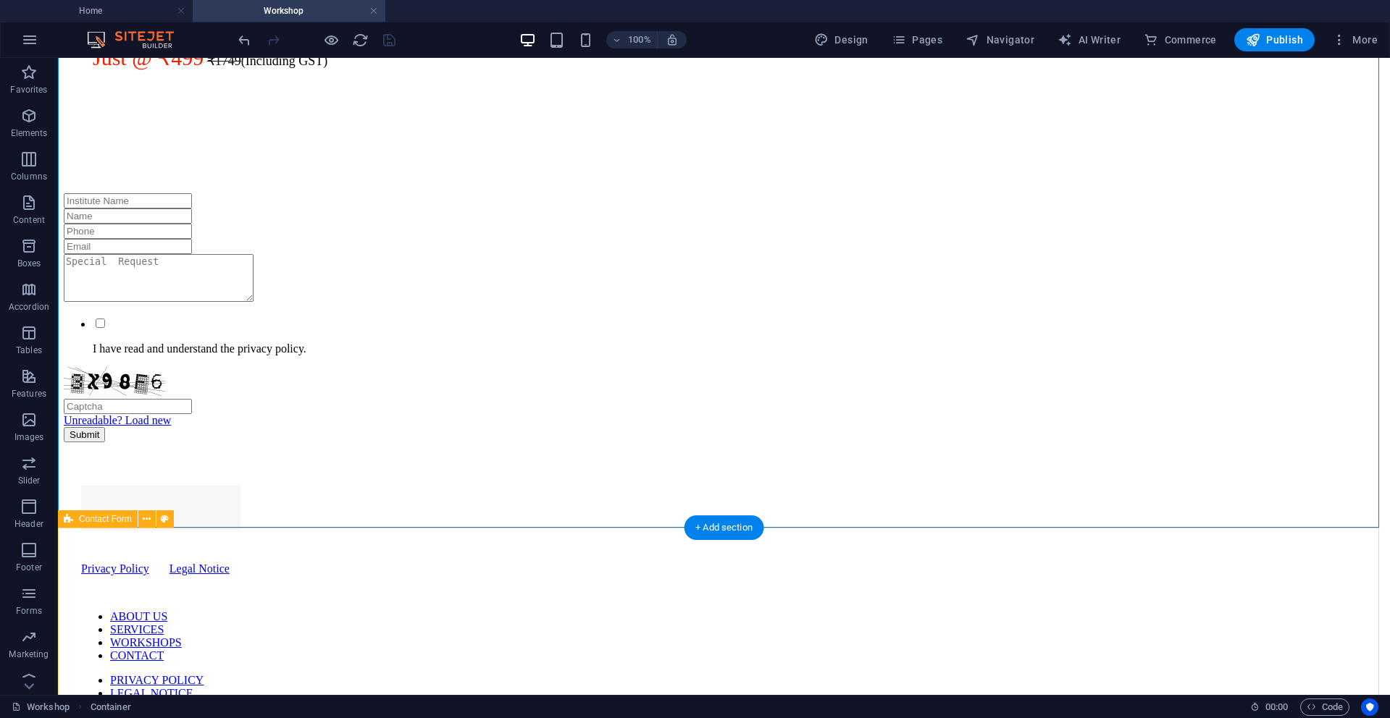
scroll to position [647, 0]
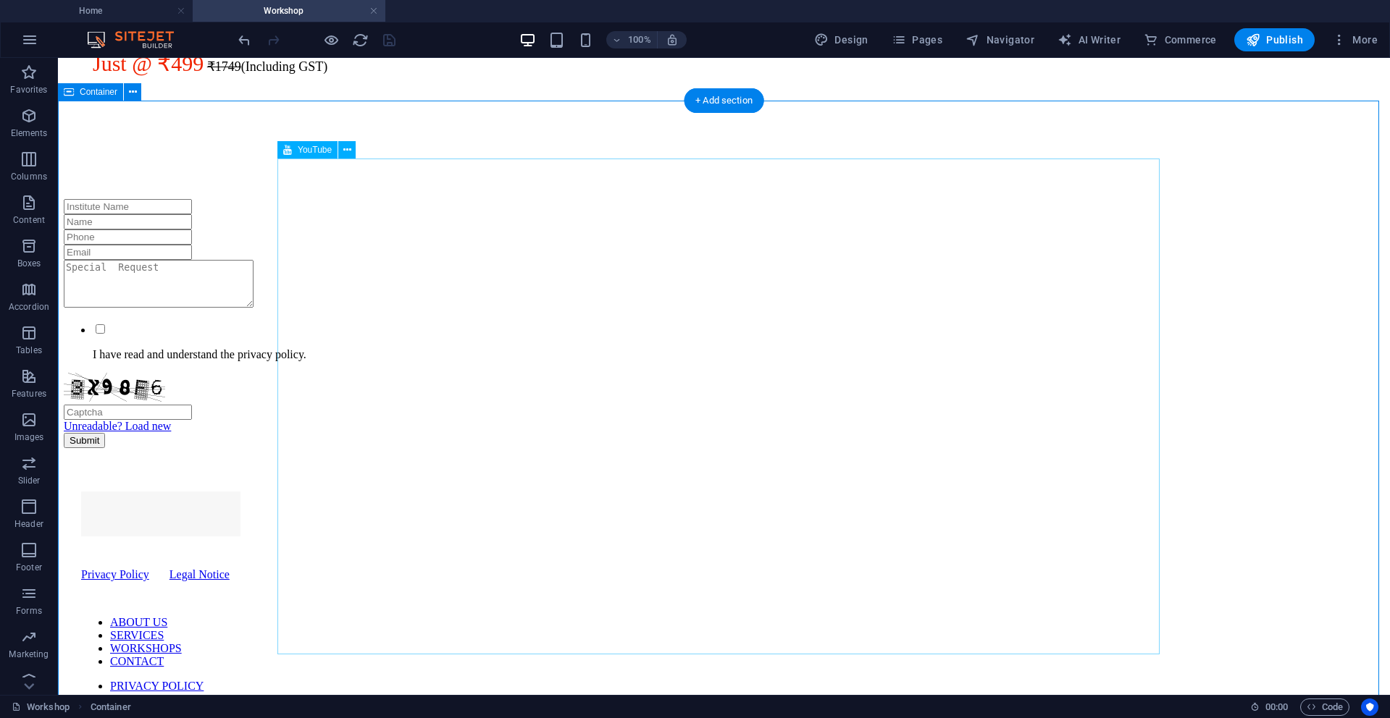
click at [737, 199] on div at bounding box center [724, 144] width 1320 height 112
click at [626, 199] on div at bounding box center [724, 144] width 1320 height 112
click at [288, 199] on div at bounding box center [724, 144] width 1320 height 112
select select "ar16_9"
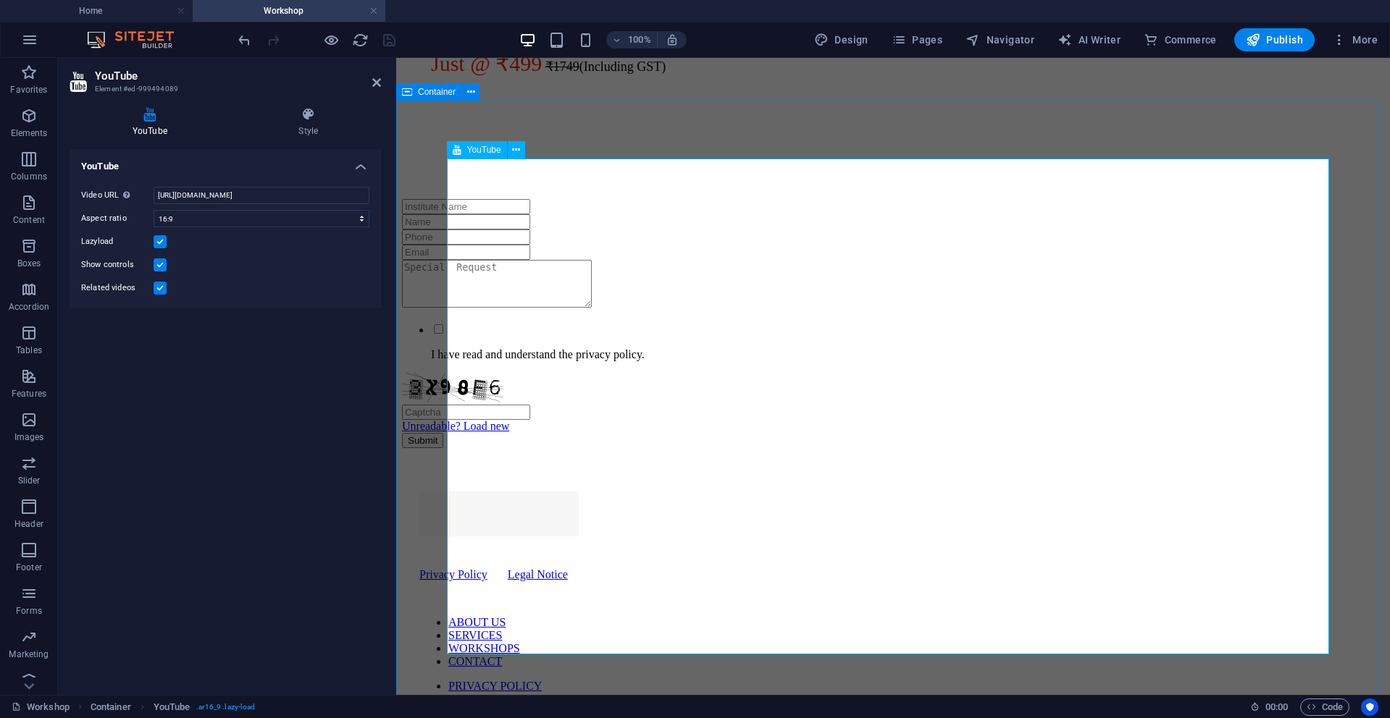
click at [707, 199] on div at bounding box center [893, 144] width 982 height 112
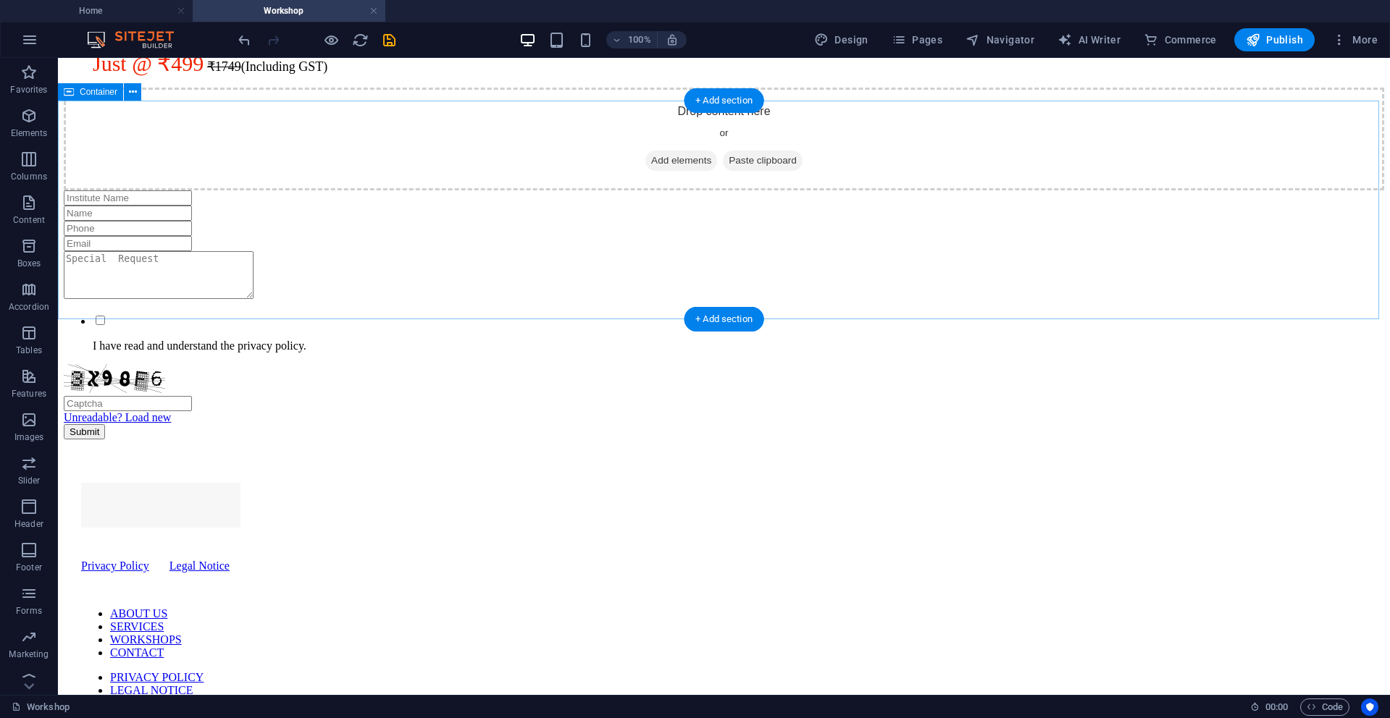
click at [663, 171] on span "Add elements" at bounding box center [681, 161] width 72 height 20
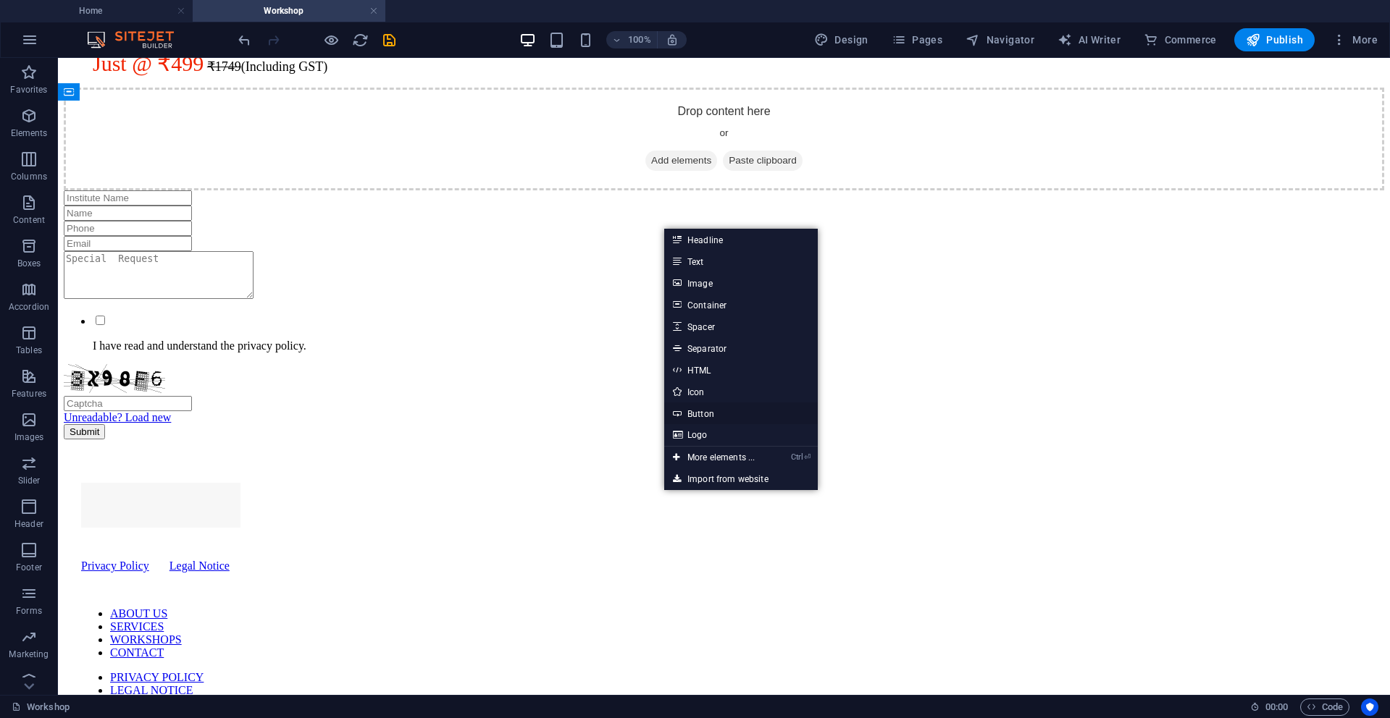
click at [708, 414] on link "Button" at bounding box center [741, 414] width 154 height 22
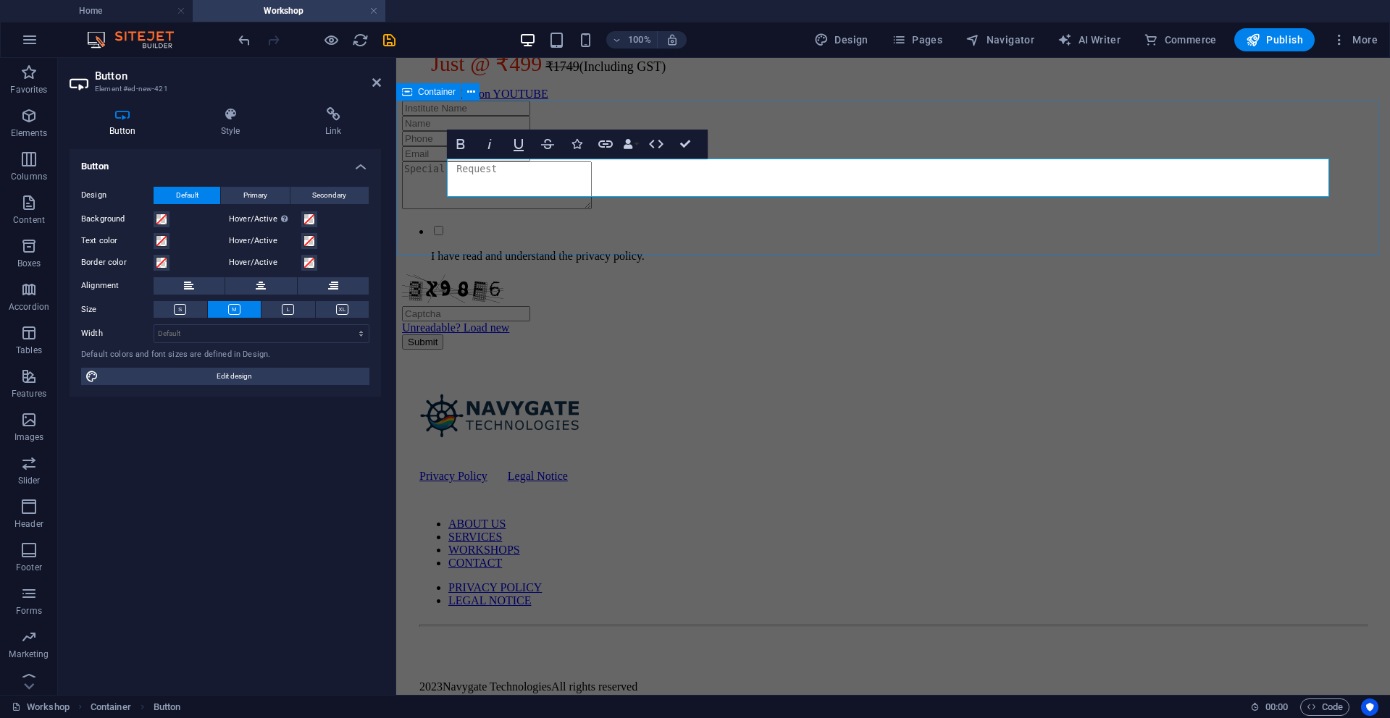
click at [723, 101] on div "Go to PlayLIST on YOUTUBE" at bounding box center [893, 94] width 982 height 13
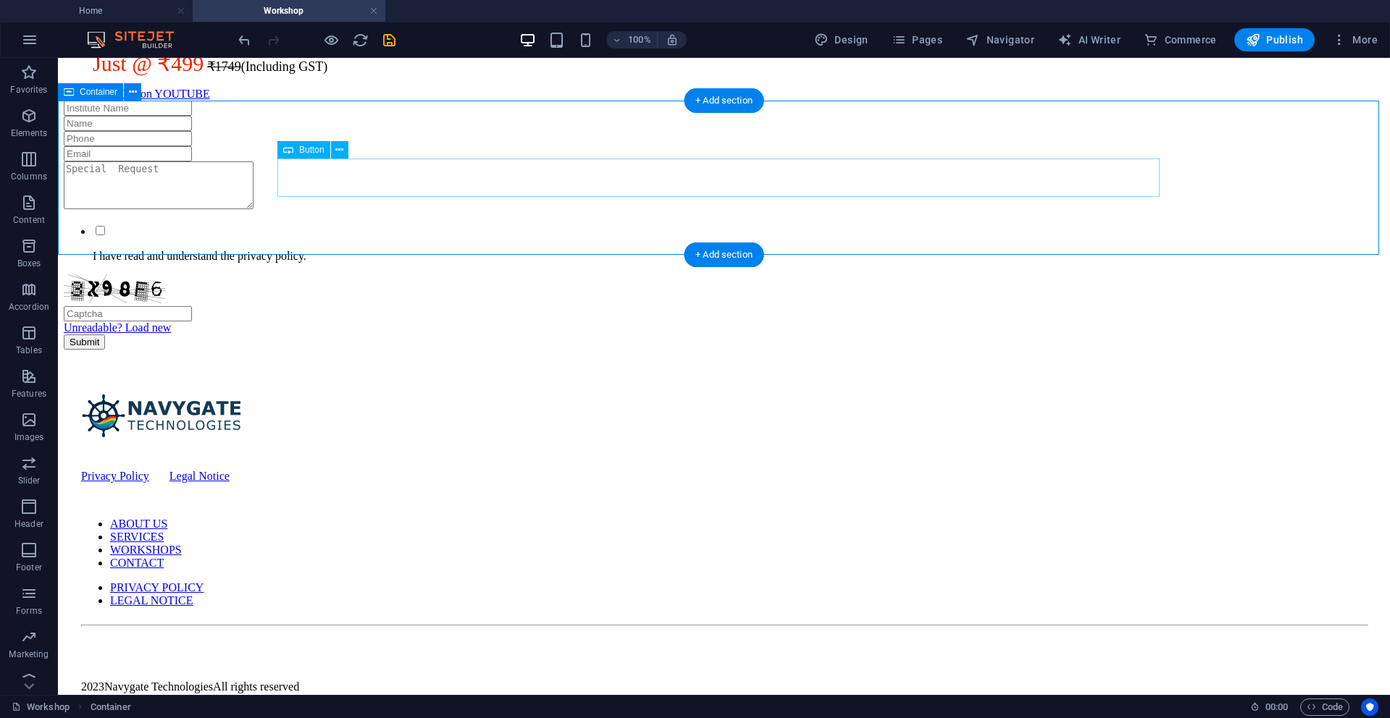
click at [432, 101] on div "Go to PlayLIST on YOUTUBE" at bounding box center [724, 94] width 1320 height 13
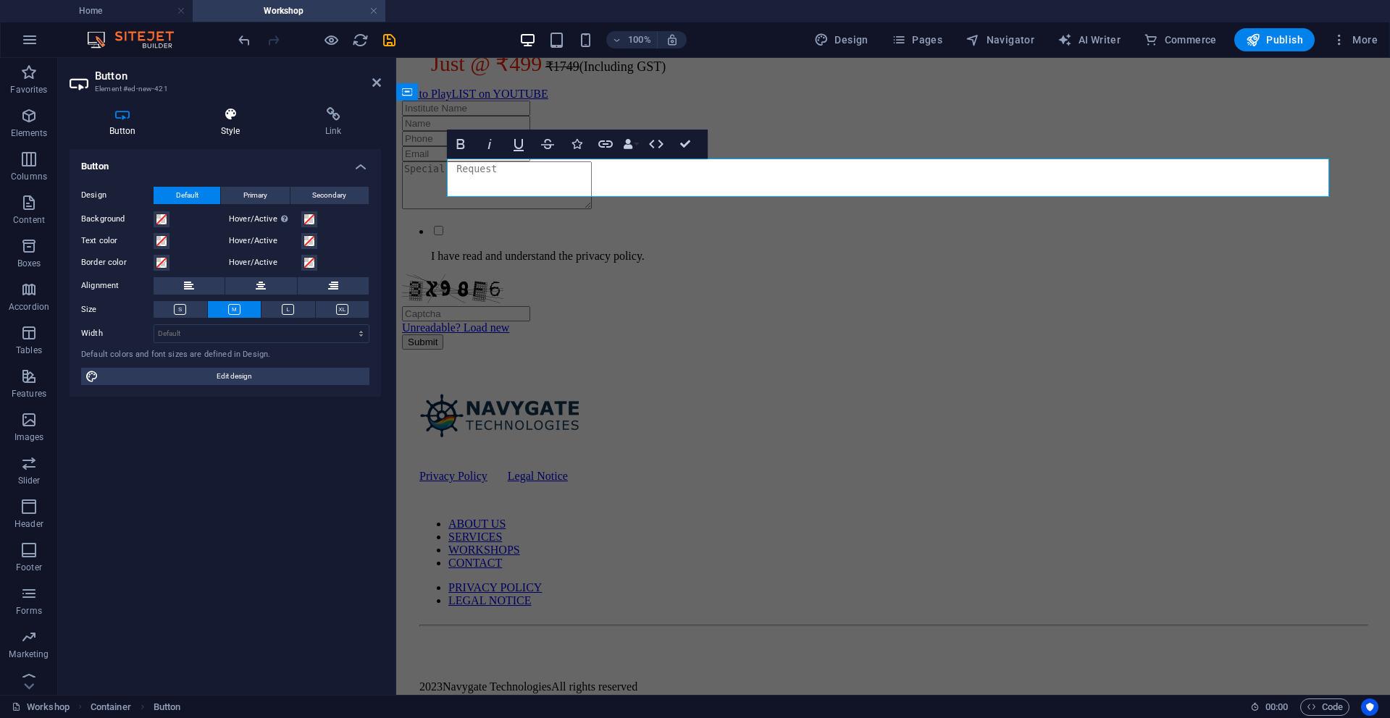
click at [235, 112] on icon at bounding box center [230, 114] width 98 height 14
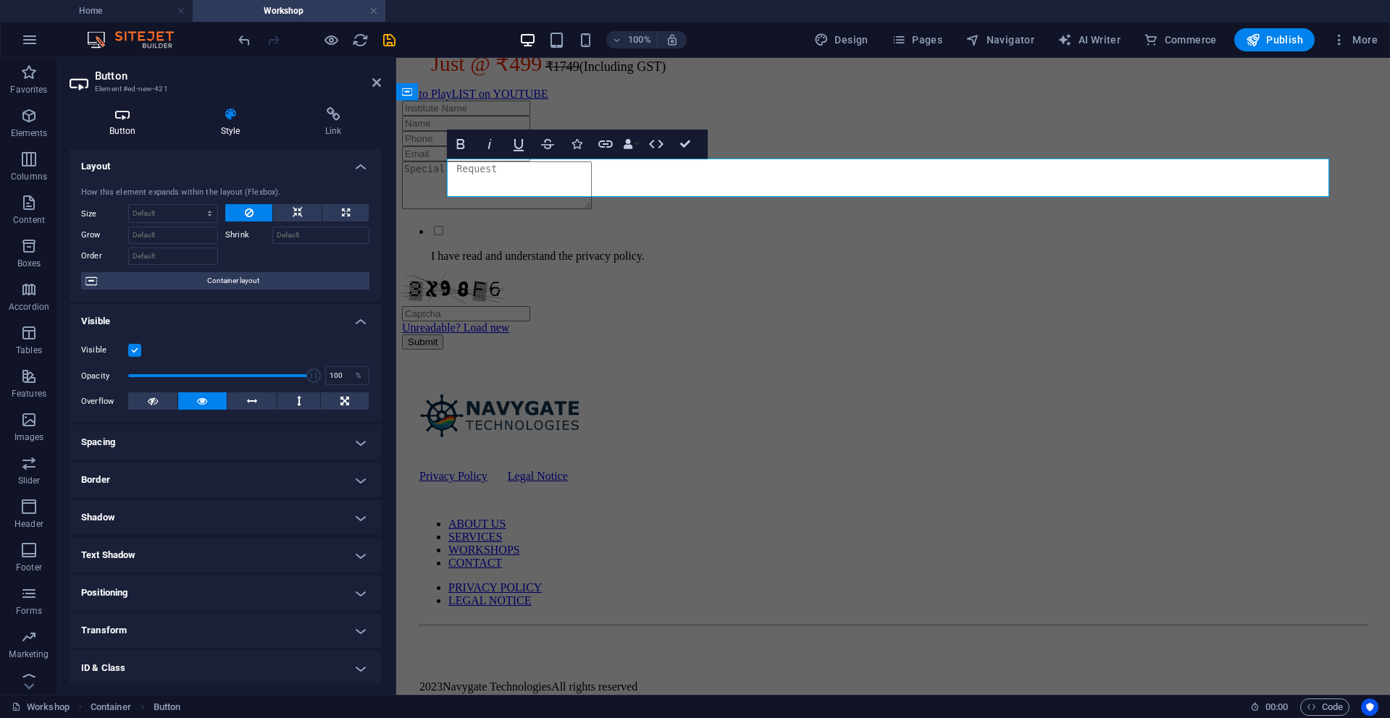
click at [122, 119] on icon at bounding box center [123, 114] width 106 height 14
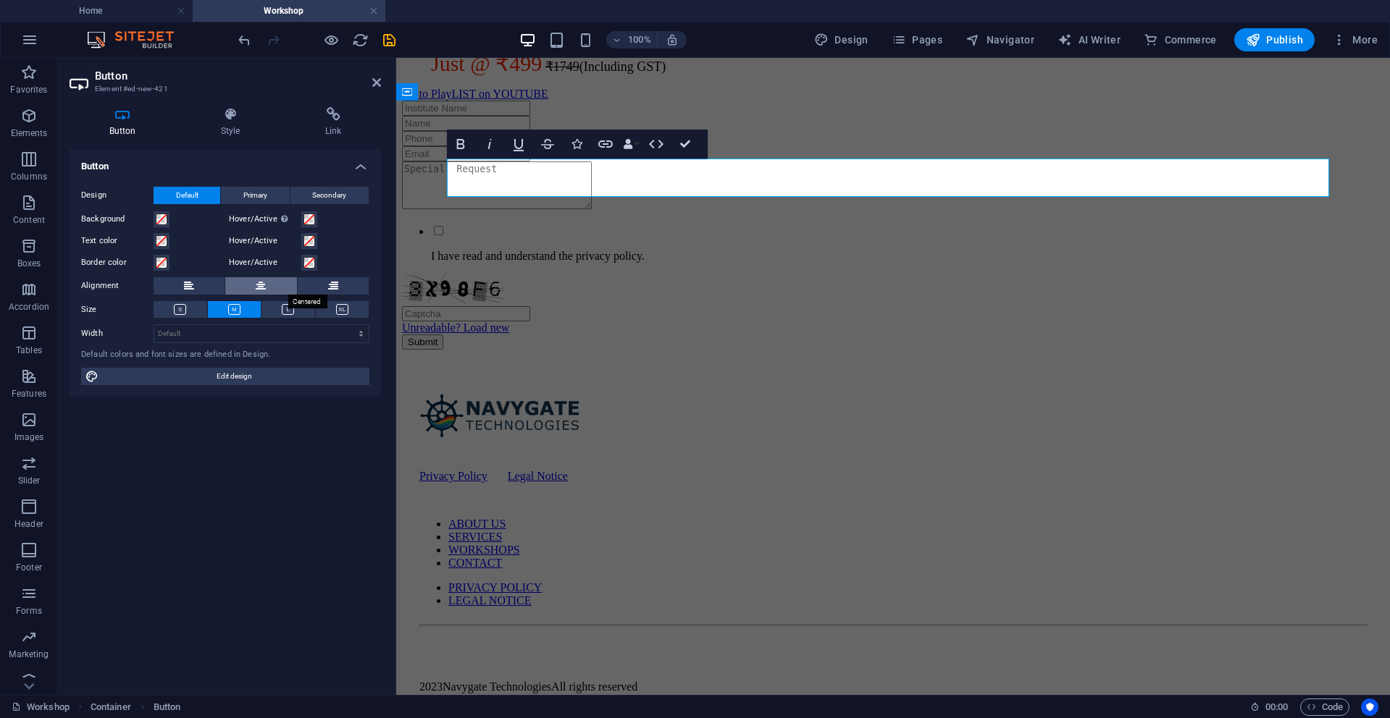
click at [255, 281] on button at bounding box center [260, 285] width 71 height 17
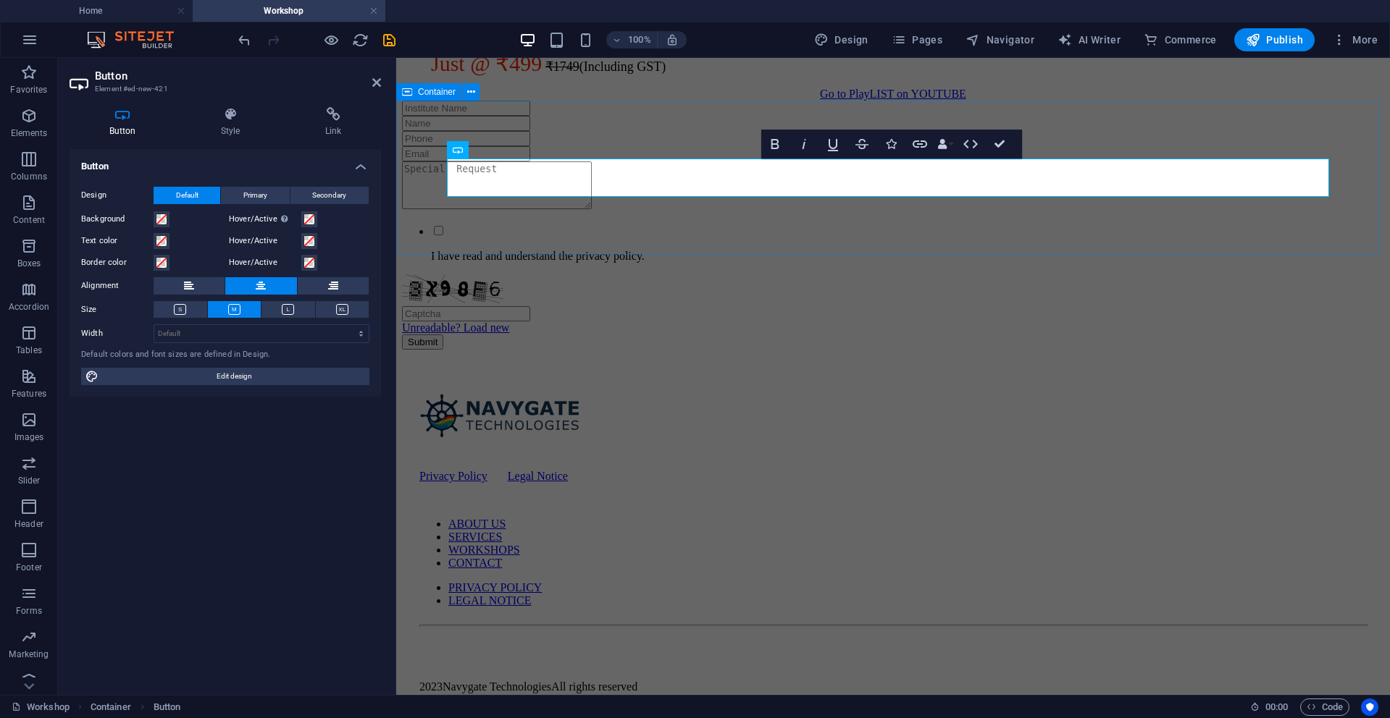
click at [670, 101] on div "Go to PlayLIST on YOUTUBE" at bounding box center [893, 94] width 982 height 13
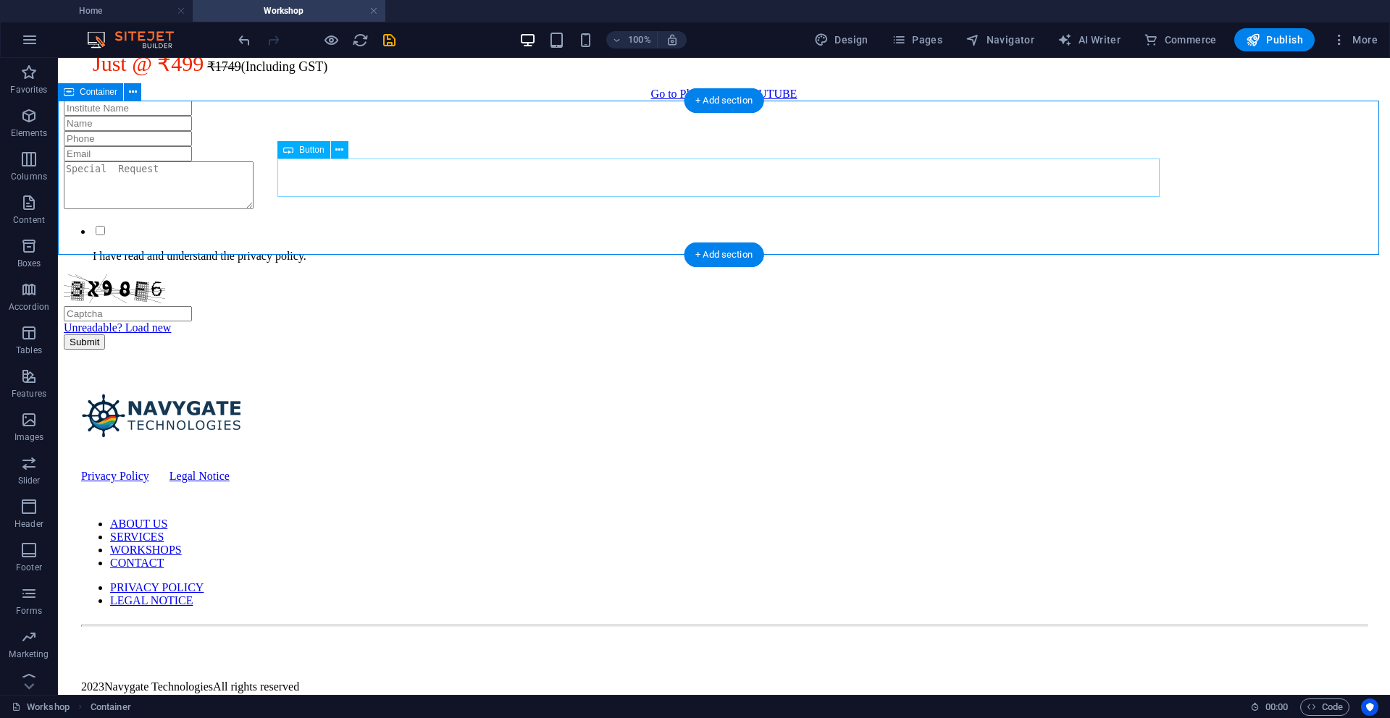
click at [742, 101] on div "Go to PlayLIST on YOUTUBE" at bounding box center [724, 94] width 1320 height 13
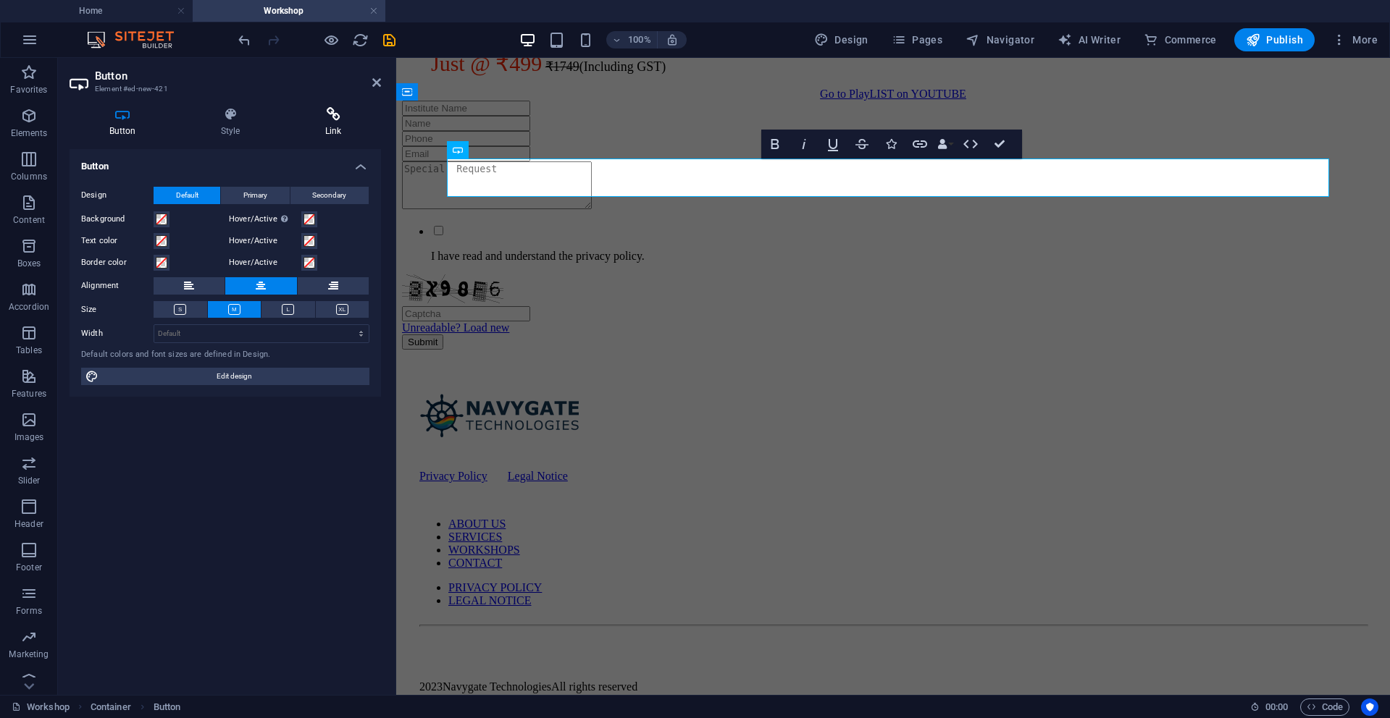
click at [328, 117] on icon at bounding box center [333, 114] width 96 height 14
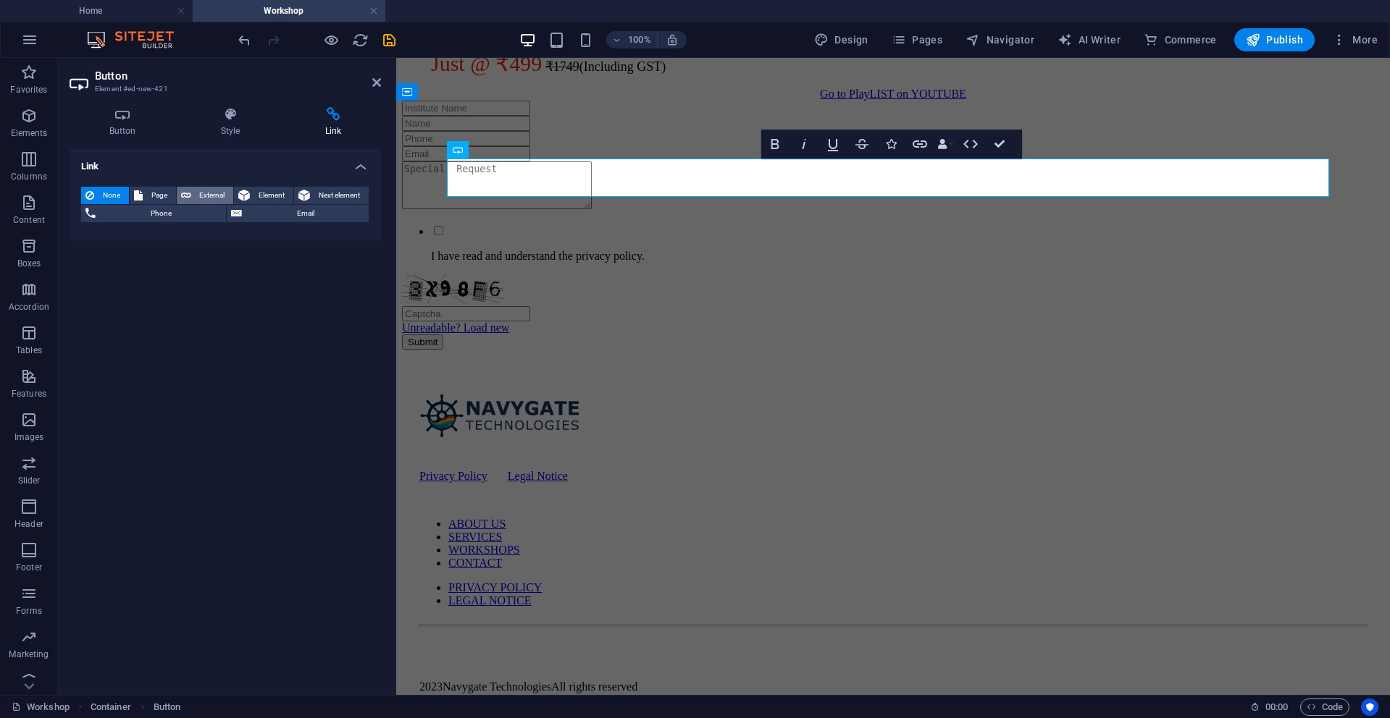
click at [214, 196] on span "External" at bounding box center [213, 195] width 34 height 17
select select "blank"
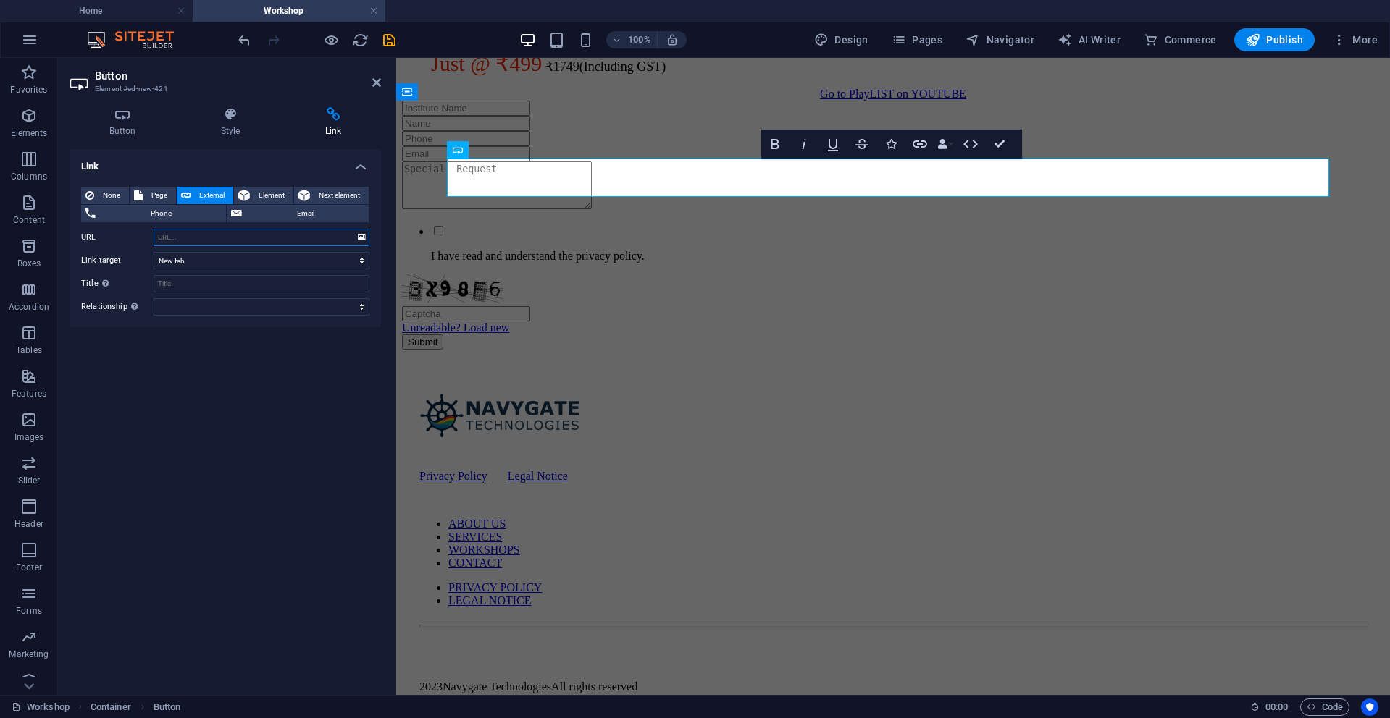
click at [184, 232] on input "URL" at bounding box center [262, 237] width 216 height 17
paste input "[URL][DOMAIN_NAME]"
type input "[URL][DOMAIN_NAME]"
click at [196, 427] on div "Link None Page External Element Next element Phone Email Page Home About Servic…" at bounding box center [225, 416] width 311 height 534
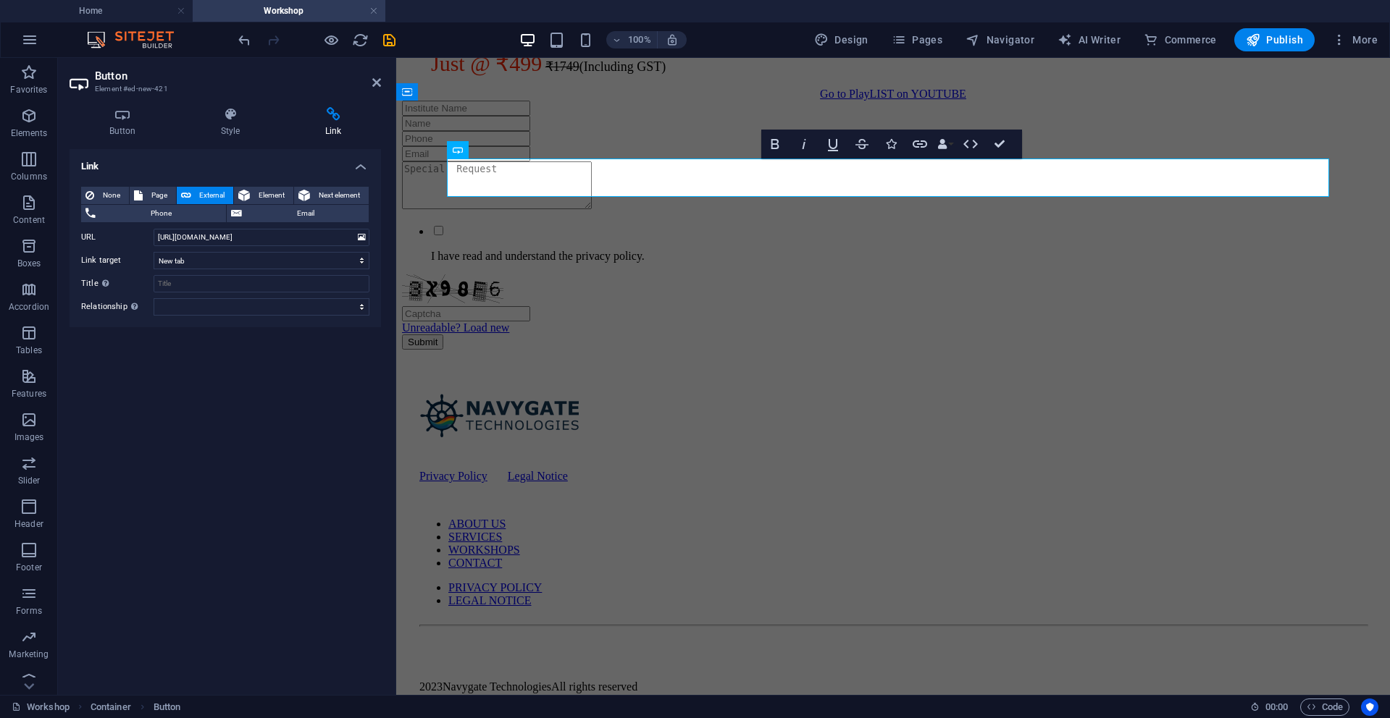
scroll to position [0, 0]
click at [766, 101] on div "Go to PlayLIST on YOUTUBE" at bounding box center [893, 94] width 982 height 13
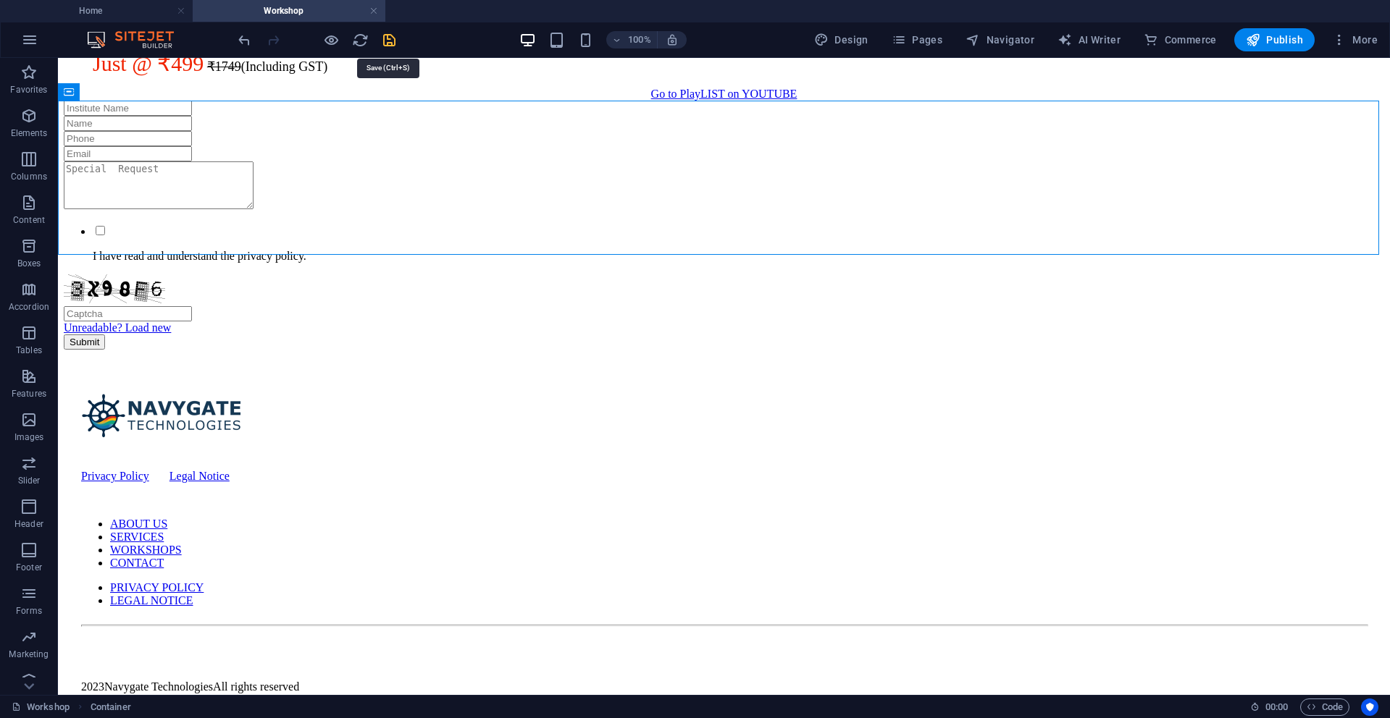
click at [386, 43] on icon "save" at bounding box center [389, 40] width 17 height 17
checkbox input "false"
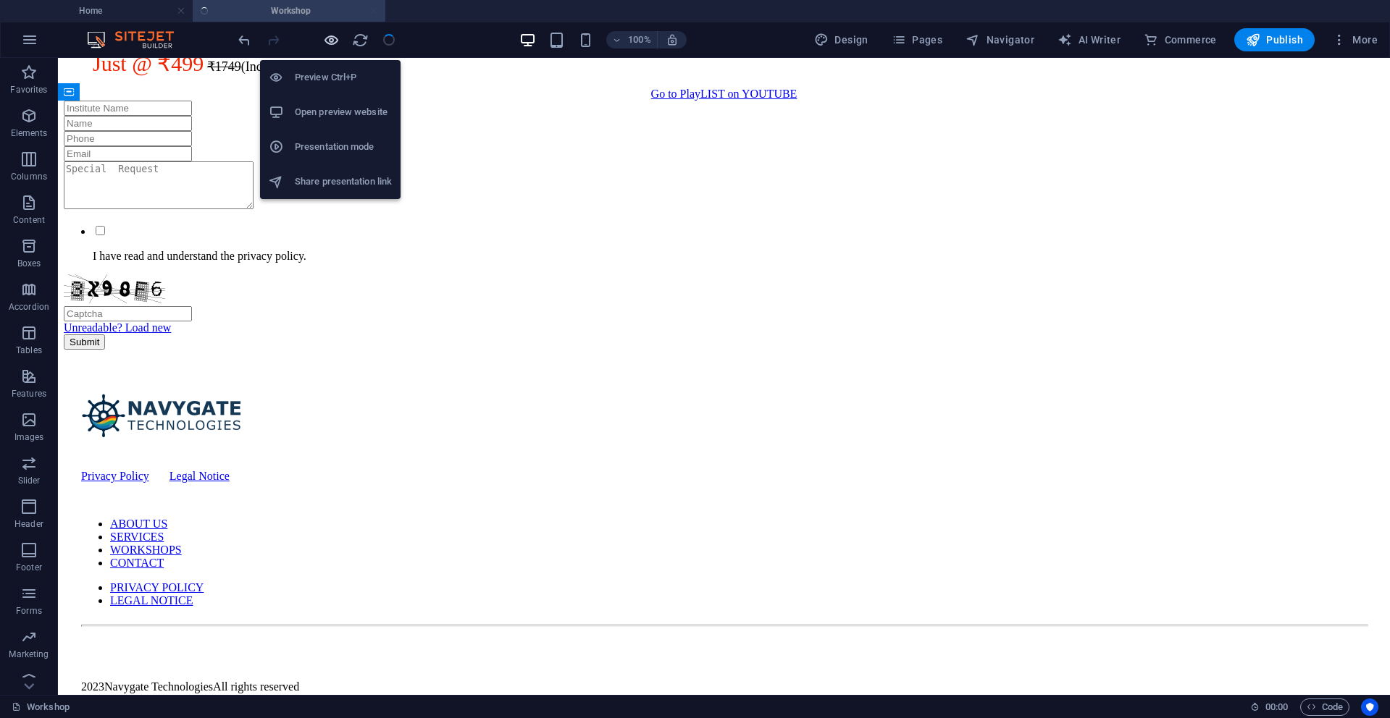
click at [330, 43] on icon "button" at bounding box center [331, 40] width 17 height 17
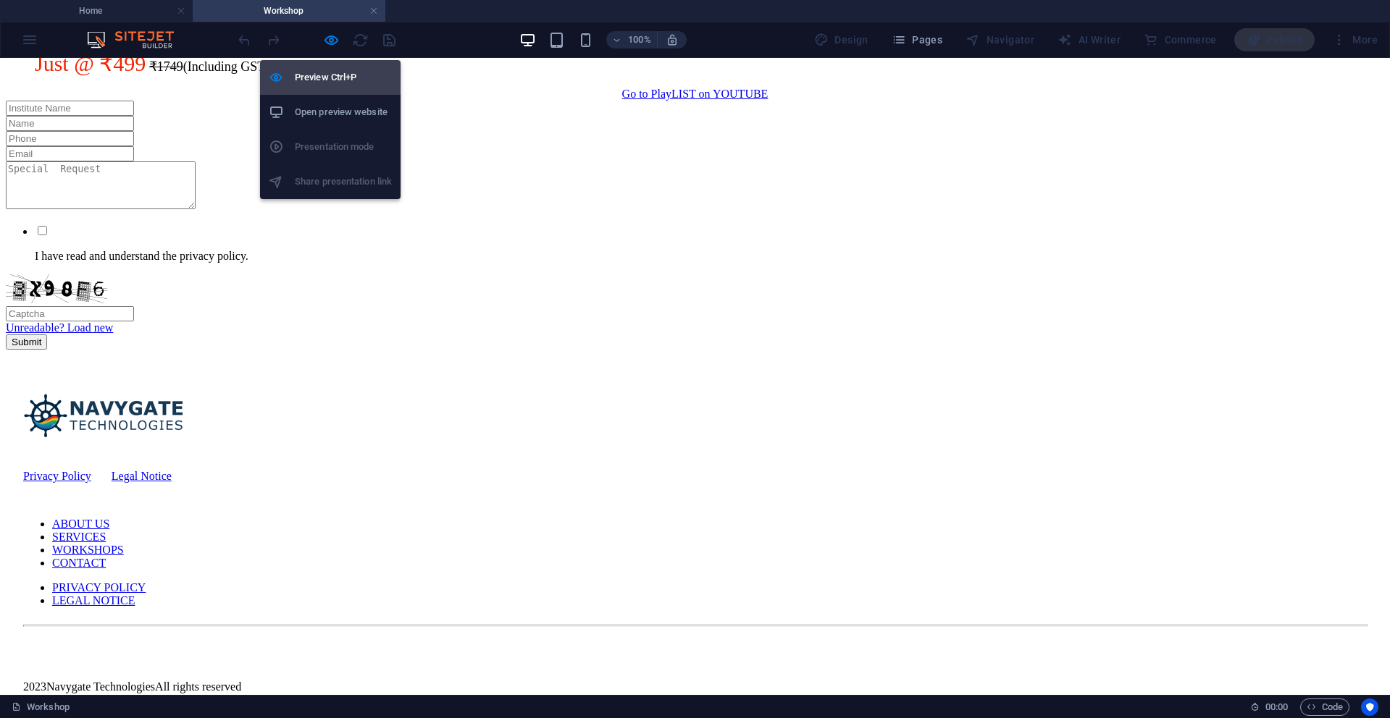
click at [332, 77] on h6 "Preview Ctrl+P" at bounding box center [343, 77] width 97 height 17
